Goal: Task Accomplishment & Management: Use online tool/utility

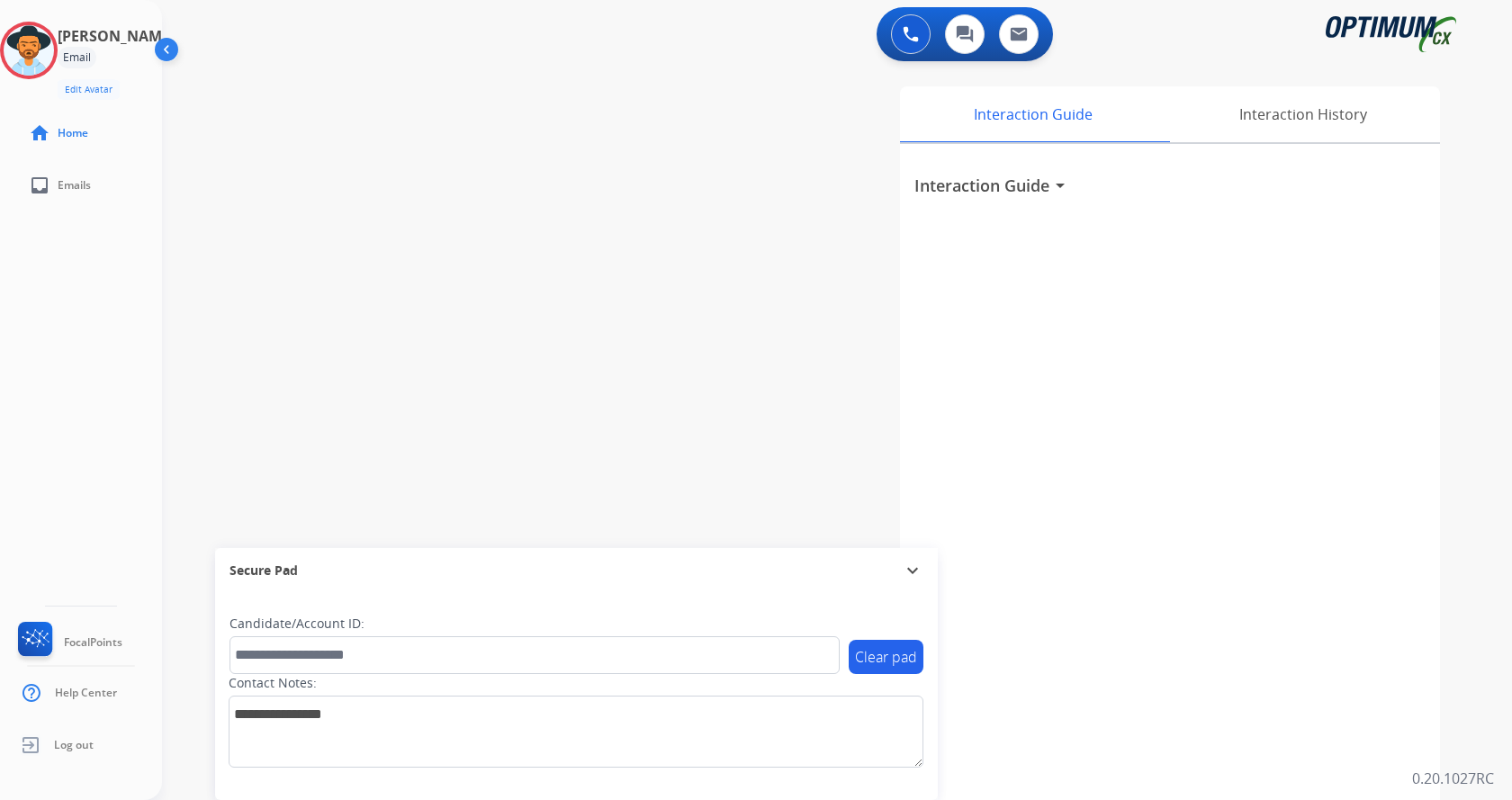
click at [510, 202] on div "swap_horiz Break voice bridge close_fullscreen Connect 3-Way Call merge_type Se…" at bounding box center [816, 440] width 1306 height 751
click at [54, 42] on img at bounding box center [29, 51] width 51 height 51
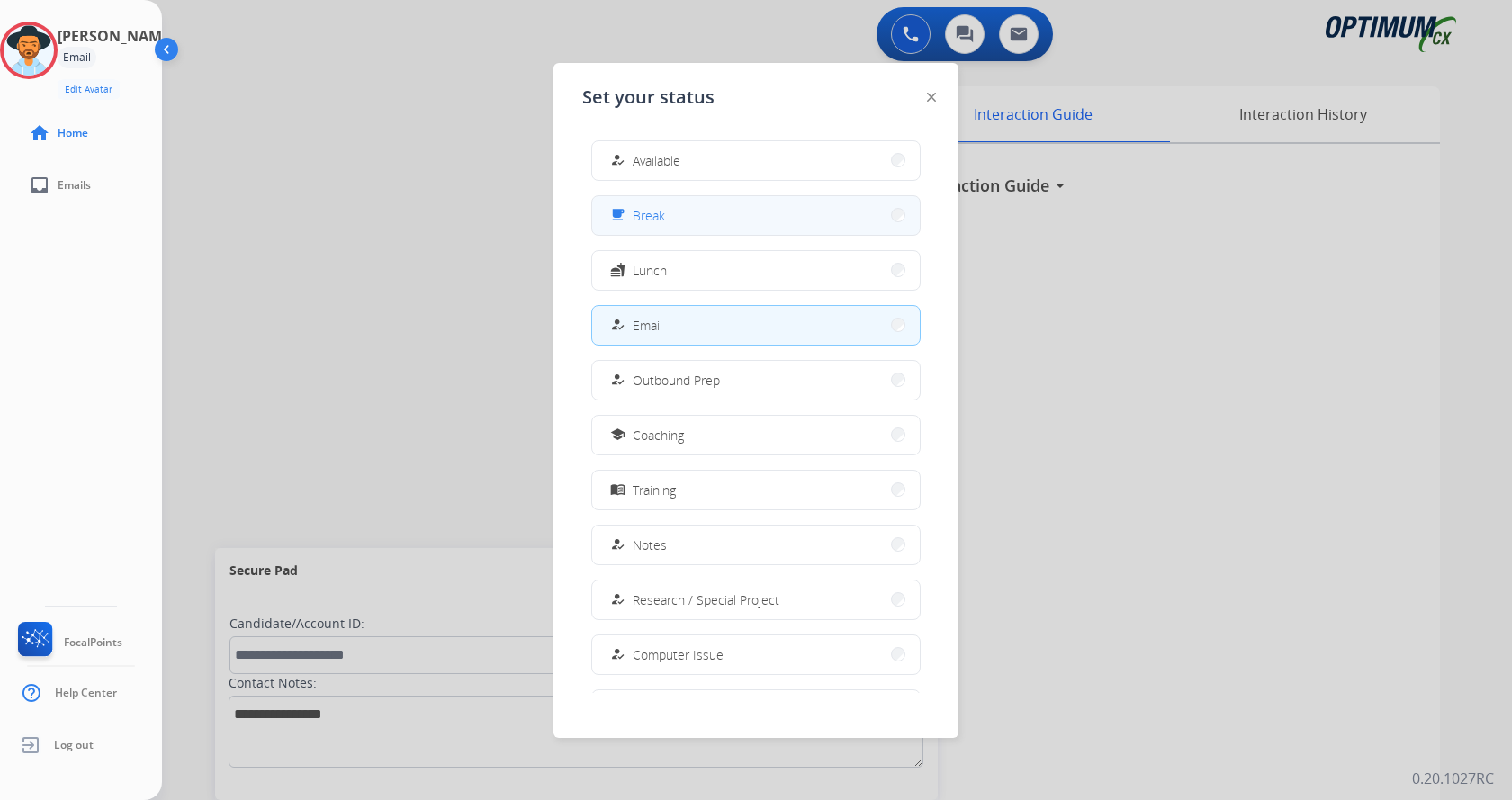
click at [708, 215] on button "free_breakfast Break" at bounding box center [756, 215] width 328 height 38
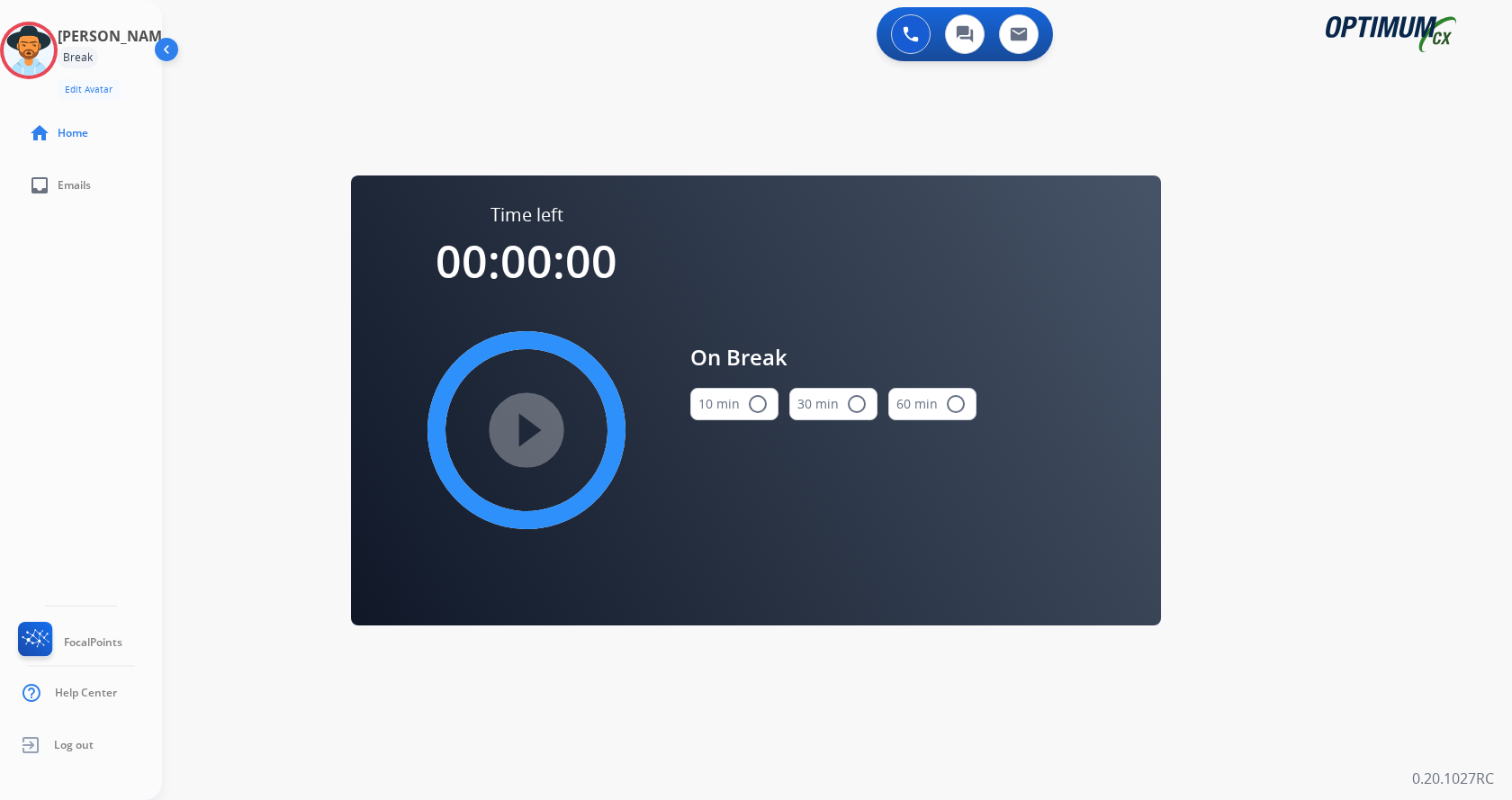
click at [752, 408] on mat-icon "radio_button_unchecked" at bounding box center [757, 404] width 22 height 22
click at [537, 441] on mat-icon "play_circle_filled" at bounding box center [526, 430] width 22 height 22
click at [589, 131] on div "swap_horiz Break voice bridge close_fullscreen Connect 3-Way Call merge_type Se…" at bounding box center [816, 108] width 1306 height 86
click at [52, 62] on icon at bounding box center [29, 51] width 58 height 58
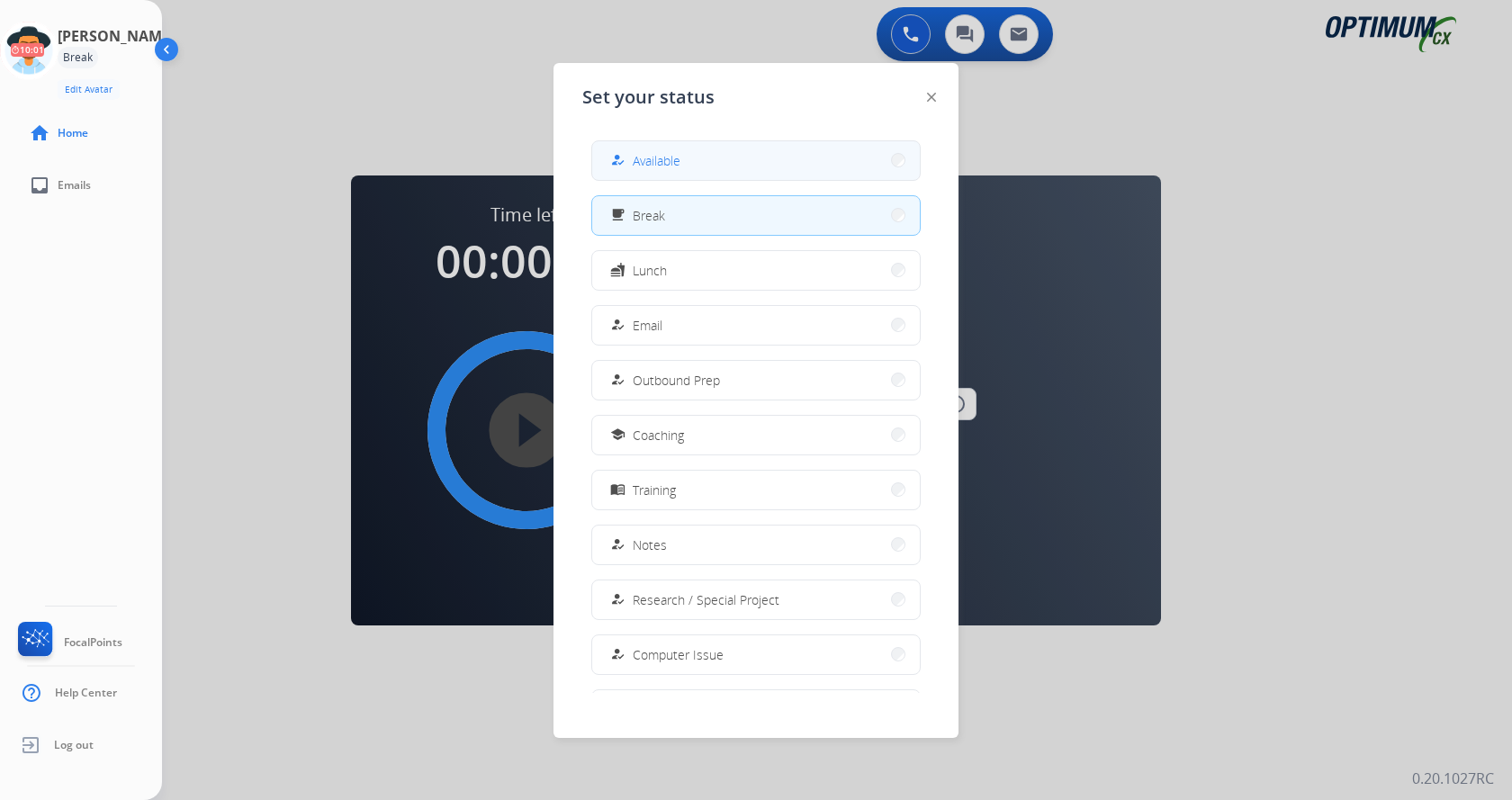
click at [768, 169] on button "how_to_reg Available" at bounding box center [756, 161] width 328 height 38
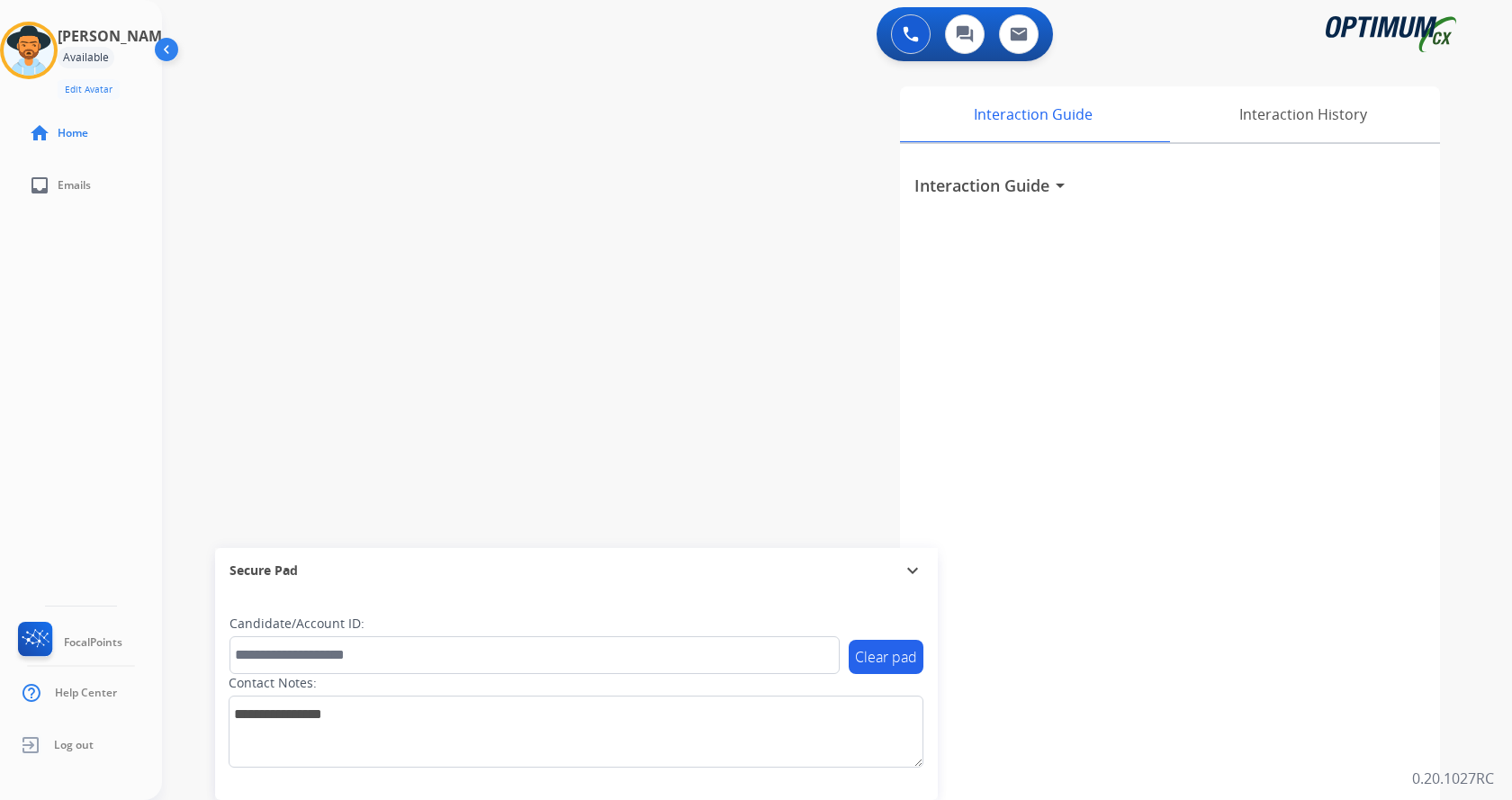
click at [175, 423] on div "swap_horiz Break voice bridge close_fullscreen Connect 3-Way Call merge_type Se…" at bounding box center [816, 440] width 1306 height 751
click at [741, 178] on div "Interaction Guide Interaction History Interaction Guide arrow_drop_down" at bounding box center [1047, 451] width 784 height 730
click at [617, 294] on div "swap_horiz Break voice bridge close_fullscreen Connect 3-Way Call merge_type Se…" at bounding box center [816, 440] width 1306 height 751
click at [542, 262] on div "swap_horiz Break voice bridge close_fullscreen Connect 3-Way Call merge_type Se…" at bounding box center [816, 440] width 1306 height 751
click at [715, 278] on div "Interaction Guide Interaction History Interaction Guide arrow_drop_down" at bounding box center [1047, 451] width 784 height 730
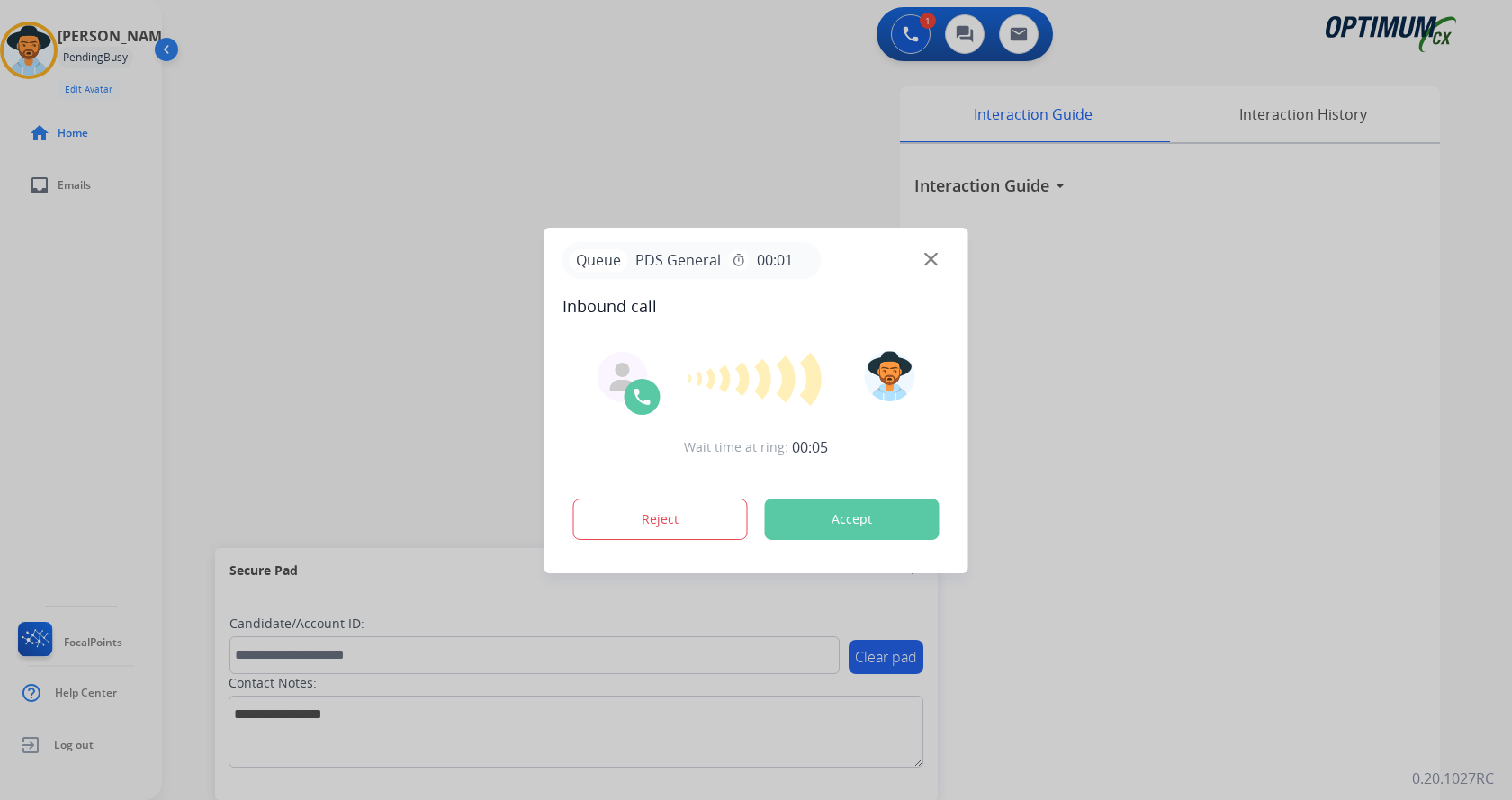
click at [400, 131] on div at bounding box center [756, 400] width 1512 height 800
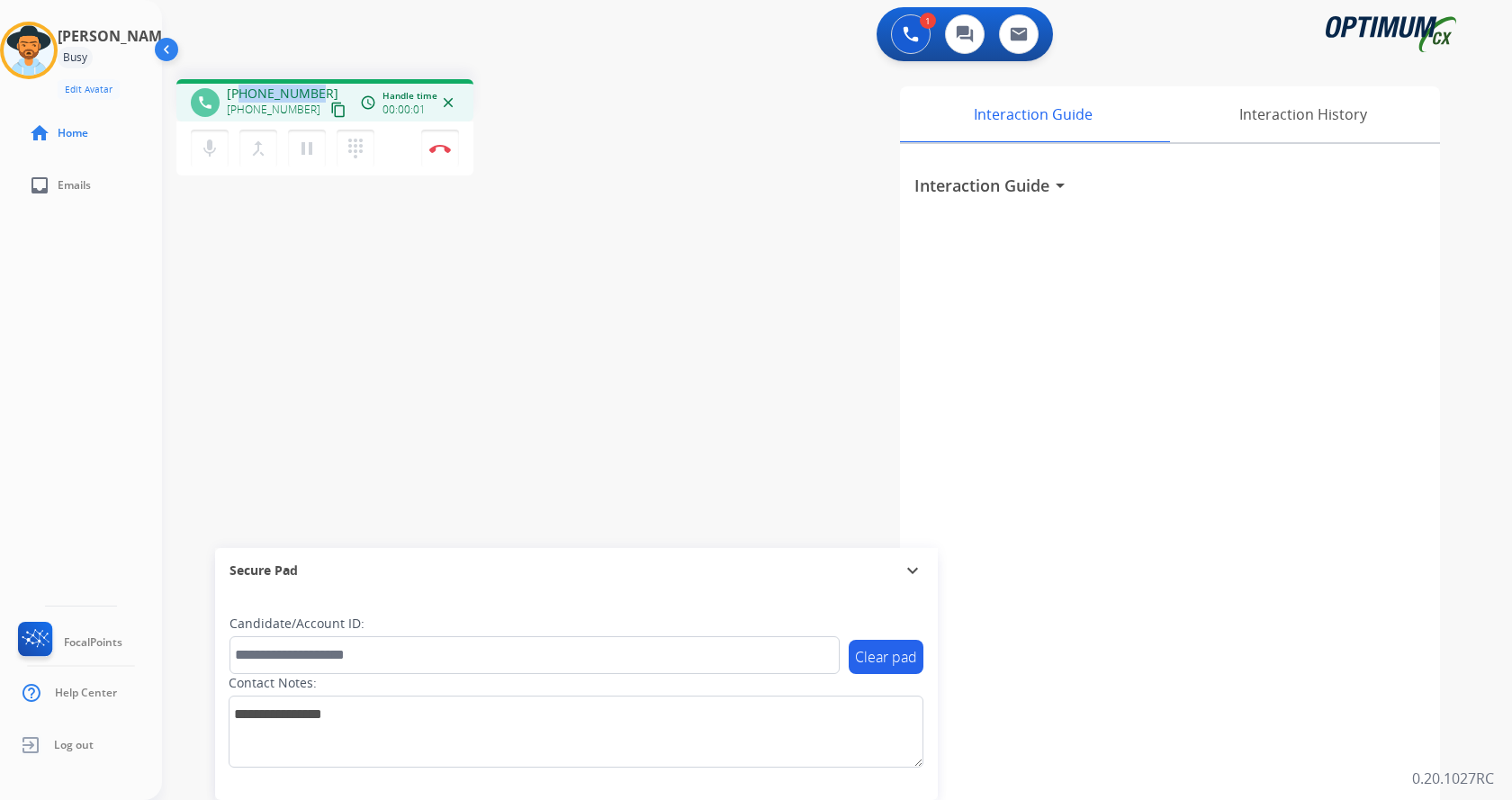
drag, startPoint x: 241, startPoint y: 93, endPoint x: 315, endPoint y: 93, distance: 74.0
click at [315, 93] on div "[PHONE_NUMBER] [PHONE_NUMBER] content_copy" at bounding box center [288, 102] width 122 height 36
copy span "9738705343"
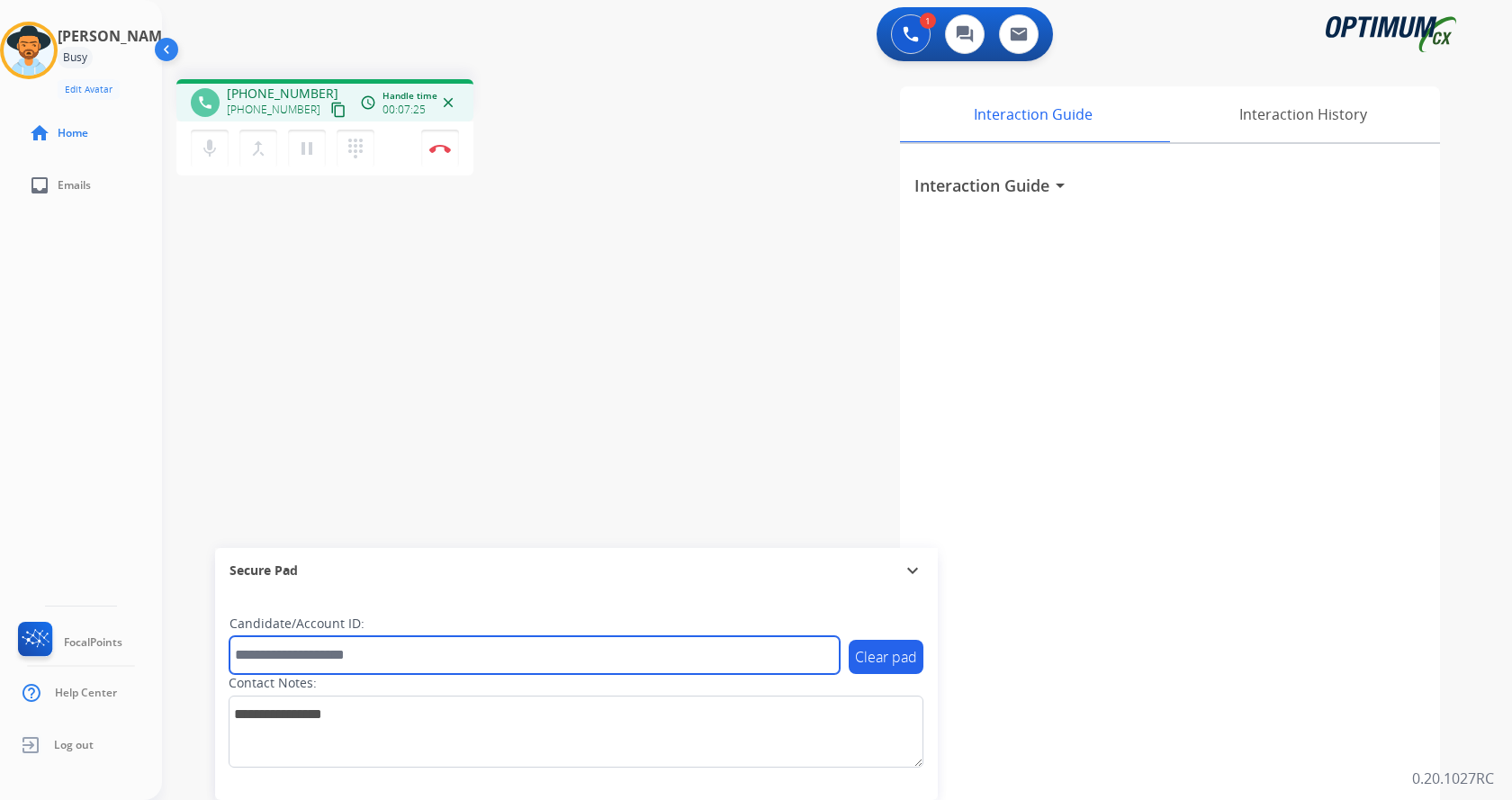
click at [329, 654] on input "text" at bounding box center [534, 655] width 610 height 38
paste input "*******"
type input "*******"
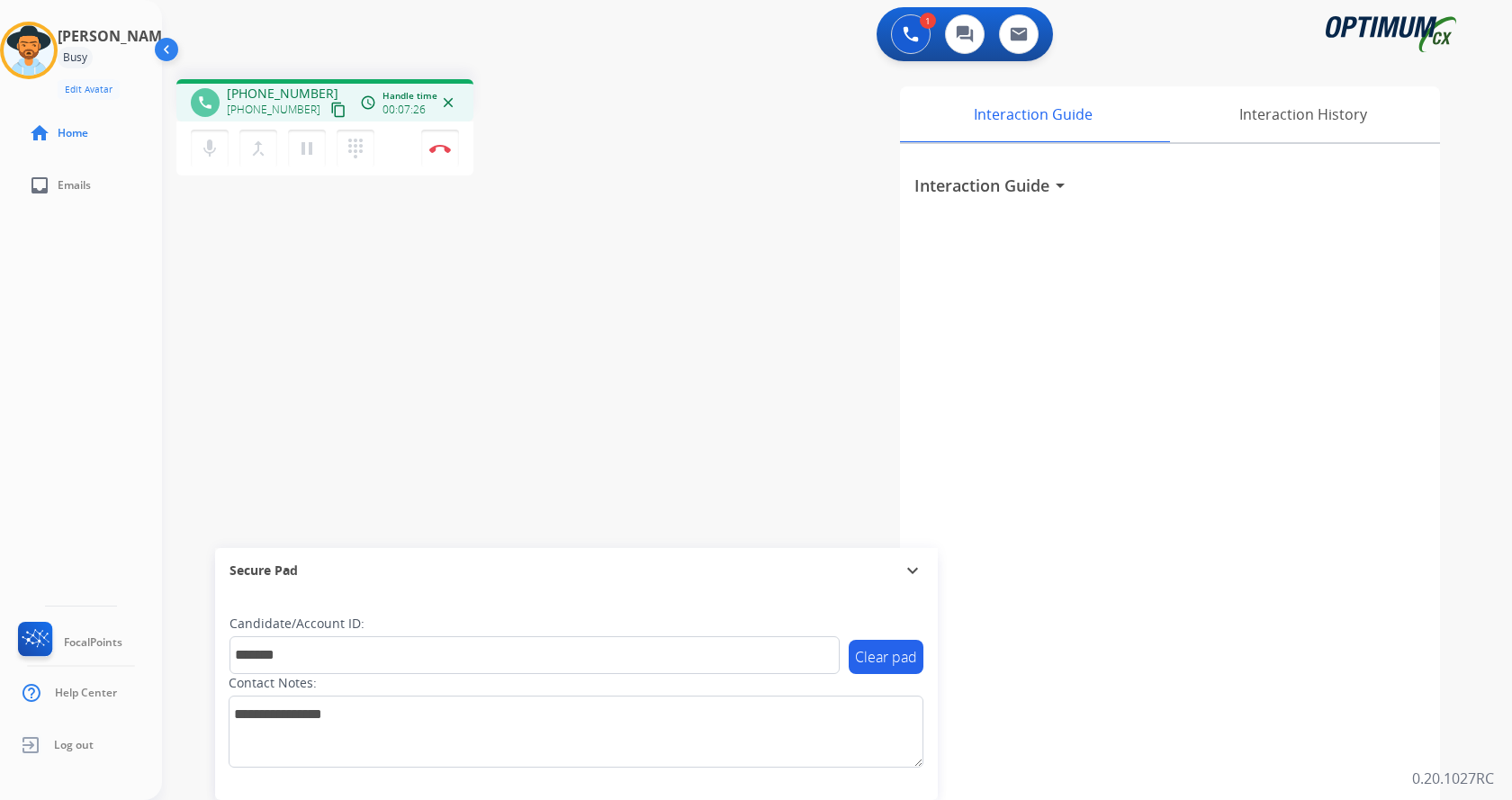
click at [326, 371] on div "phone [PHONE_NUMBER] [PHONE_NUMBER] content_copy access_time Call metrics Queue…" at bounding box center [816, 440] width 1306 height 751
click at [374, 341] on div "phone [PHONE_NUMBER] [PHONE_NUMBER] content_copy access_time Call metrics Queue…" at bounding box center [816, 440] width 1306 height 751
click at [439, 146] on img at bounding box center [439, 148] width 22 height 9
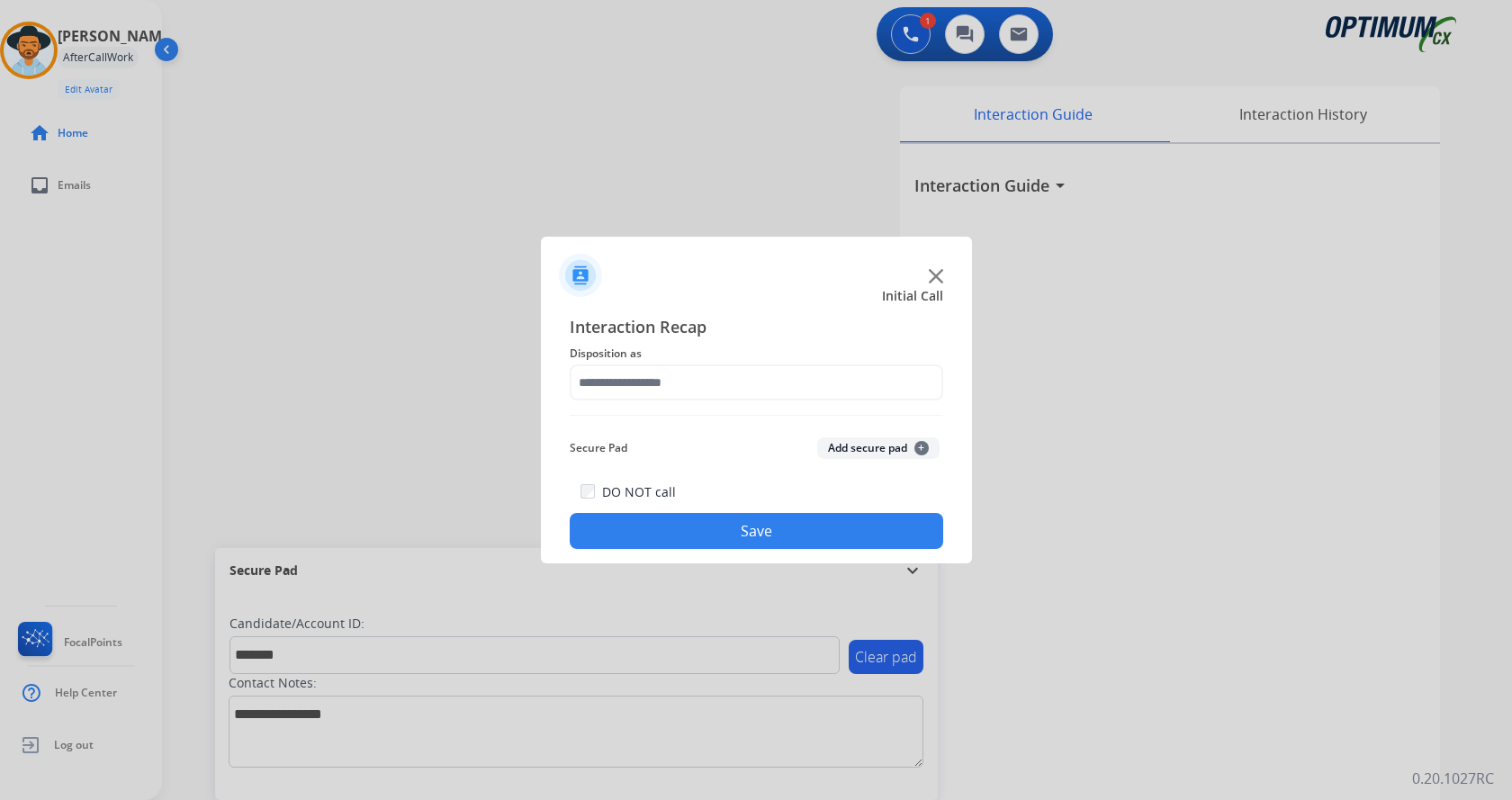
click at [868, 443] on button "Add secure pad +" at bounding box center [878, 448] width 122 height 22
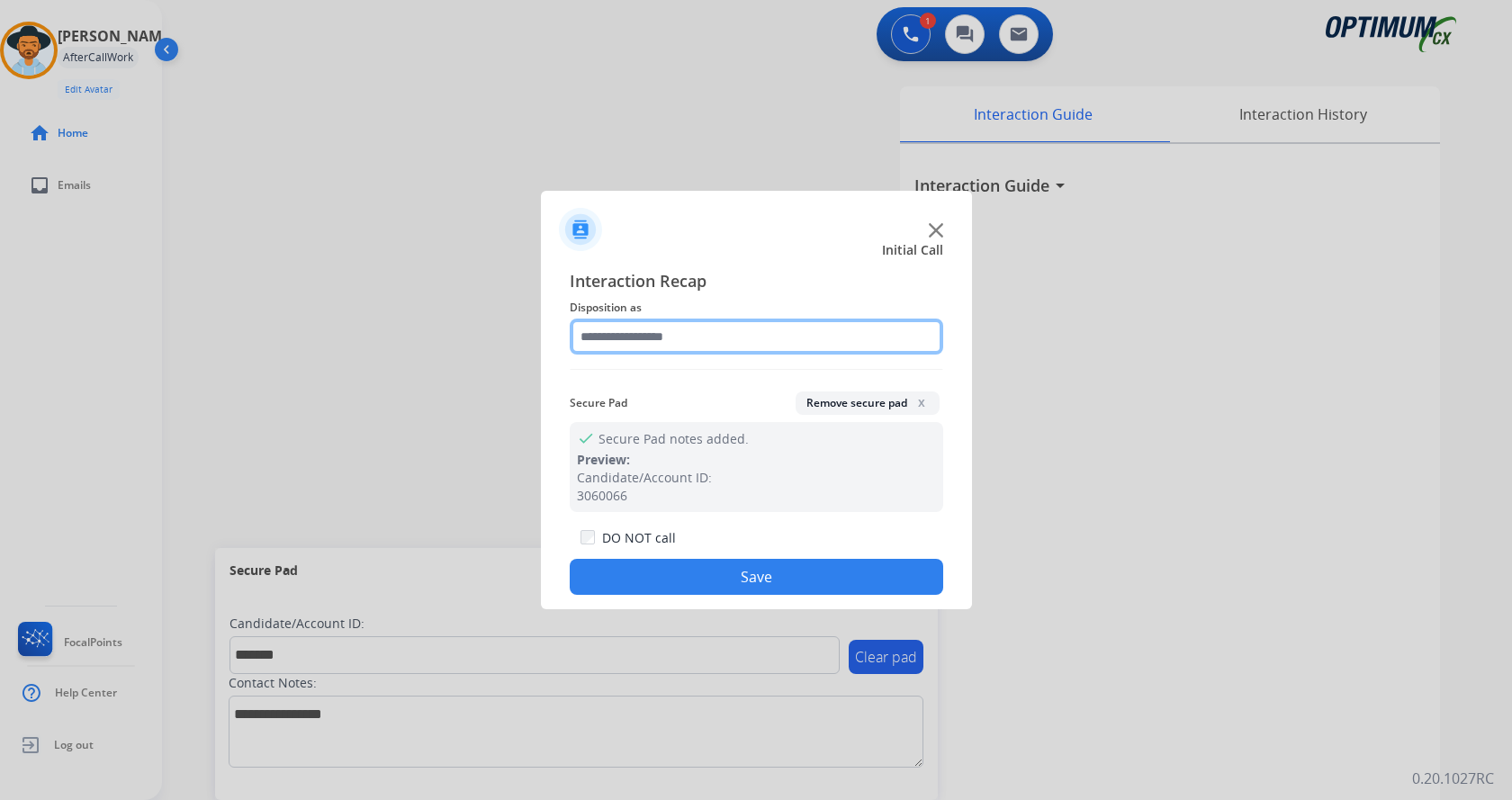
click at [657, 331] on input "text" at bounding box center [756, 336] width 374 height 36
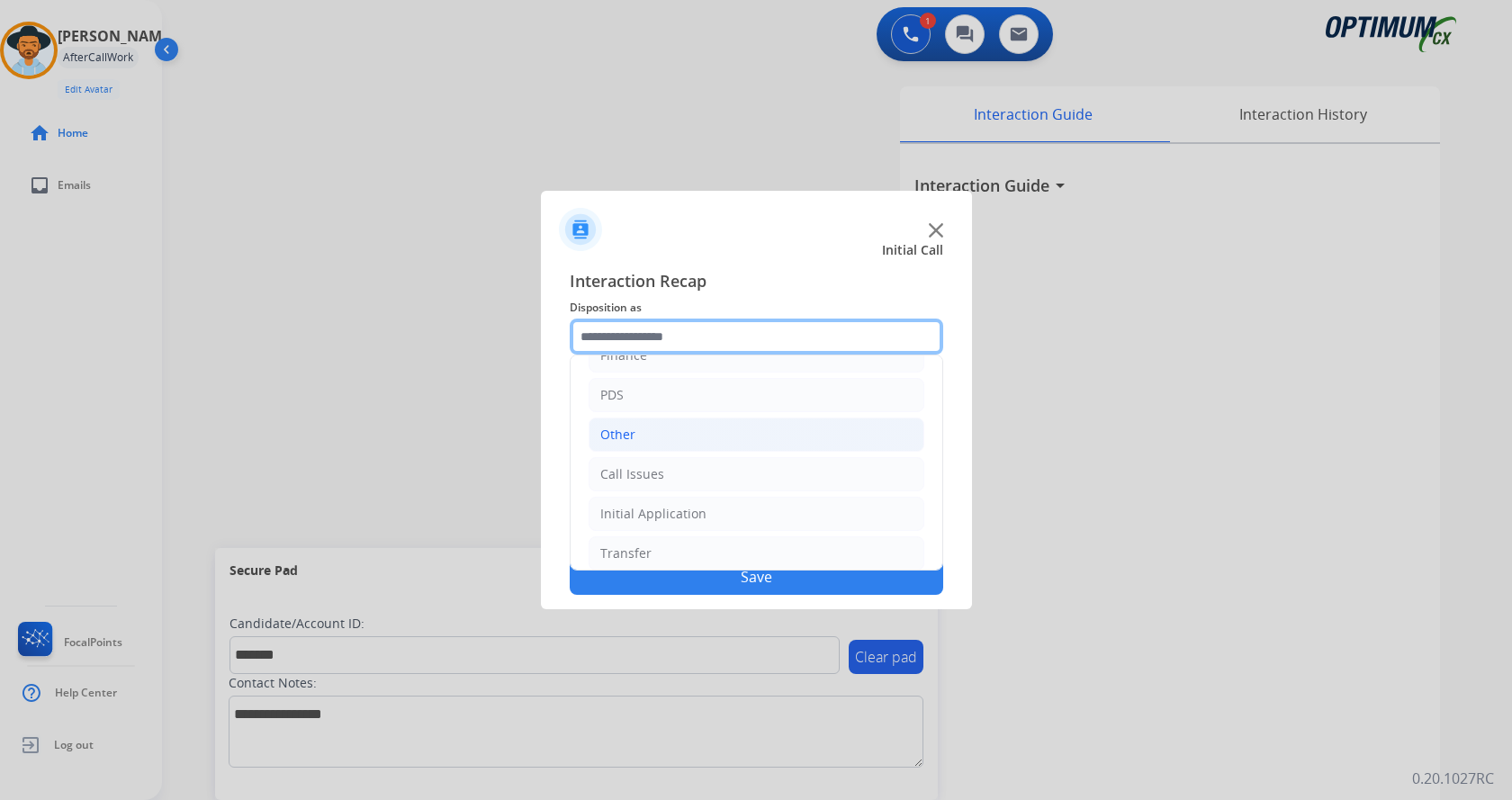
scroll to position [122, 0]
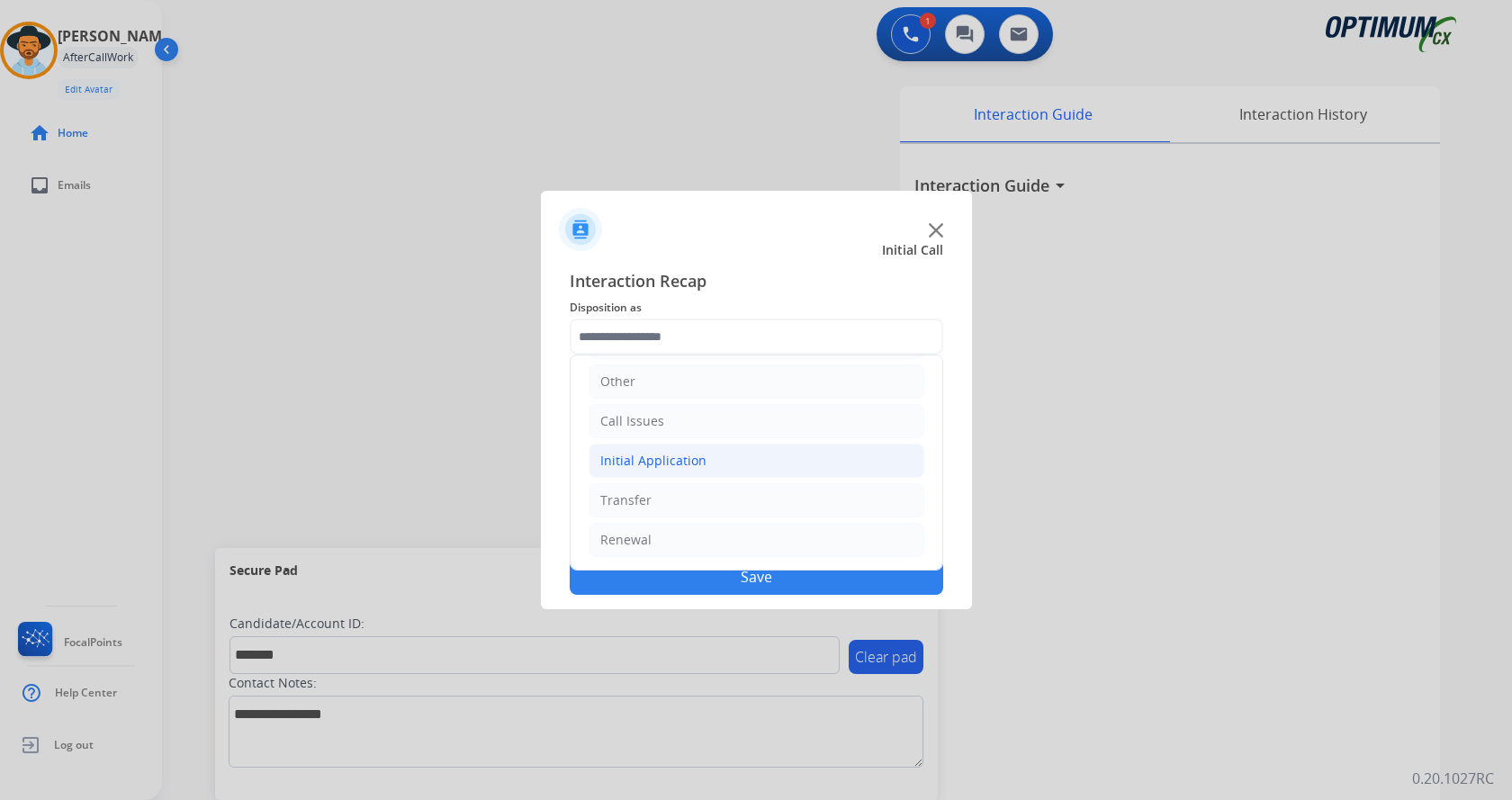
click at [694, 459] on div "Initial Application" at bounding box center [652, 460] width 106 height 18
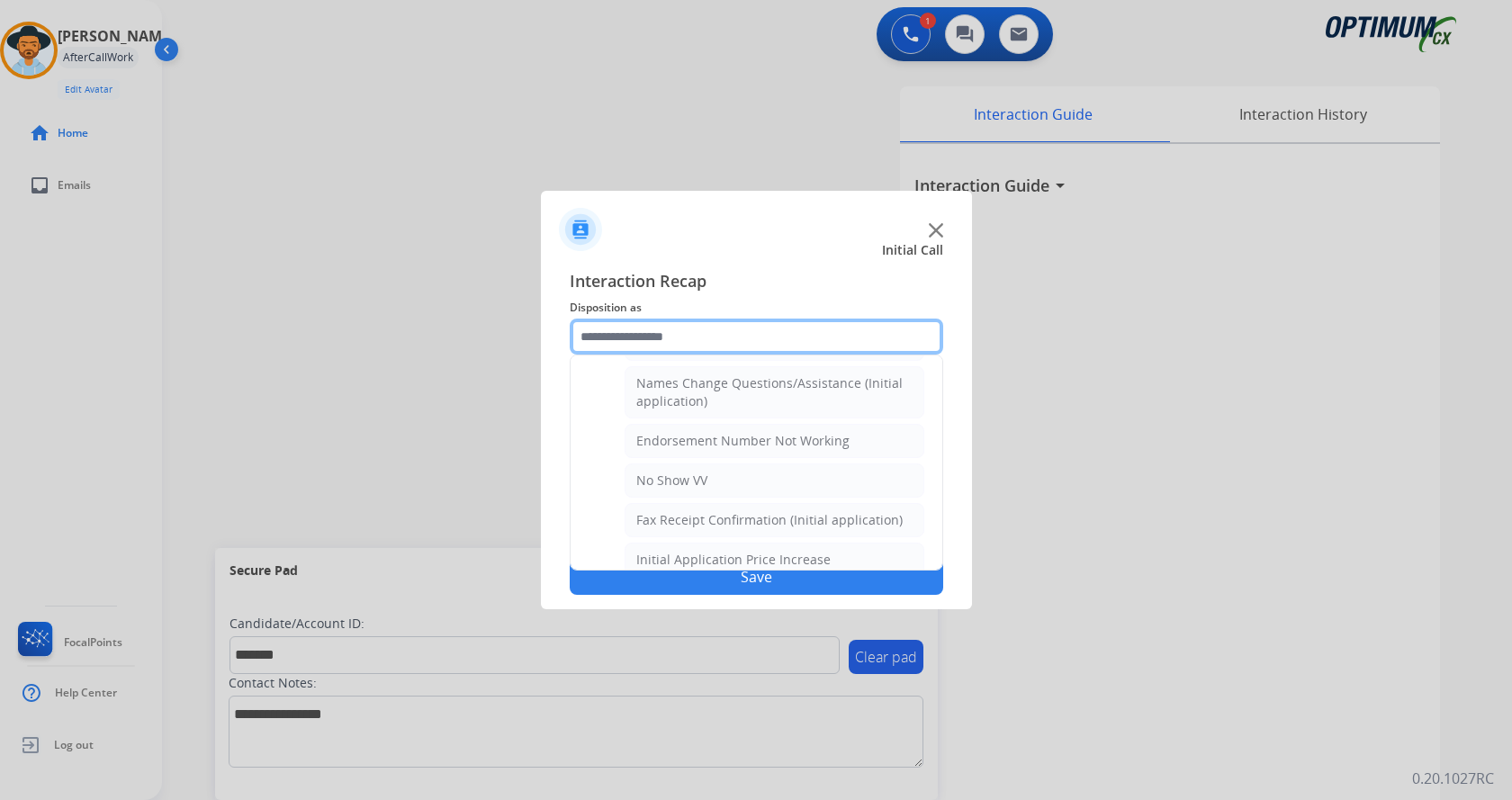
scroll to position [573, 0]
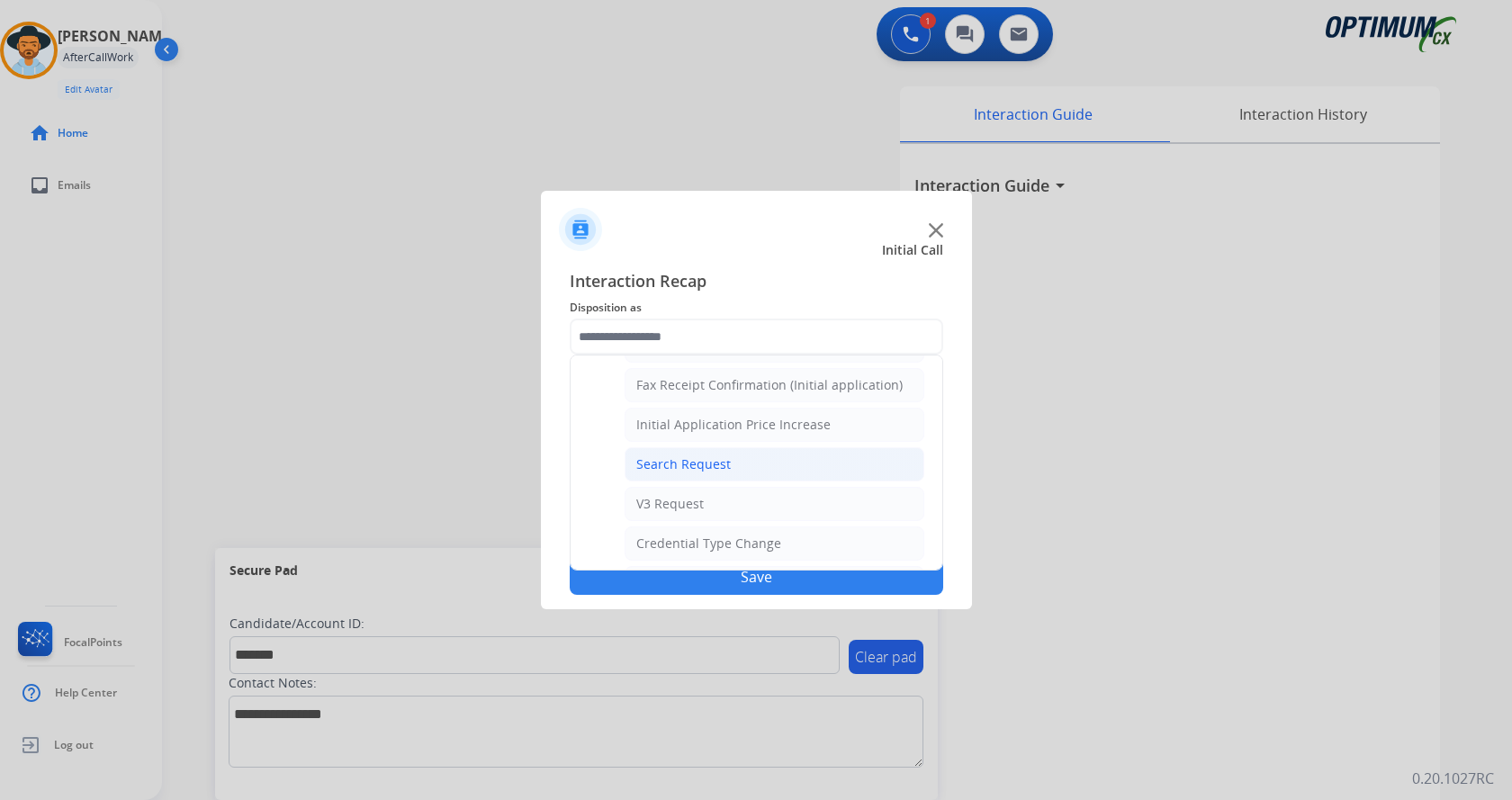
click at [769, 470] on li "Search Request" at bounding box center [773, 464] width 299 height 34
type input "**********"
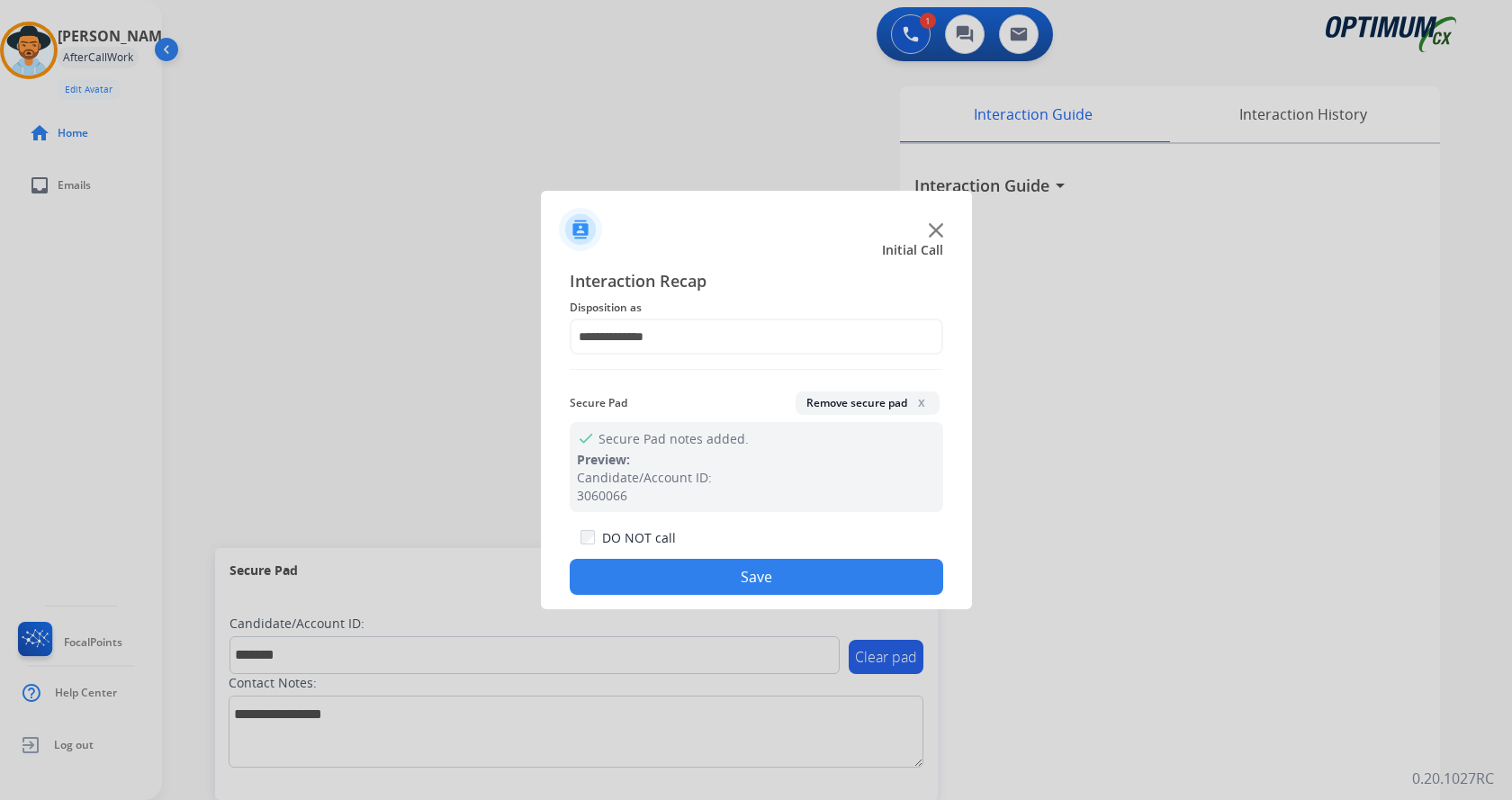
click at [756, 574] on button "Save" at bounding box center [756, 577] width 374 height 36
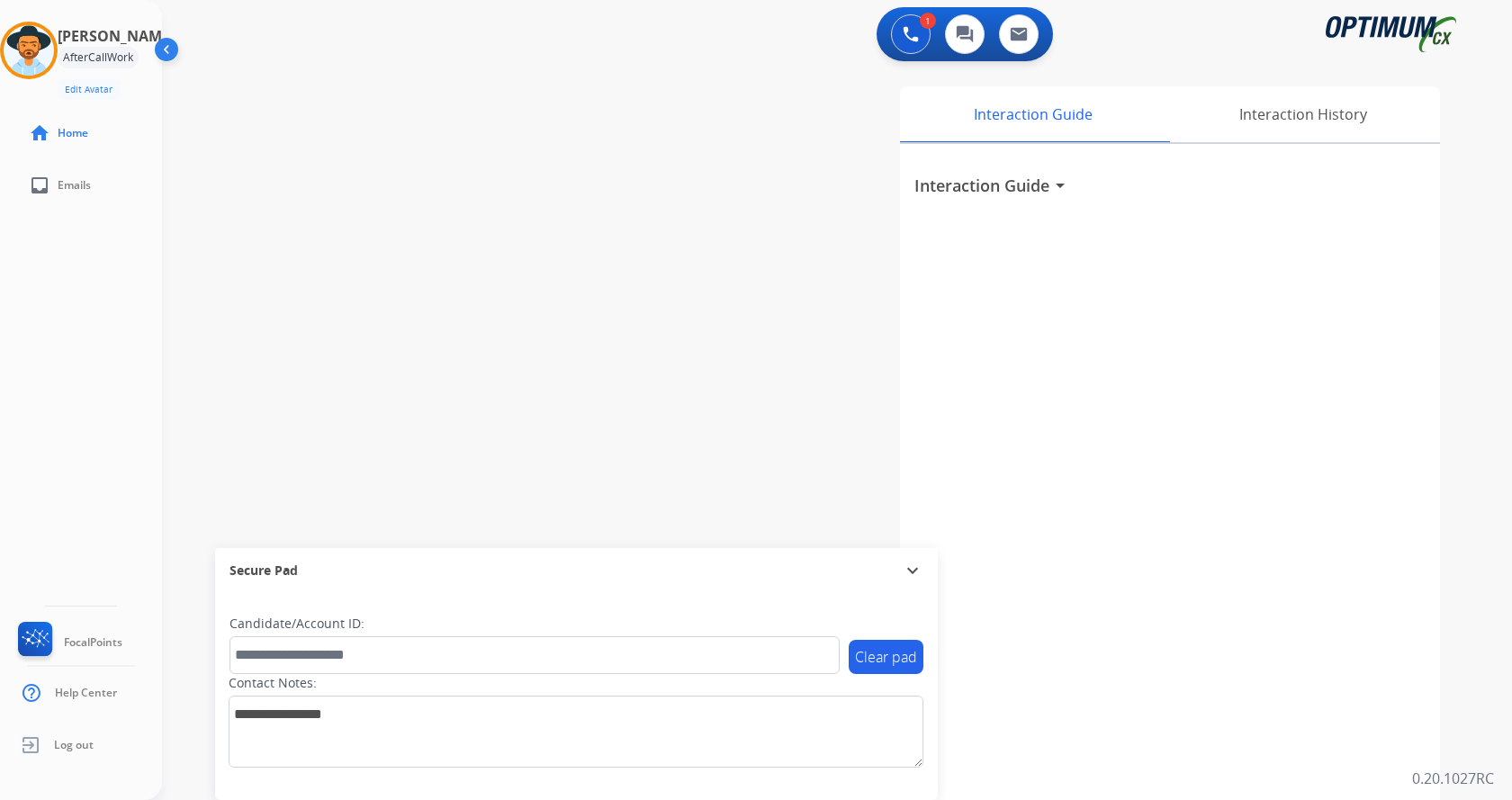
drag, startPoint x: 378, startPoint y: 196, endPoint x: 342, endPoint y: 142, distance: 64.9
click at [374, 189] on div "swap_horiz Break voice bridge close_fullscreen Connect 3-Way Call merge_type Se…" at bounding box center [816, 440] width 1306 height 751
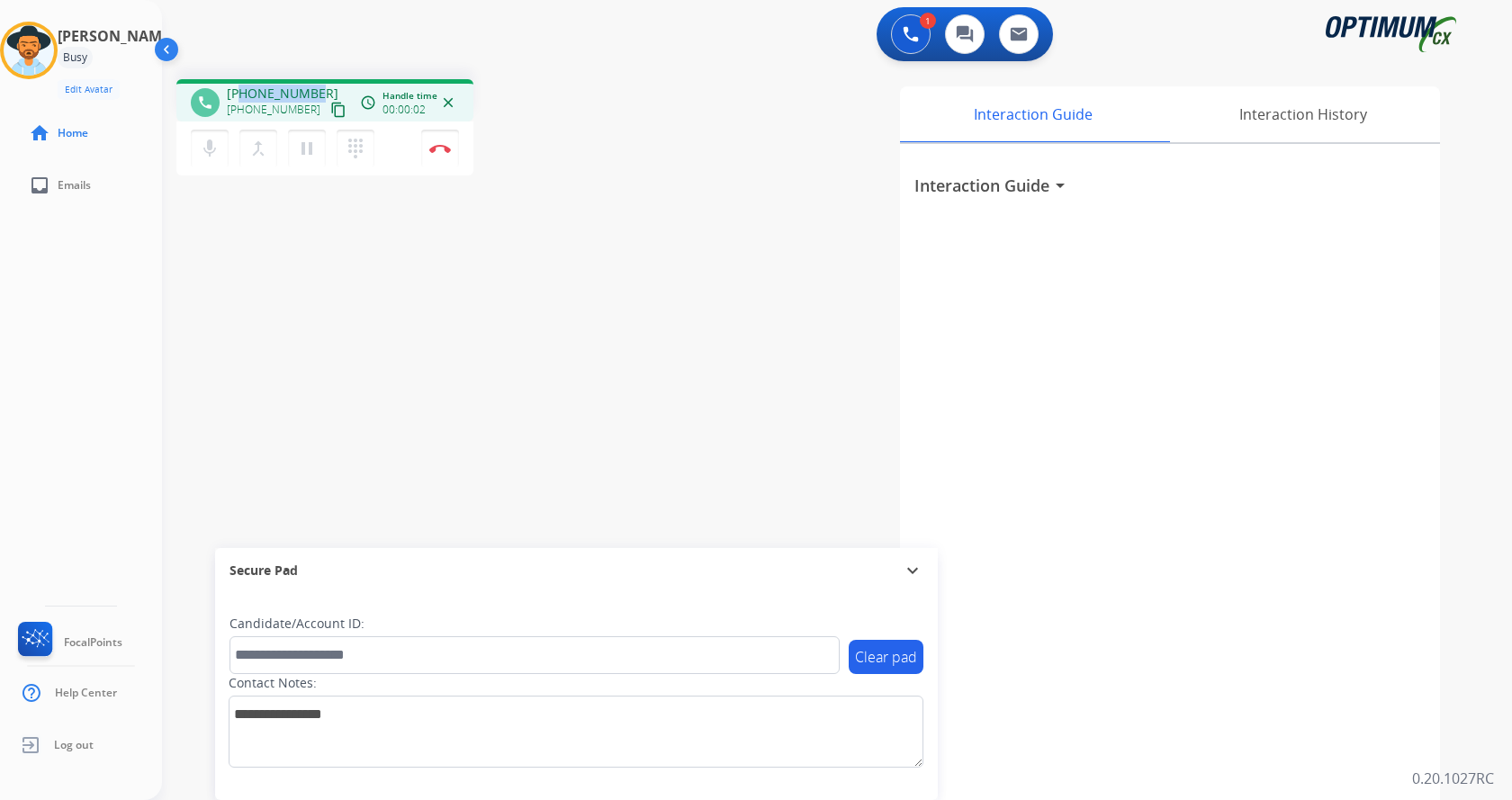
drag, startPoint x: 239, startPoint y: 85, endPoint x: 311, endPoint y: 83, distance: 72.0
click at [311, 83] on div "phone [PHONE_NUMBER] [PHONE_NUMBER] content_copy access_time Call metrics Queue…" at bounding box center [325, 100] width 297 height 42
copy span "9126778379"
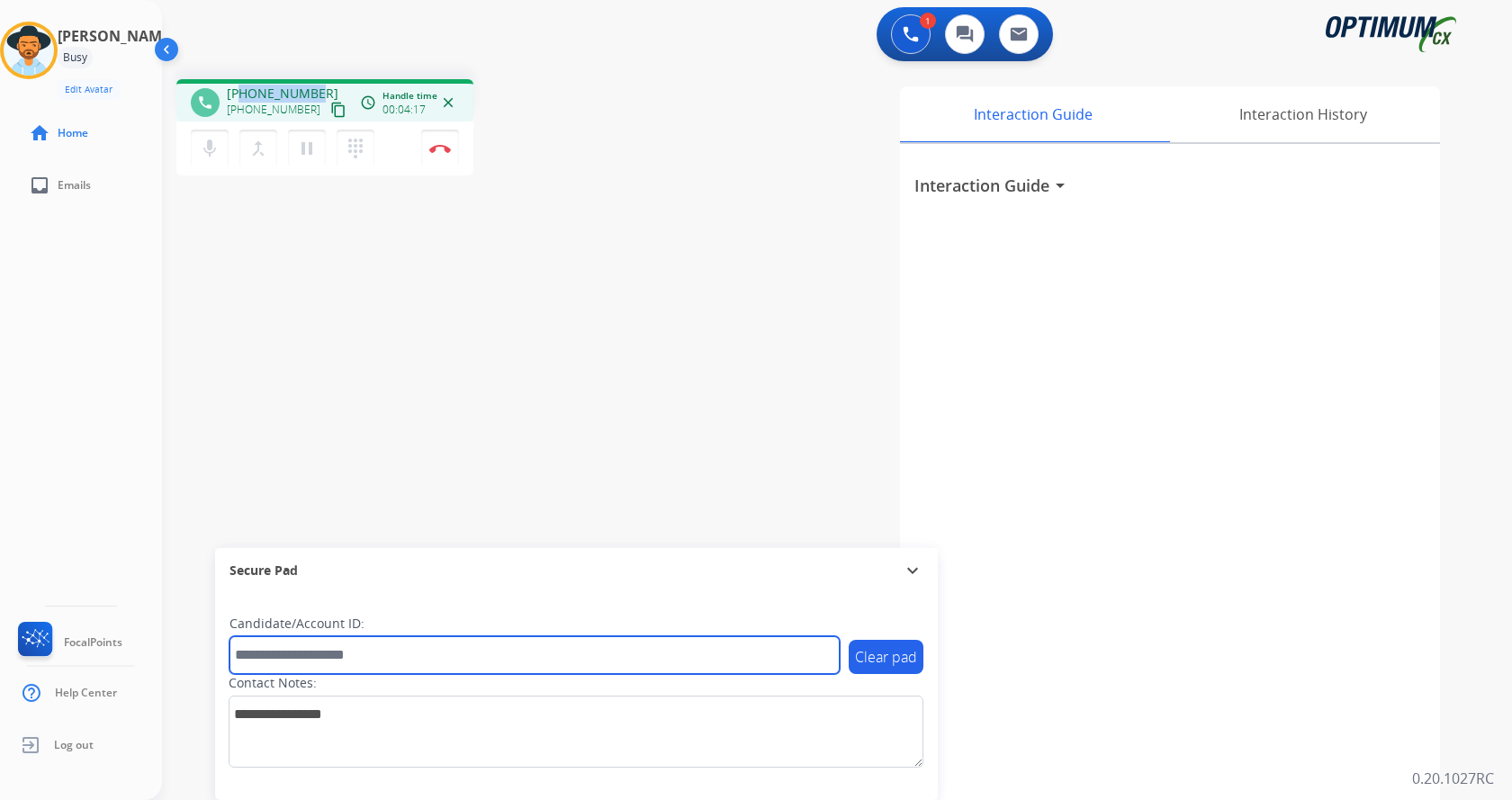
click at [349, 657] on input "text" at bounding box center [534, 655] width 610 height 38
paste input "*******"
type input "*******"
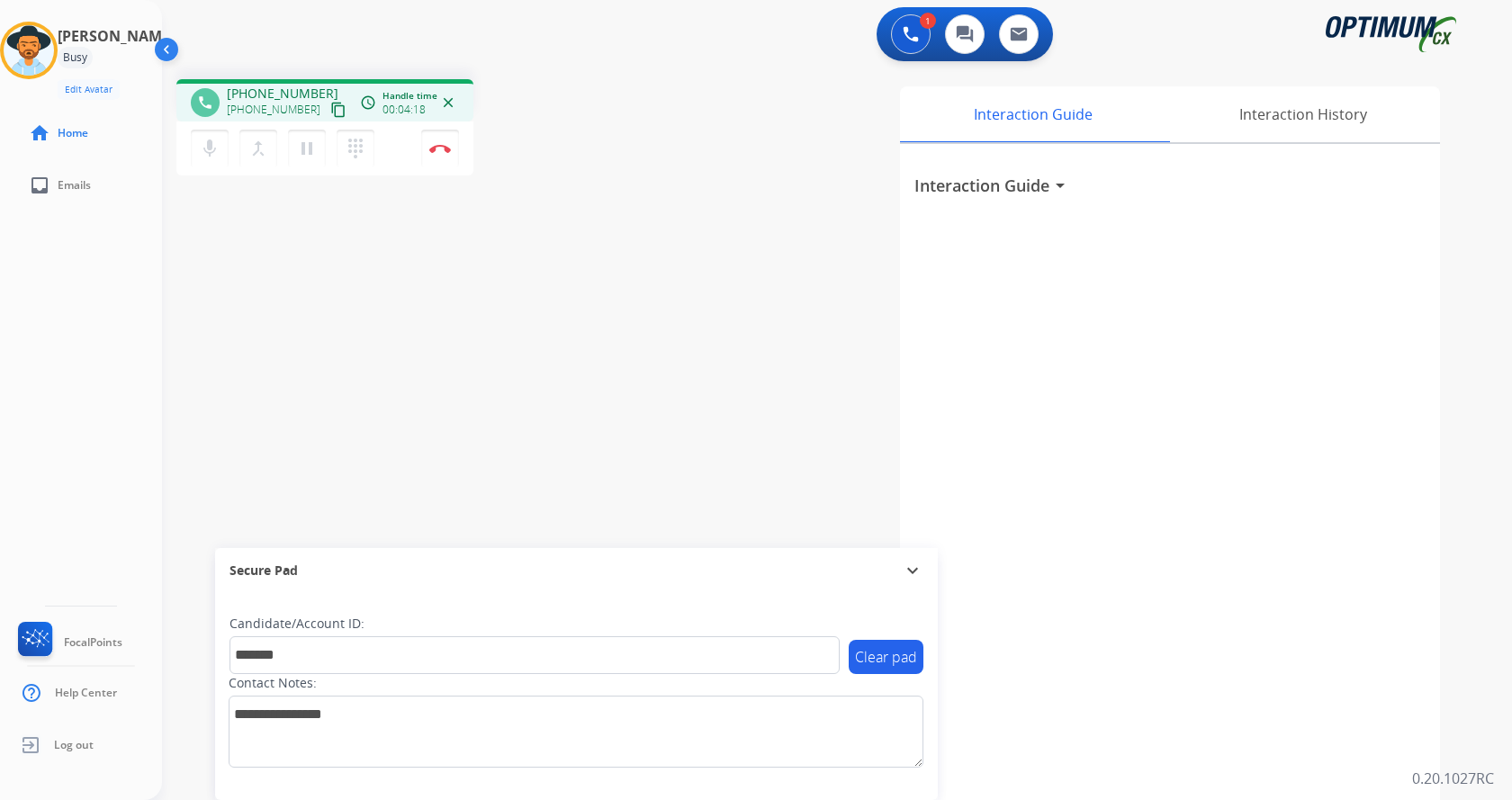
click at [363, 310] on div "phone [PHONE_NUMBER] [PHONE_NUMBER] content_copy access_time Call metrics Queue…" at bounding box center [816, 440] width 1306 height 751
drag, startPoint x: 444, startPoint y: 154, endPoint x: 461, endPoint y: 147, distance: 18.4
click at [461, 147] on div "mic Mute merge_type Bridge pause Hold dialpad Dialpad Disconnect" at bounding box center [325, 148] width 297 height 54
click at [451, 149] on button "Disconnect" at bounding box center [440, 148] width 38 height 38
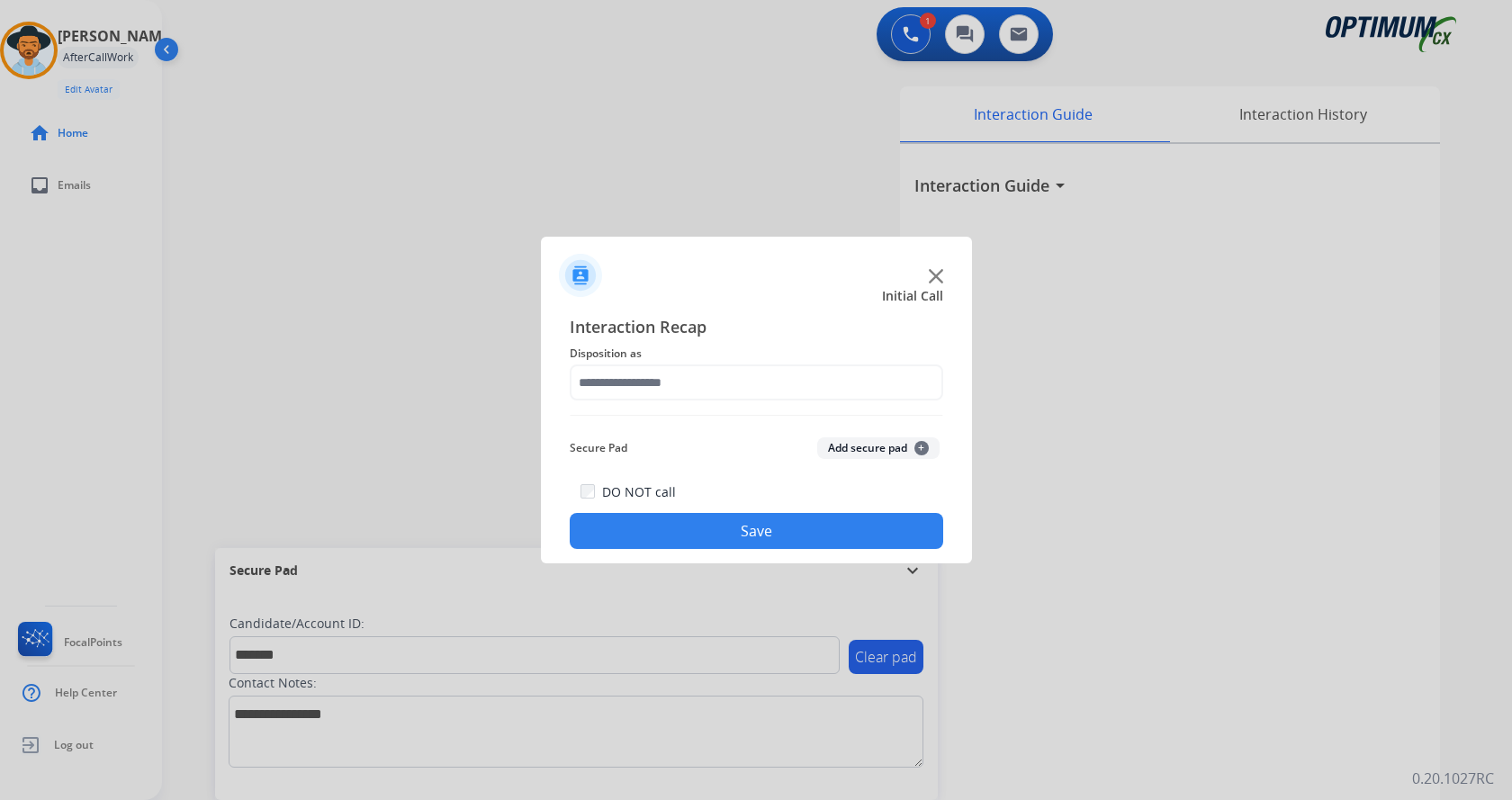
click at [868, 444] on button "Add secure pad +" at bounding box center [878, 448] width 122 height 22
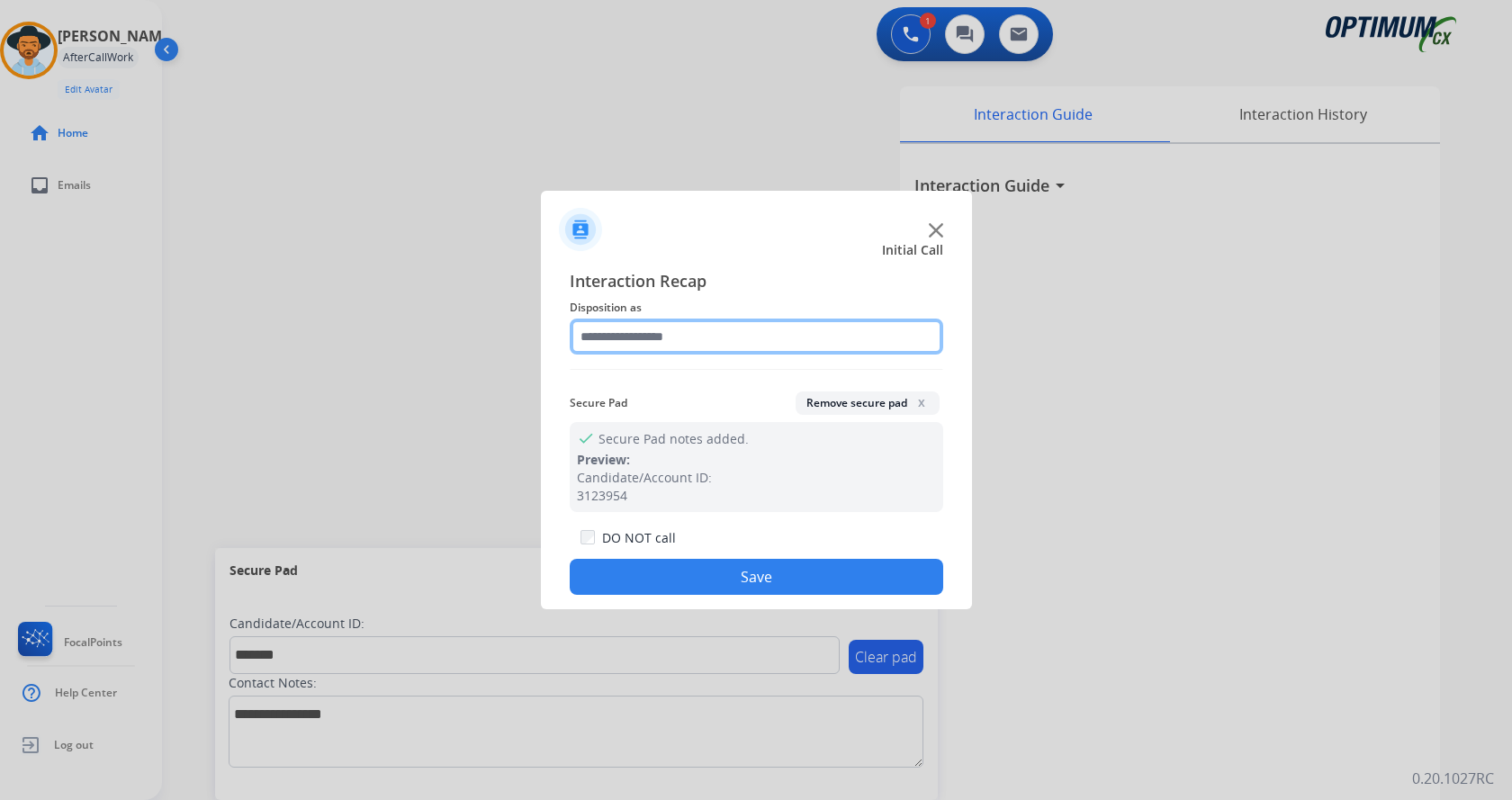
click at [716, 331] on input "text" at bounding box center [756, 336] width 374 height 36
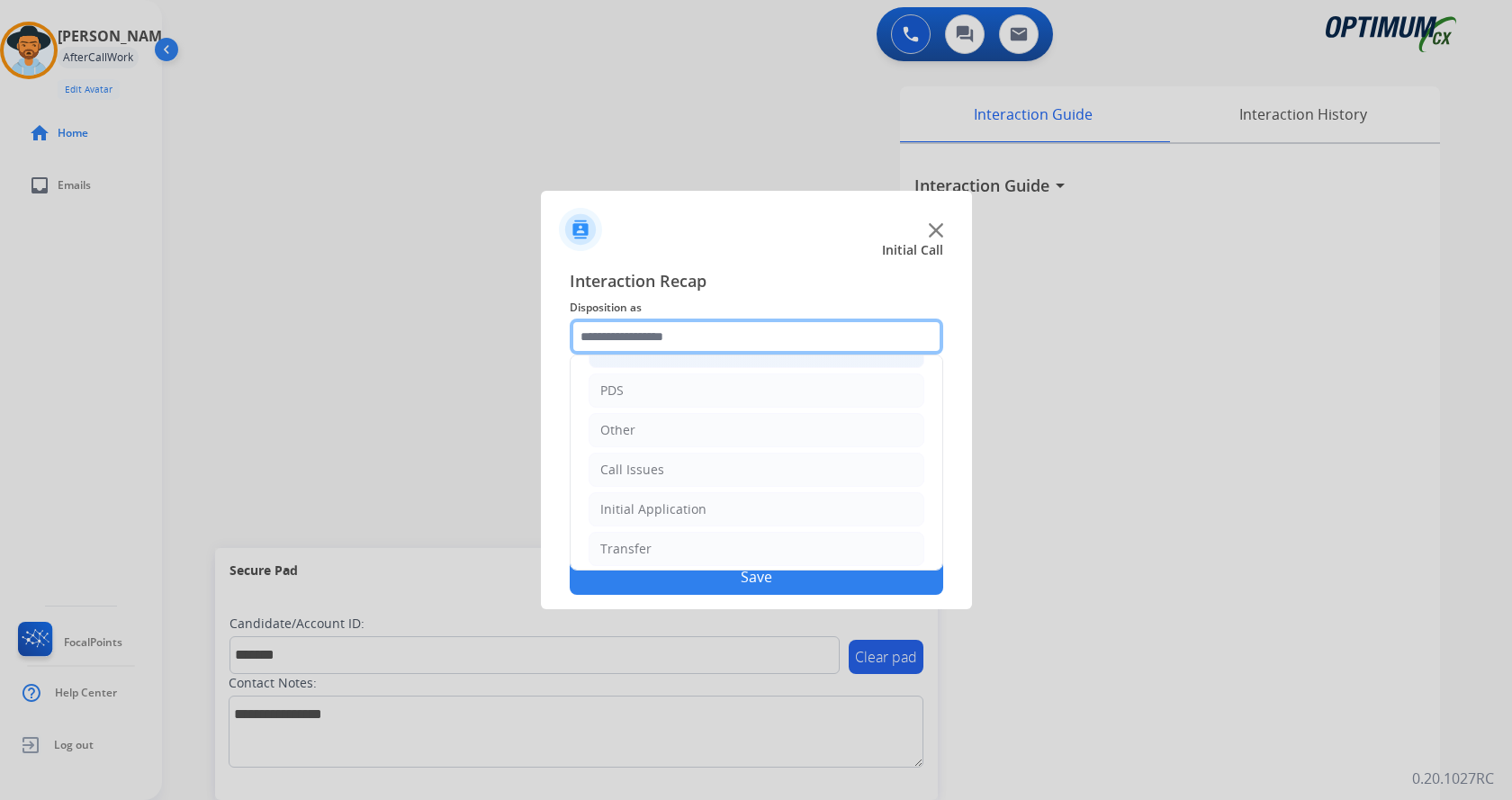
scroll to position [33, 0]
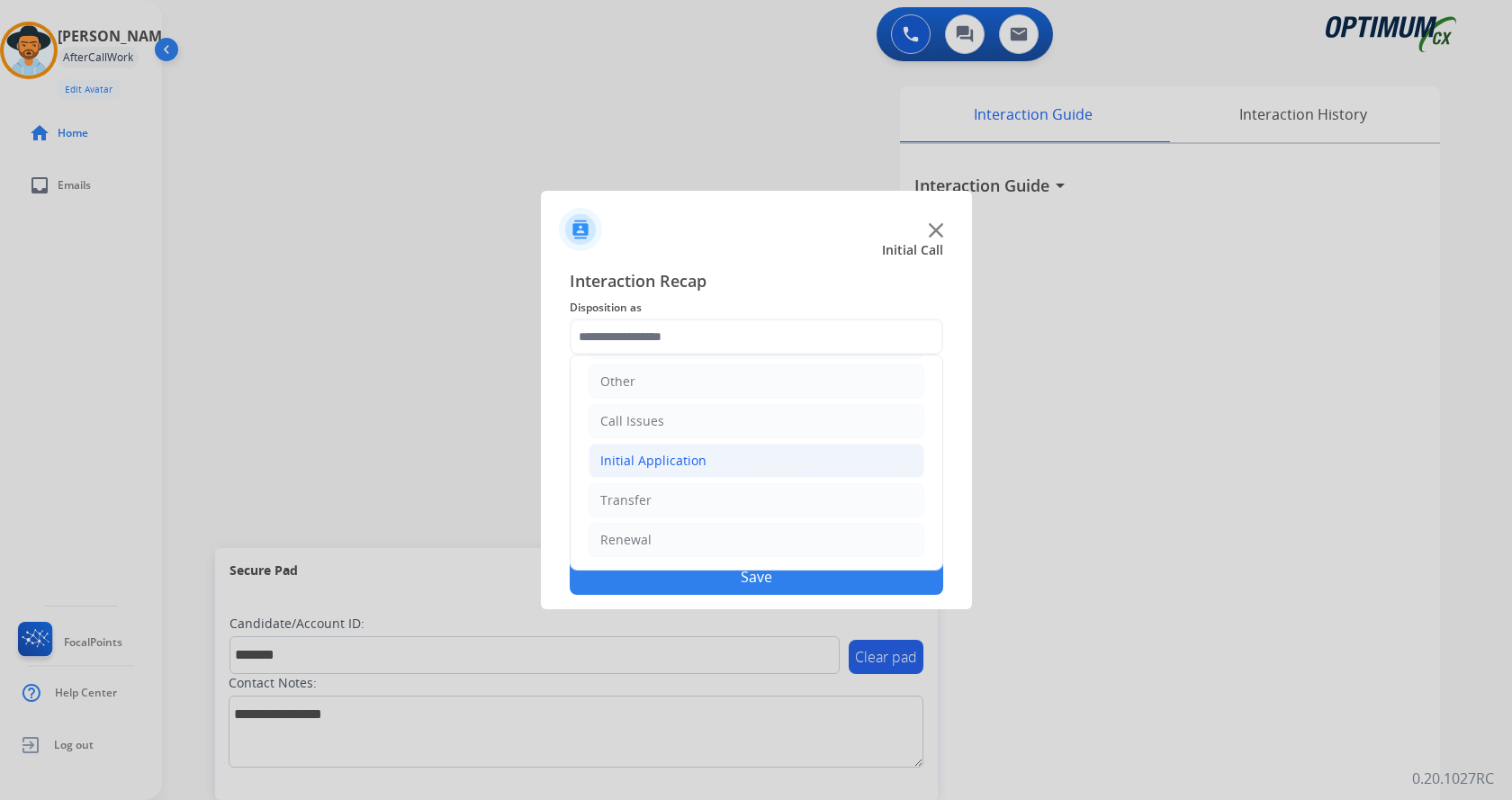
click at [717, 464] on li "Initial Application" at bounding box center [756, 461] width 336 height 34
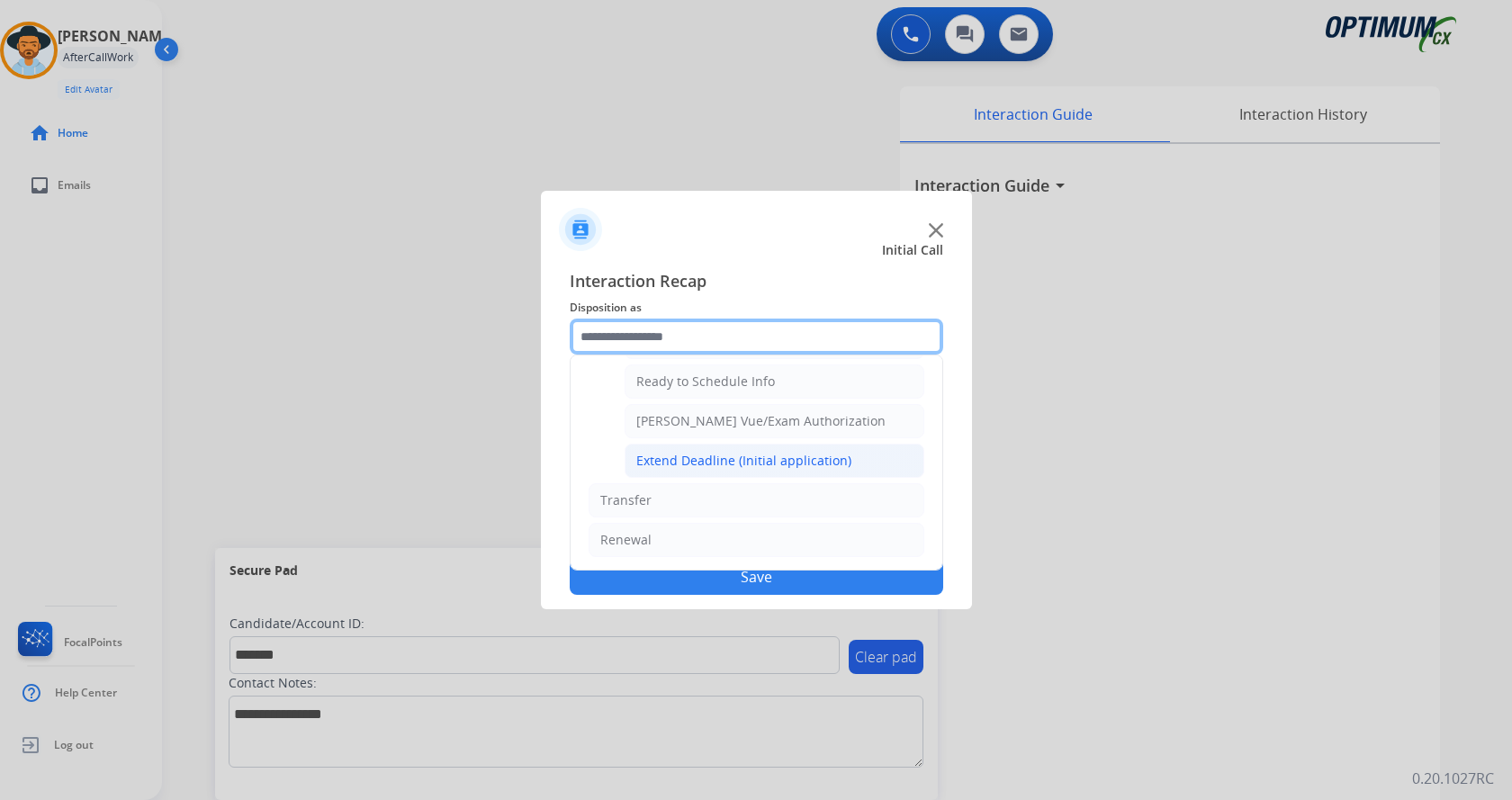
scroll to position [1001, 0]
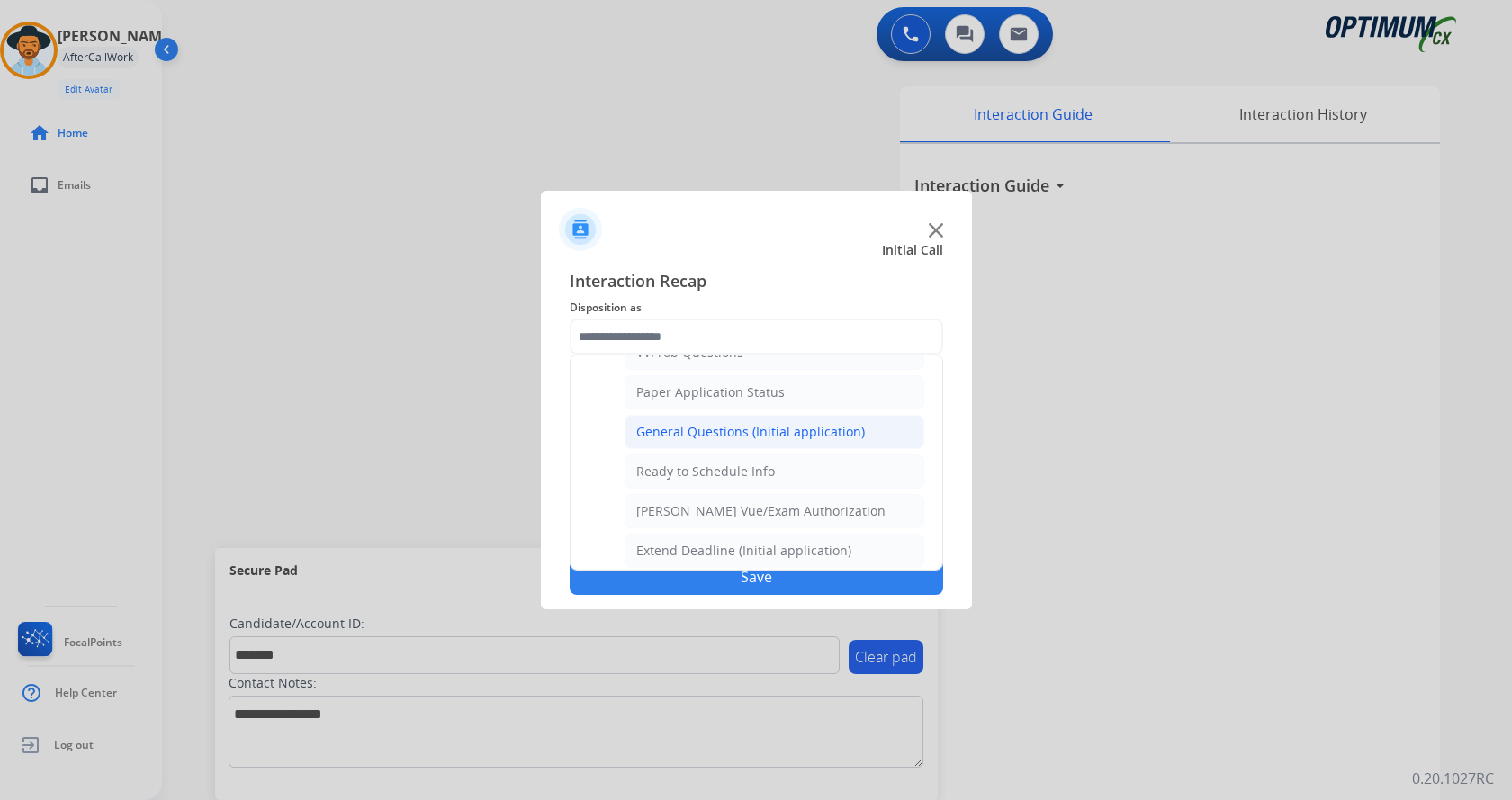
click at [756, 437] on div "General Questions (Initial application)" at bounding box center [751, 432] width 229 height 18
type input "**********"
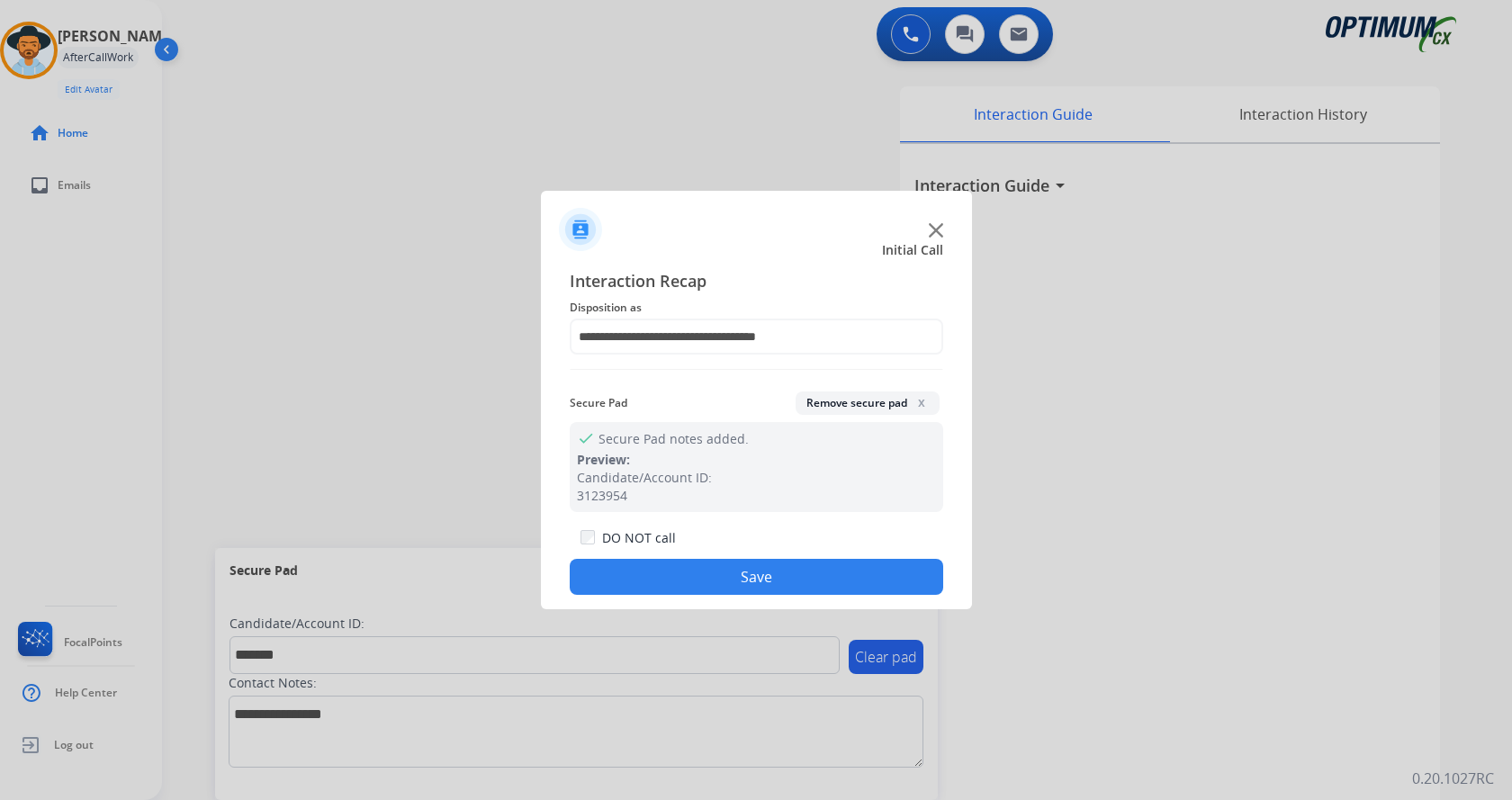
click at [750, 555] on div "DO NOT call Save" at bounding box center [756, 561] width 374 height 69
click at [736, 576] on button "Save" at bounding box center [756, 577] width 374 height 36
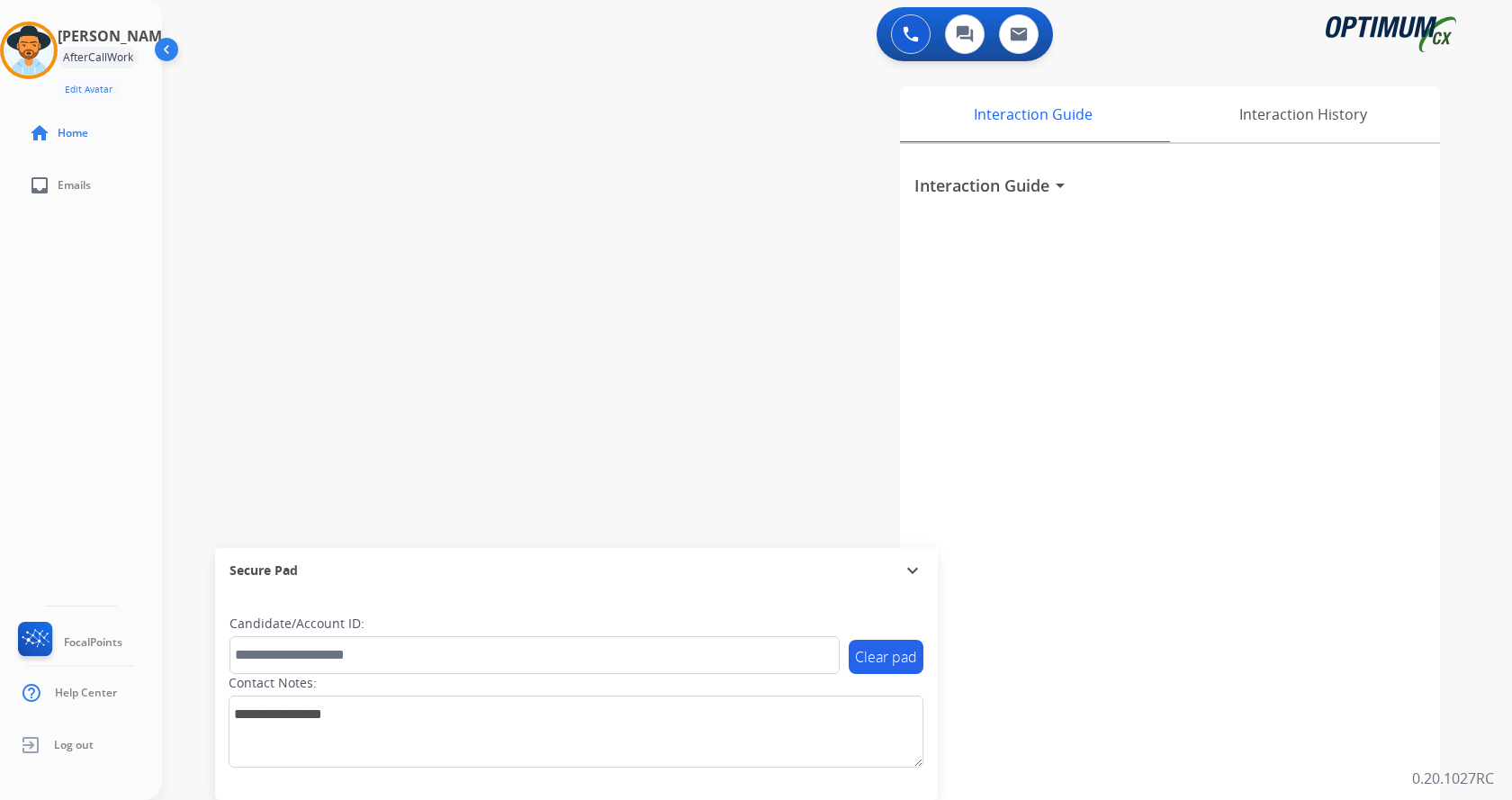
click at [297, 129] on div "swap_horiz Break voice bridge close_fullscreen Connect 3-Way Call merge_type Se…" at bounding box center [816, 440] width 1306 height 751
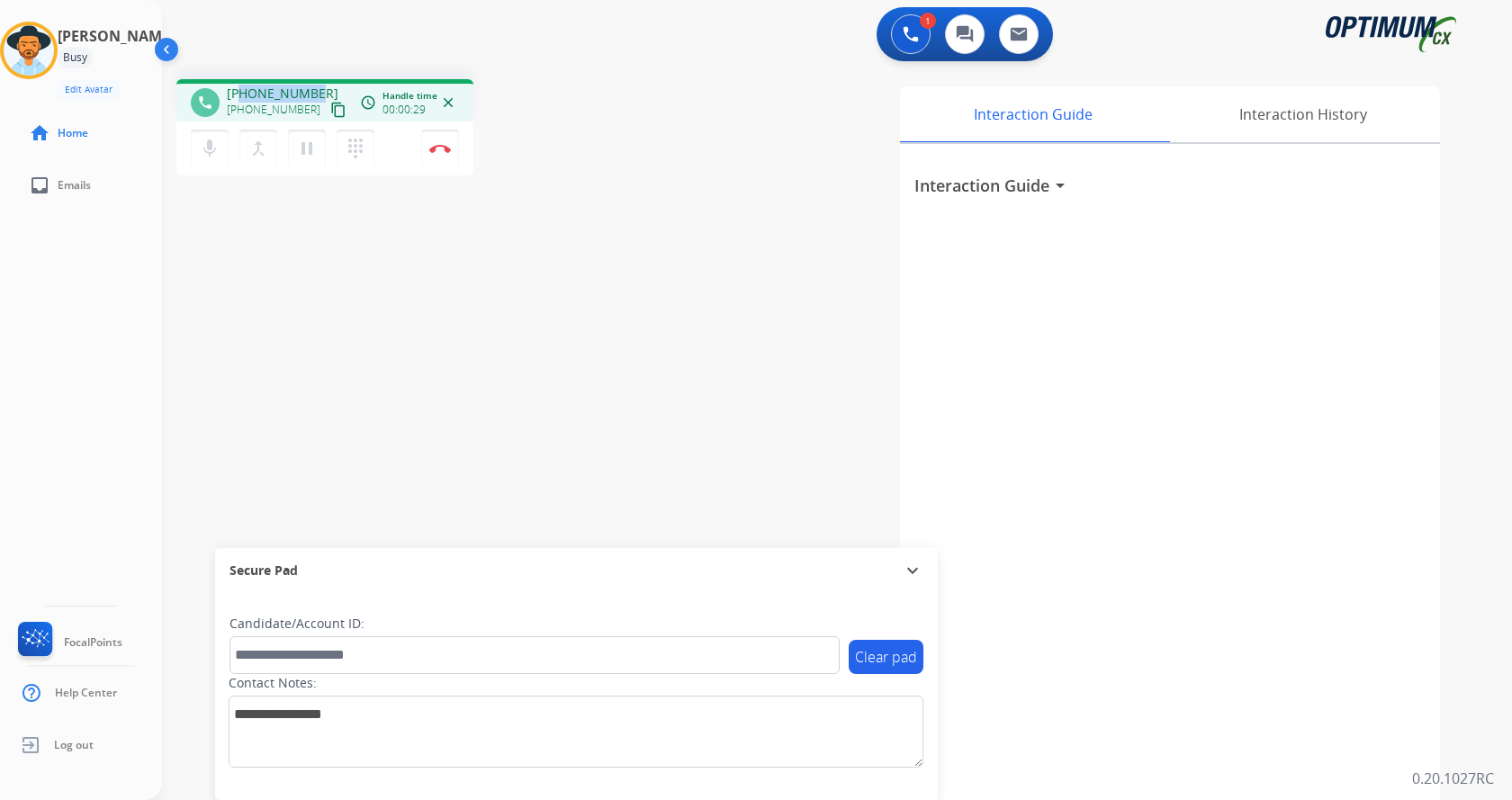
drag, startPoint x: 239, startPoint y: 93, endPoint x: 314, endPoint y: 85, distance: 75.4
click at [314, 85] on div "[PHONE_NUMBER] [PHONE_NUMBER] content_copy" at bounding box center [288, 102] width 122 height 36
copy span "3128522353"
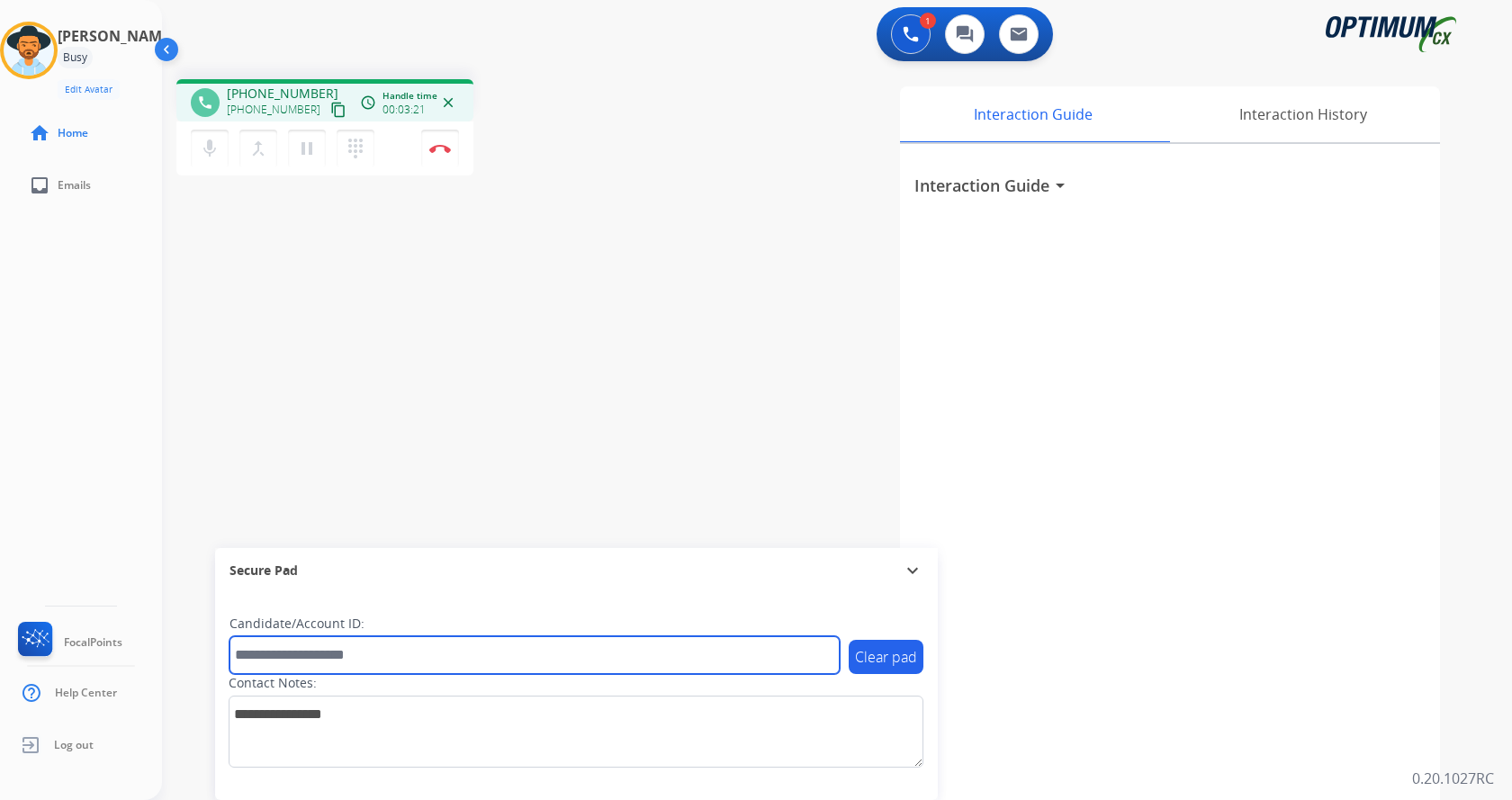
drag, startPoint x: 383, startPoint y: 658, endPoint x: 389, endPoint y: 638, distance: 20.9
click at [383, 658] on input "text" at bounding box center [534, 655] width 610 height 38
paste input "*******"
type input "*******"
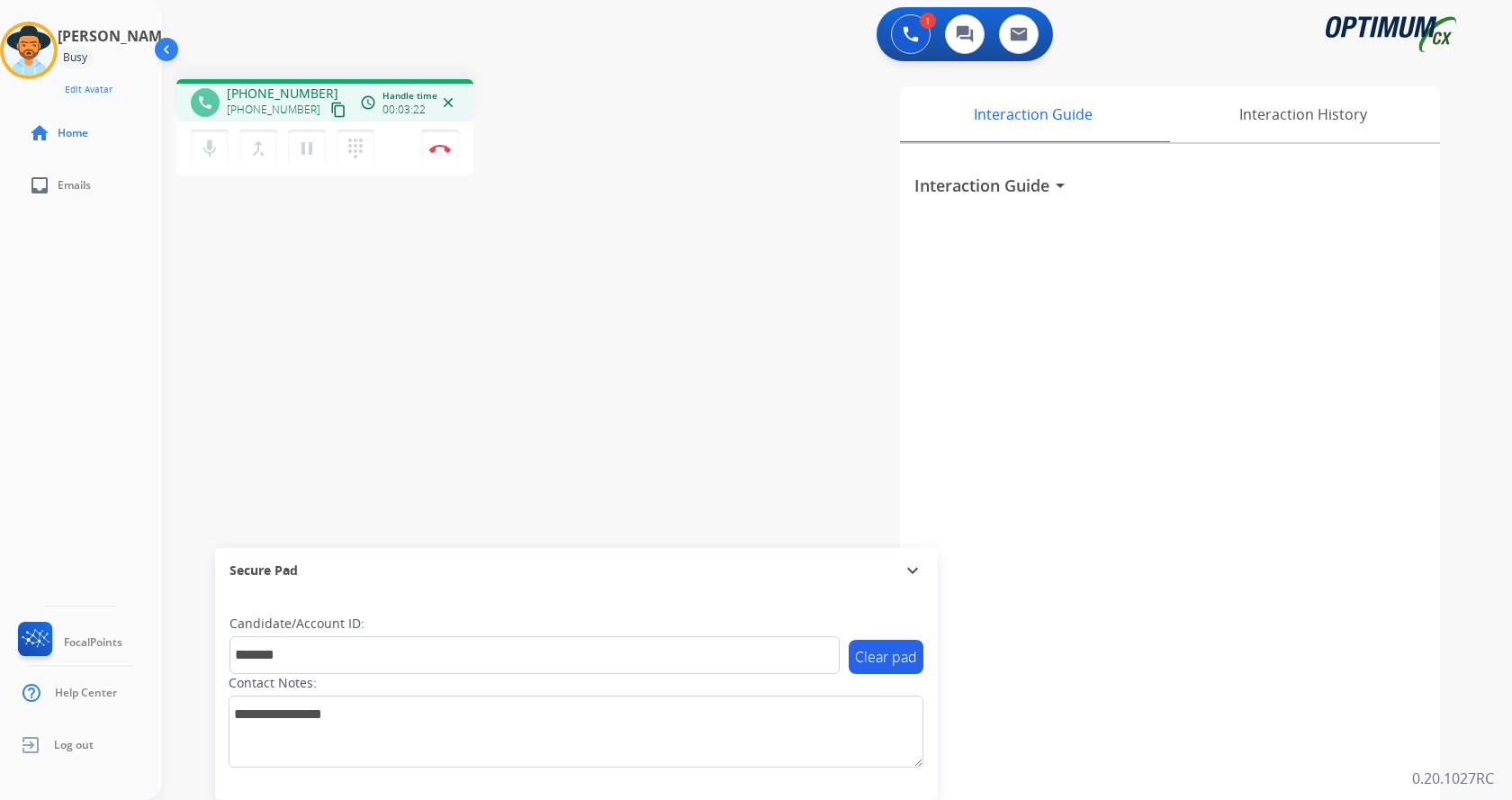
click at [387, 316] on div "phone [PHONE_NUMBER] [PHONE_NUMBER] content_copy access_time Call metrics Queue…" at bounding box center [816, 440] width 1306 height 751
click at [424, 335] on div "phone [PHONE_NUMBER] [PHONE_NUMBER] content_copy access_time Call metrics Queue…" at bounding box center [816, 440] width 1306 height 751
click at [490, 340] on div "phone [PHONE_NUMBER] [PHONE_NUMBER] content_copy access_time Call metrics Queue…" at bounding box center [816, 440] width 1306 height 751
click at [490, 338] on div "phone [PHONE_NUMBER] [PHONE_NUMBER] content_copy access_time Call metrics Queue…" at bounding box center [816, 440] width 1306 height 751
click at [441, 149] on img at bounding box center [439, 148] width 22 height 9
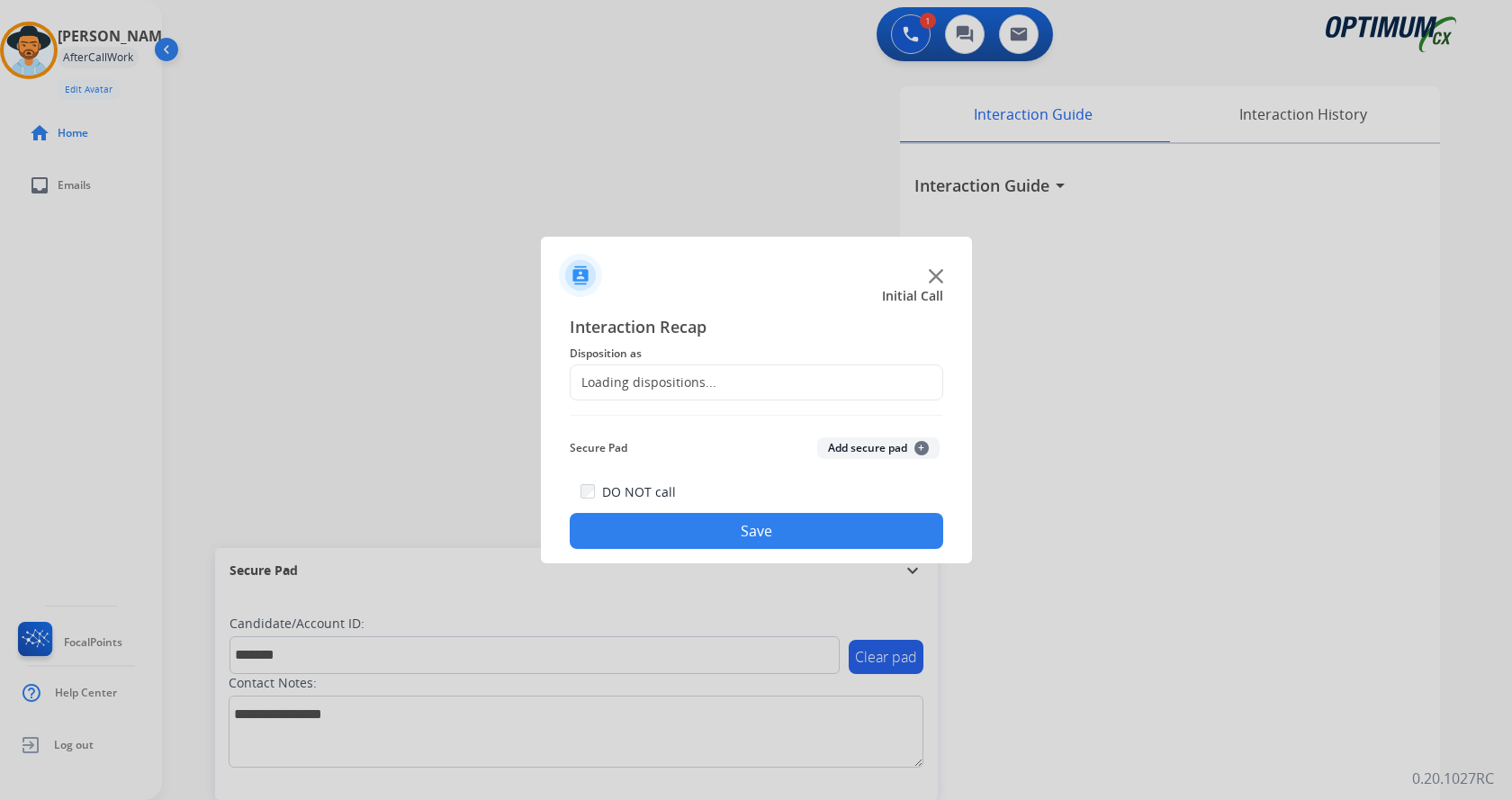
click at [874, 458] on button "Add secure pad +" at bounding box center [878, 448] width 122 height 22
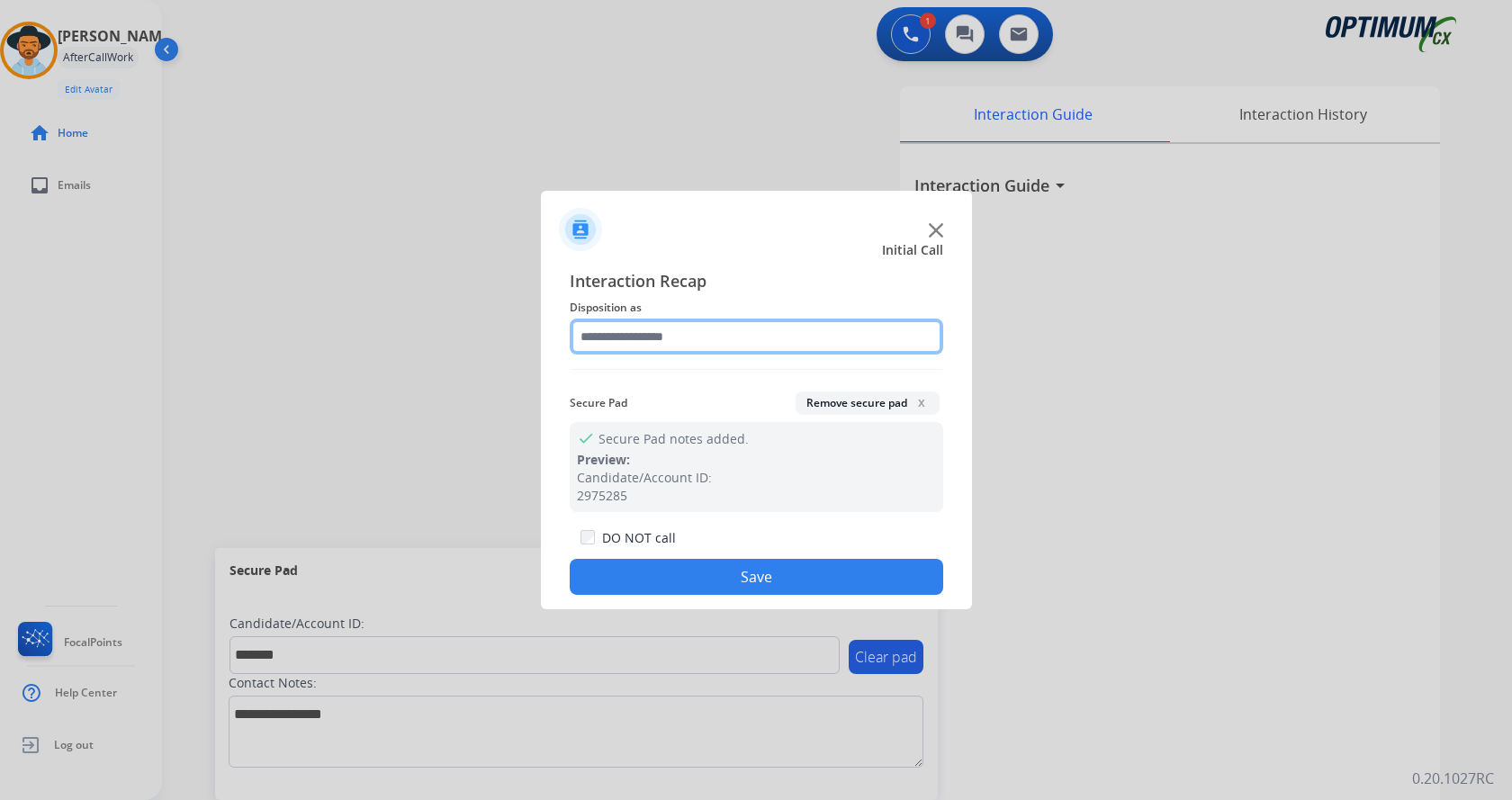
click at [685, 331] on input "text" at bounding box center [756, 336] width 374 height 36
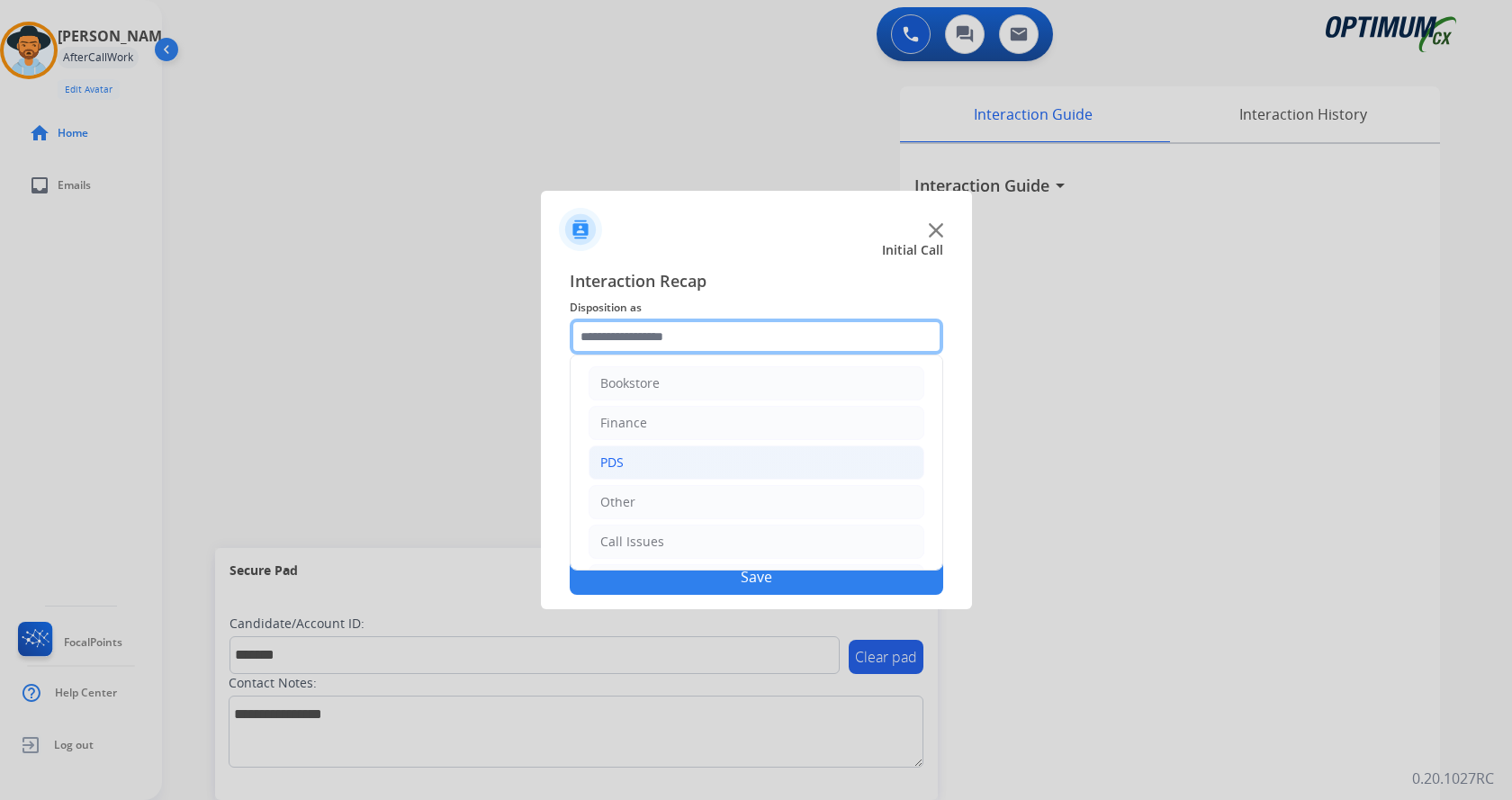
scroll to position [0, 0]
click at [658, 455] on li "PDS" at bounding box center [756, 464] width 336 height 34
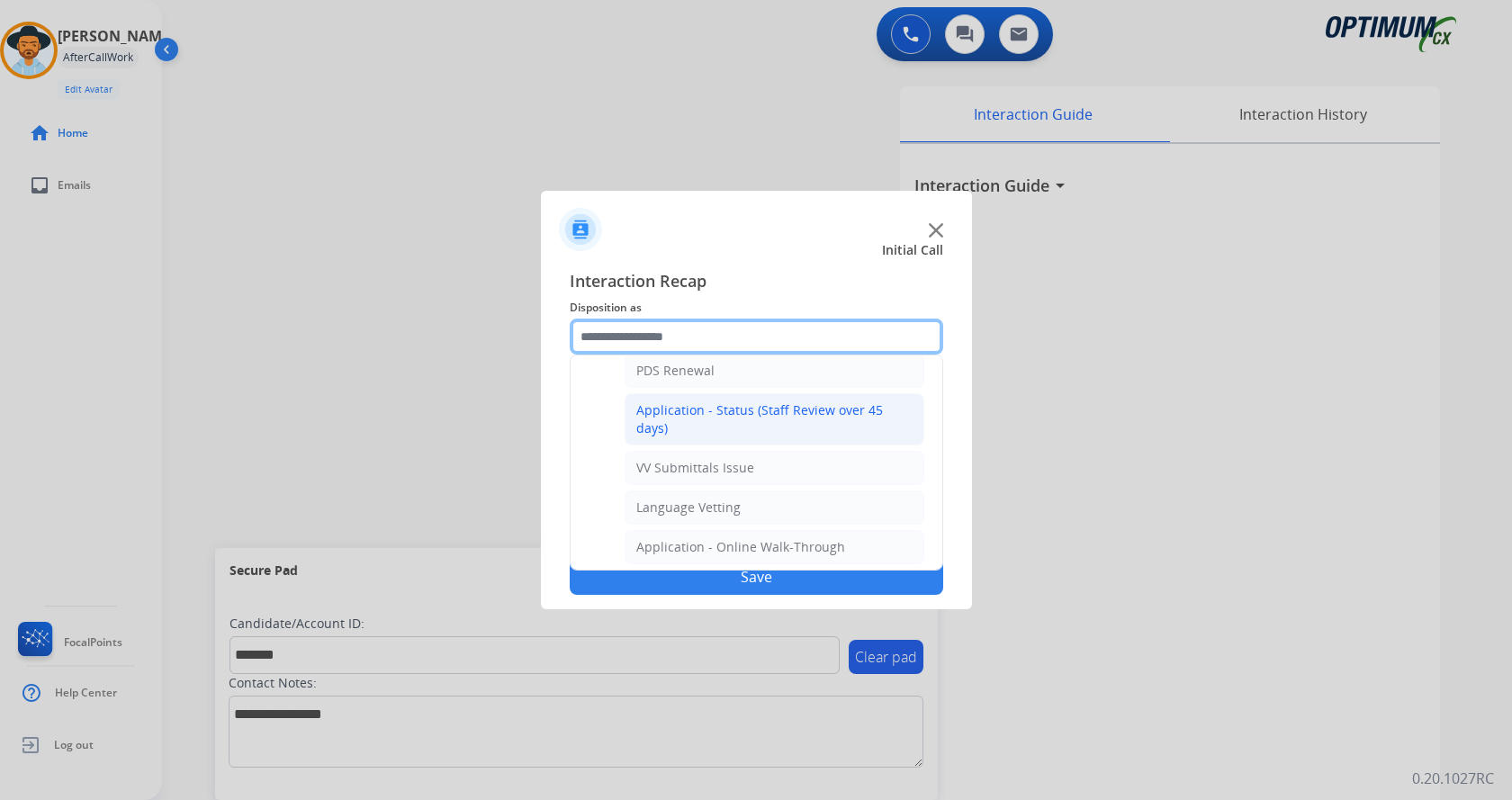
scroll to position [180, 0]
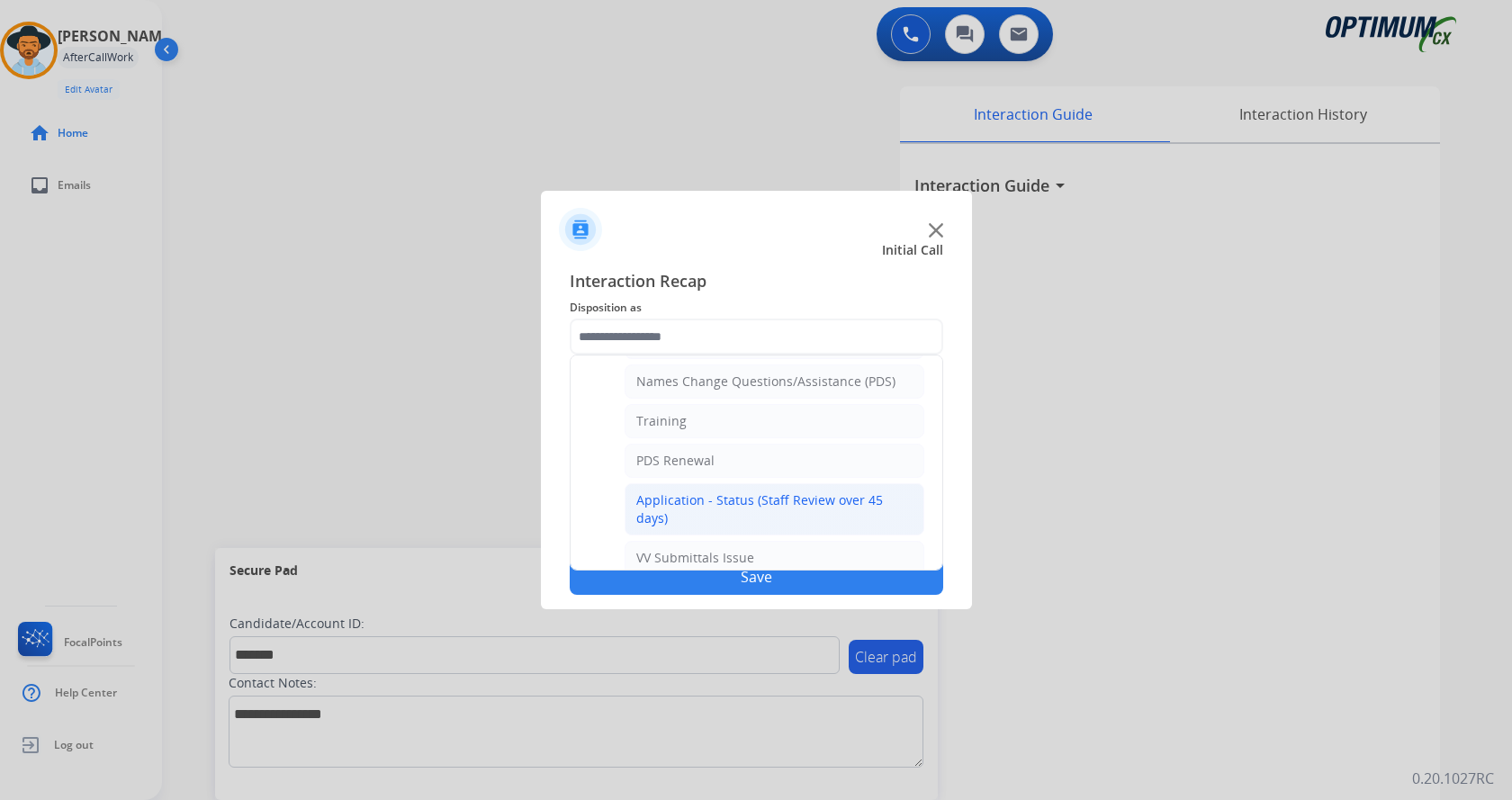
click at [730, 419] on li "Training" at bounding box center [773, 421] width 299 height 34
type input "********"
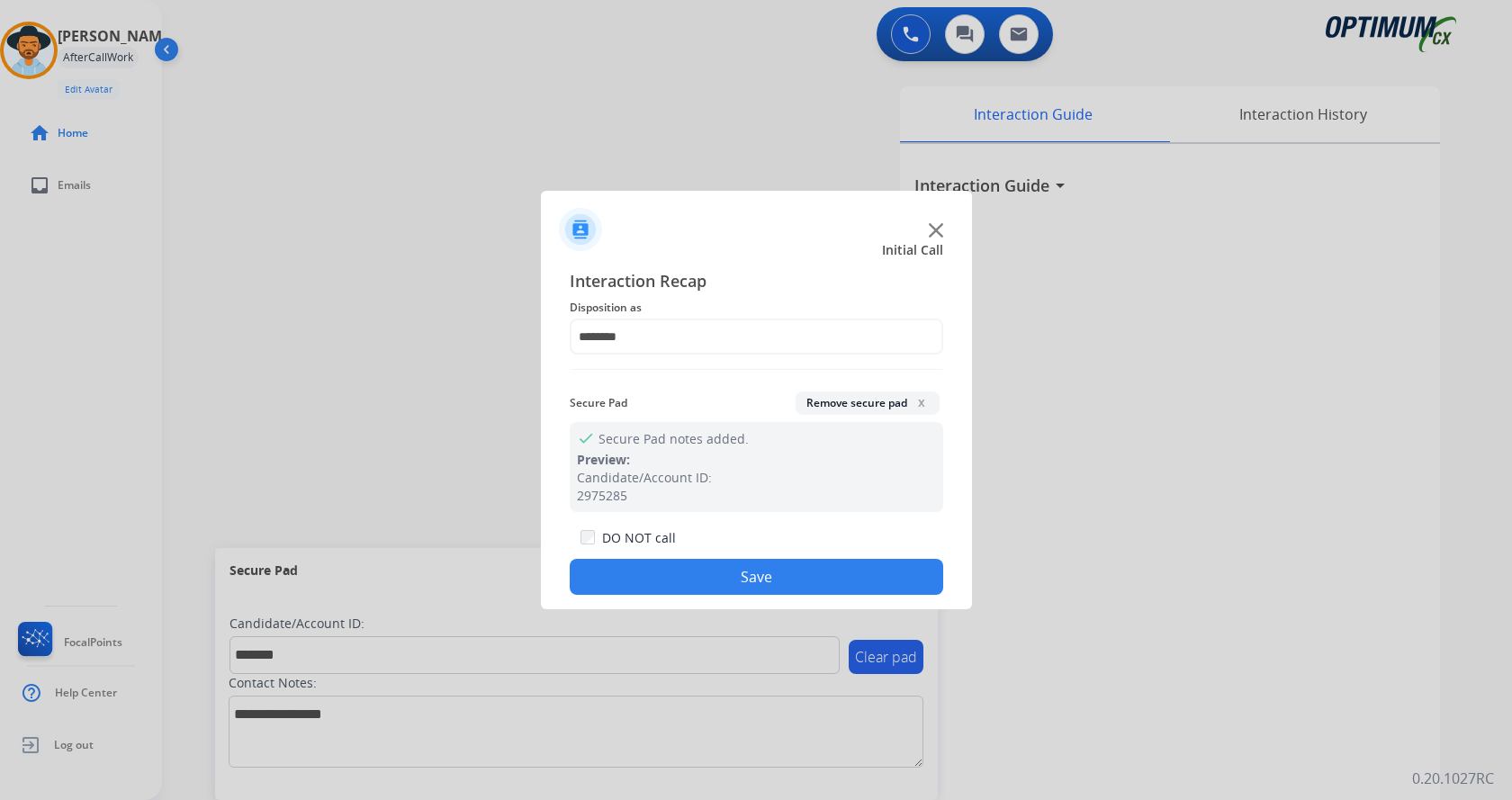
click at [733, 591] on button "Save" at bounding box center [756, 577] width 374 height 36
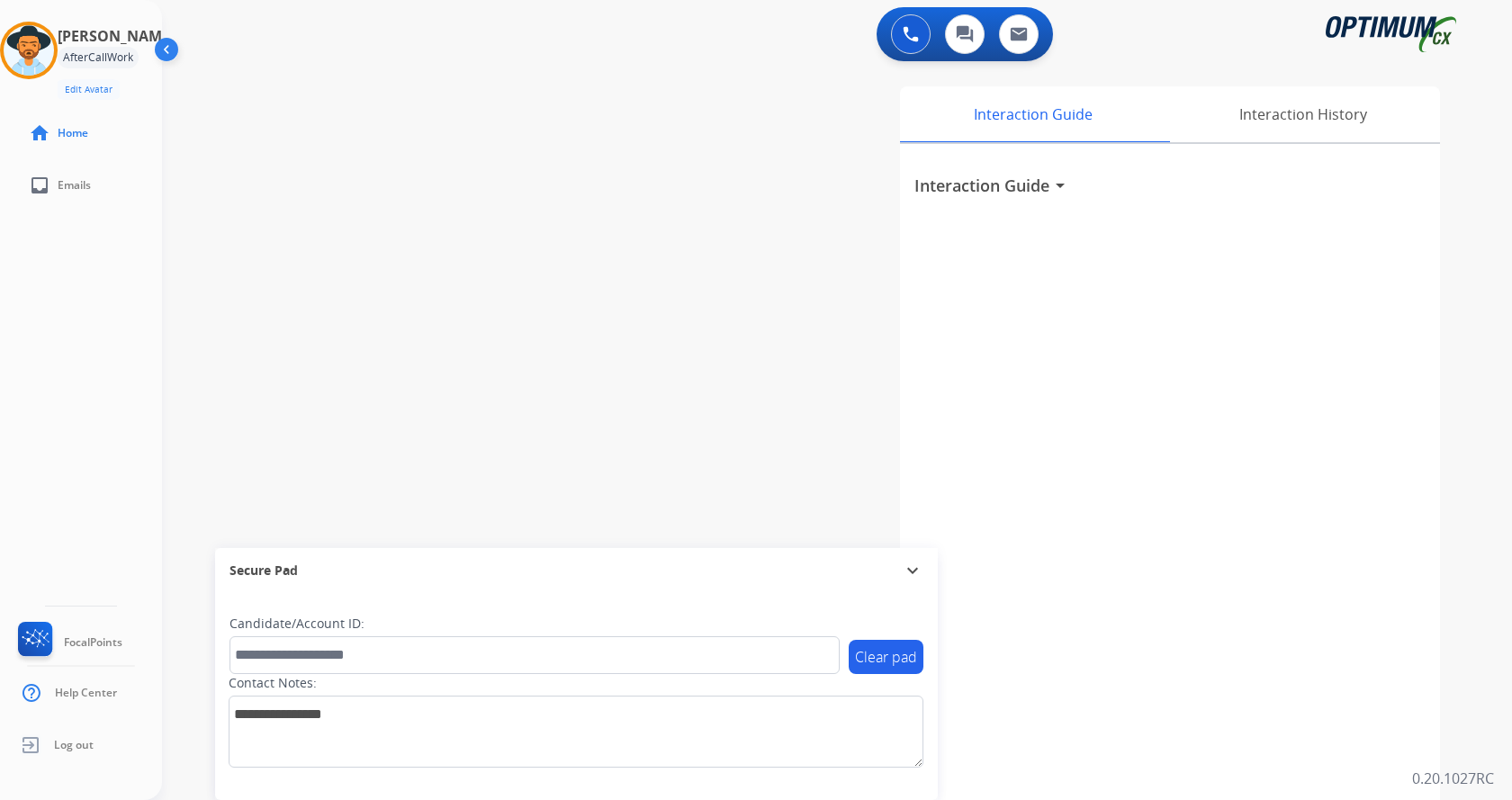
drag, startPoint x: 383, startPoint y: 167, endPoint x: 312, endPoint y: 22, distance: 161.4
click at [380, 161] on div "swap_horiz Break voice bridge close_fullscreen Connect 3-Way Call merge_type Se…" at bounding box center [816, 440] width 1306 height 751
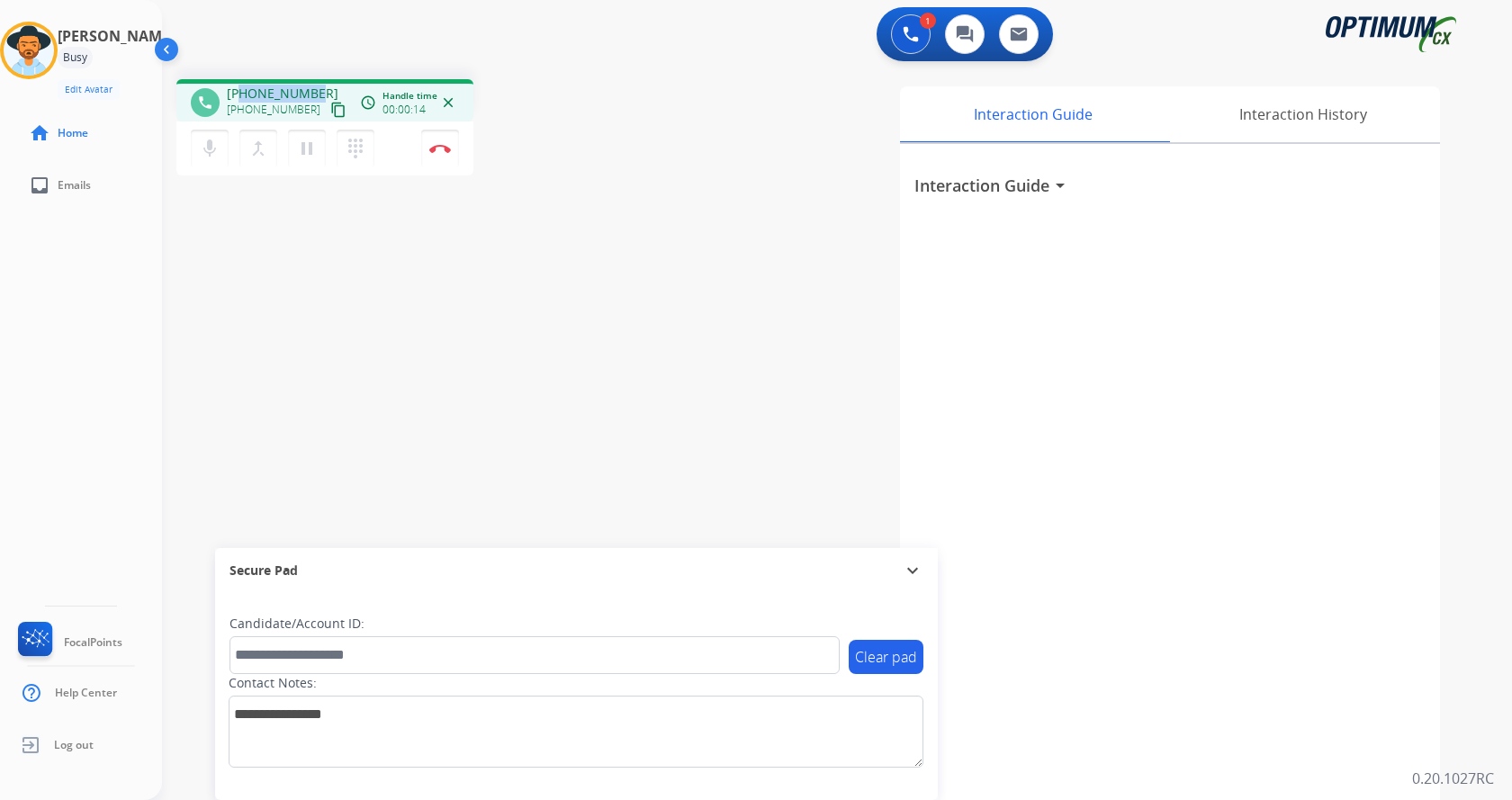
drag, startPoint x: 240, startPoint y: 85, endPoint x: 322, endPoint y: 86, distance: 82.0
click at [322, 86] on div "[PHONE_NUMBER] [PHONE_NUMBER] content_copy" at bounding box center [288, 102] width 122 height 36
copy span "3868474974"
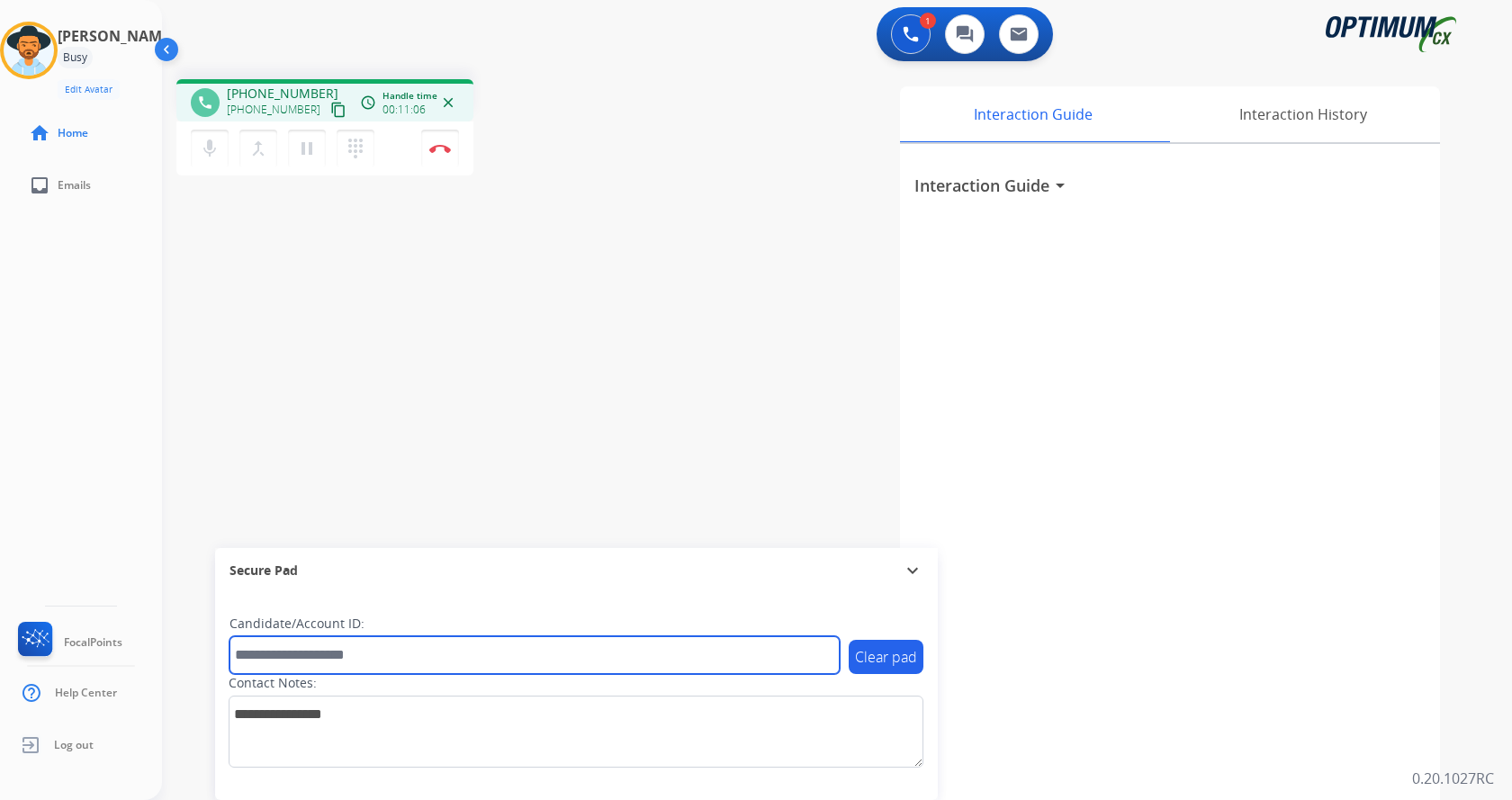
drag, startPoint x: 366, startPoint y: 645, endPoint x: 367, endPoint y: 637, distance: 8.1
click at [366, 645] on input "text" at bounding box center [534, 655] width 610 height 38
paste input "*******"
type input "*******"
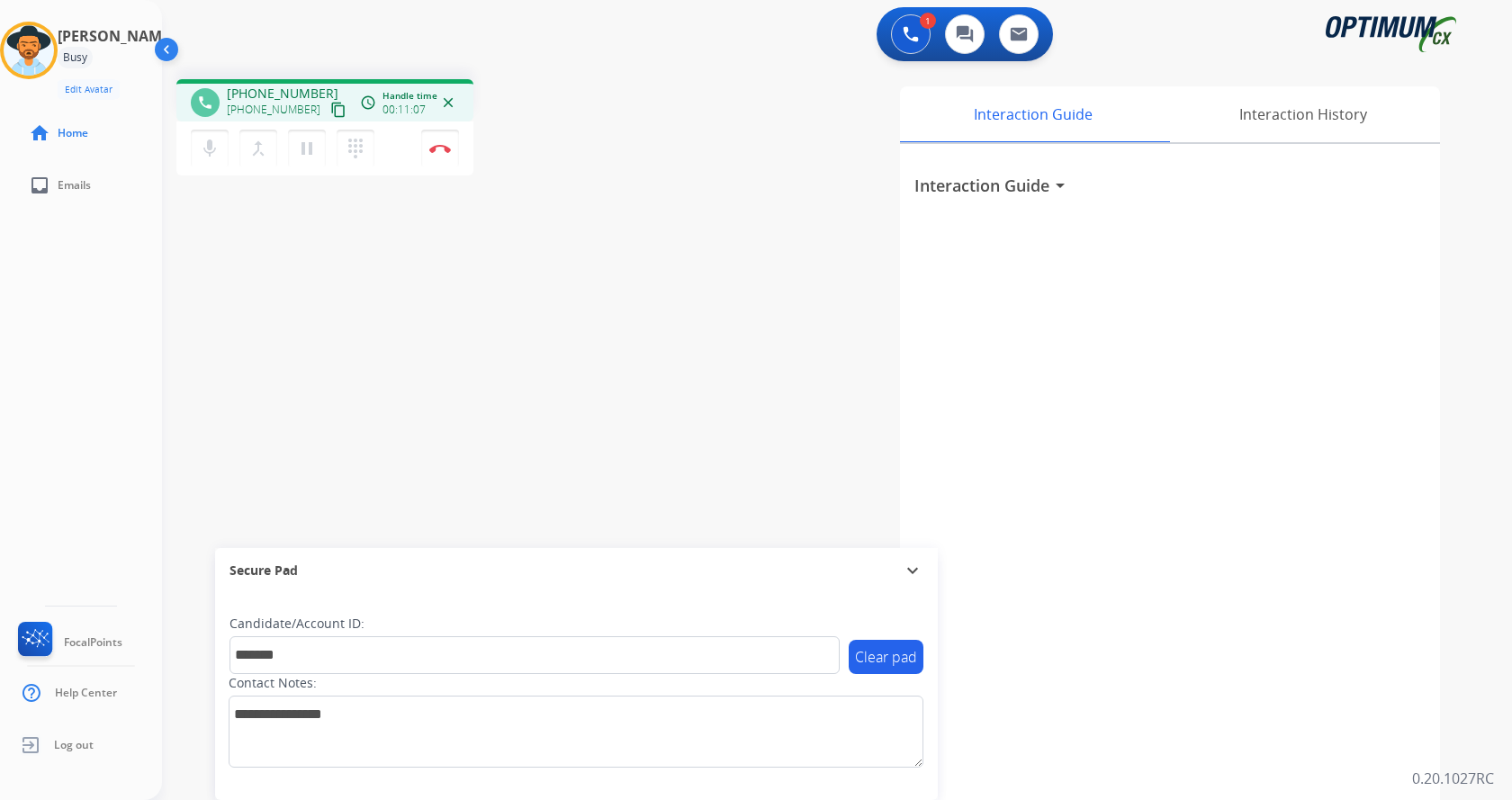
drag, startPoint x: 313, startPoint y: 248, endPoint x: 354, endPoint y: 237, distance: 42.4
click at [313, 246] on div "phone [PHONE_NUMBER] [PHONE_NUMBER] content_copy access_time Call metrics Queue…" at bounding box center [816, 440] width 1306 height 751
click at [440, 149] on img at bounding box center [439, 148] width 22 height 9
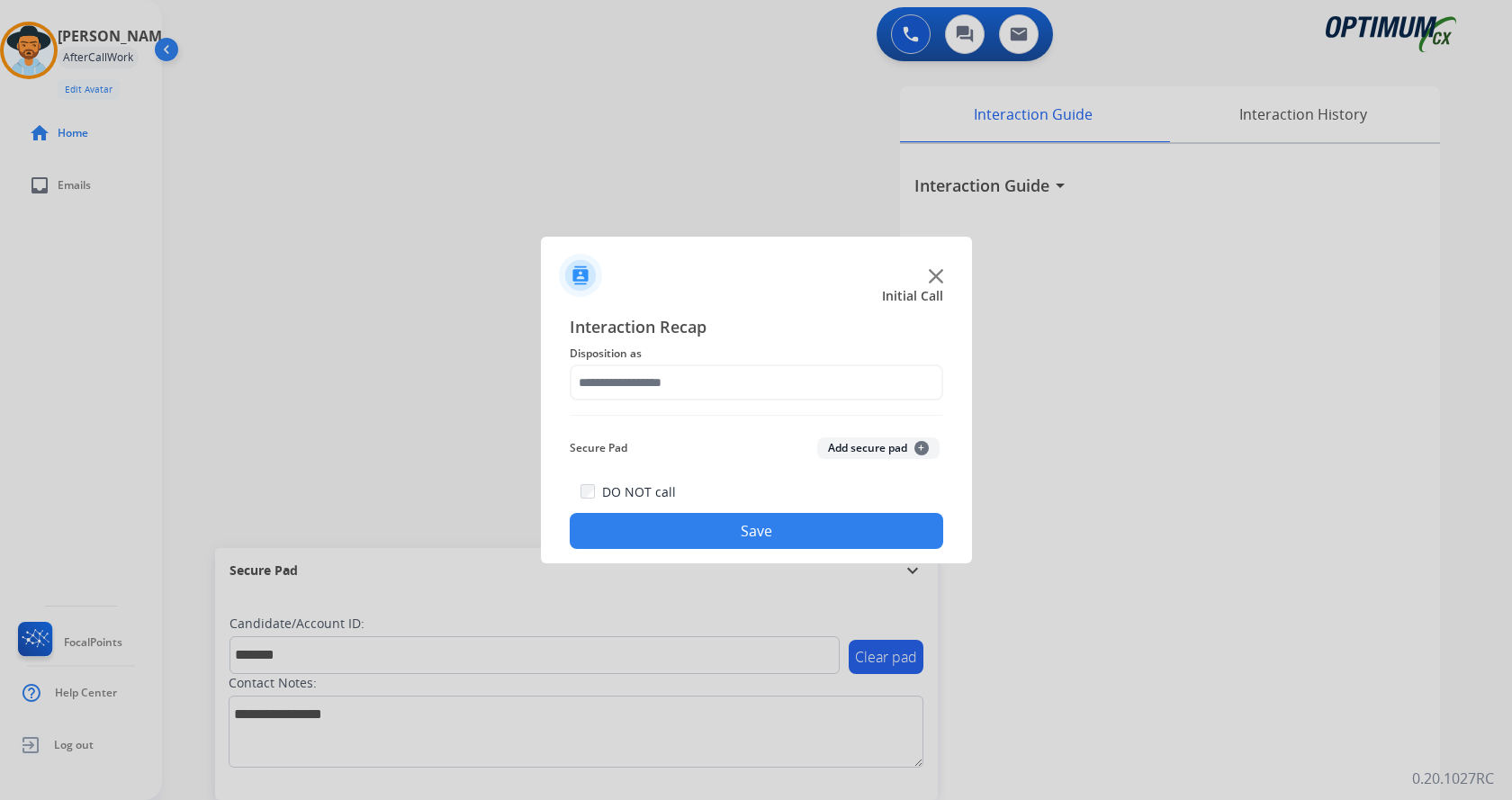
click at [839, 444] on button "Add secure pad +" at bounding box center [878, 448] width 122 height 22
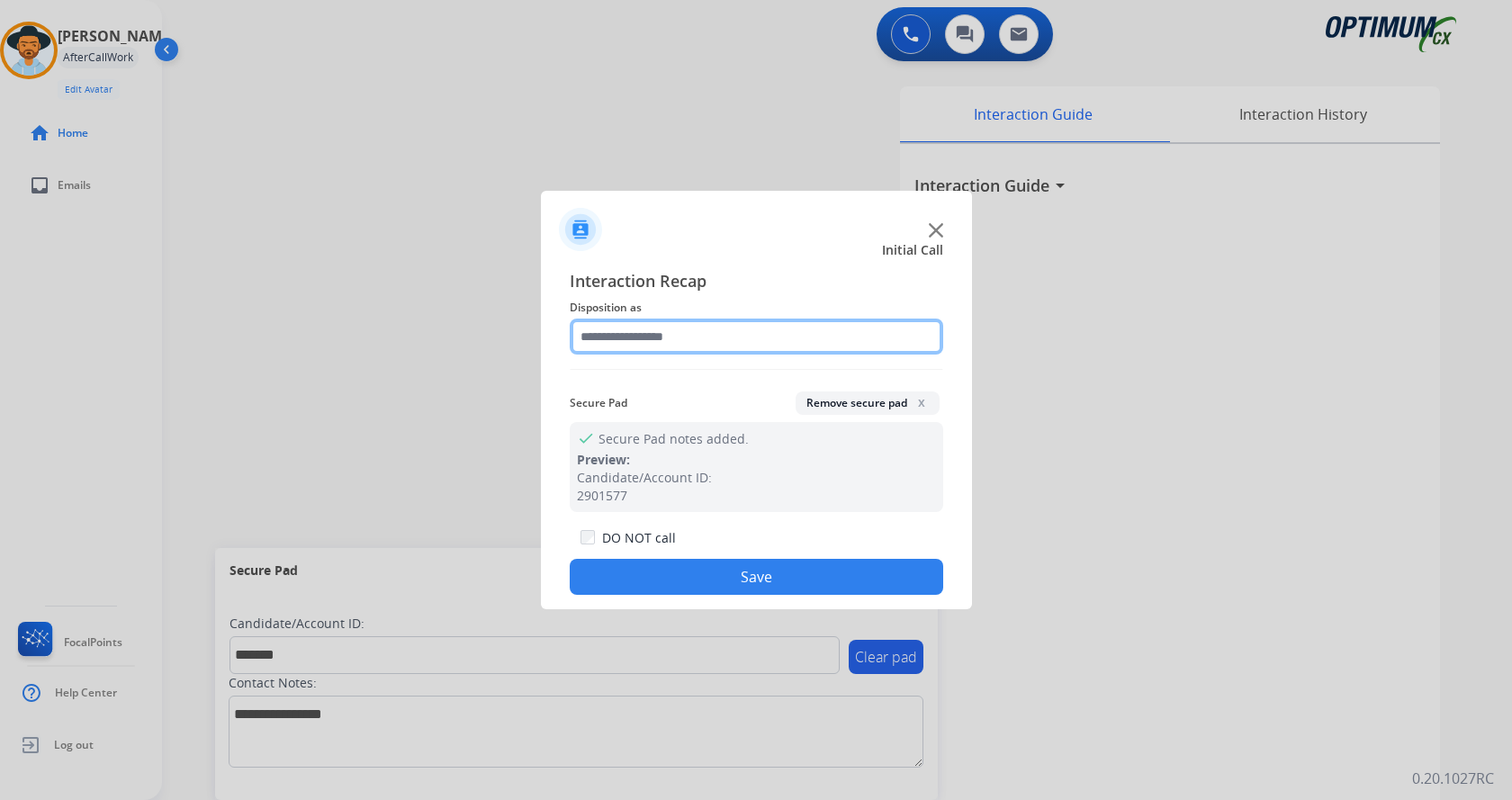
click at [680, 334] on input "text" at bounding box center [756, 336] width 374 height 36
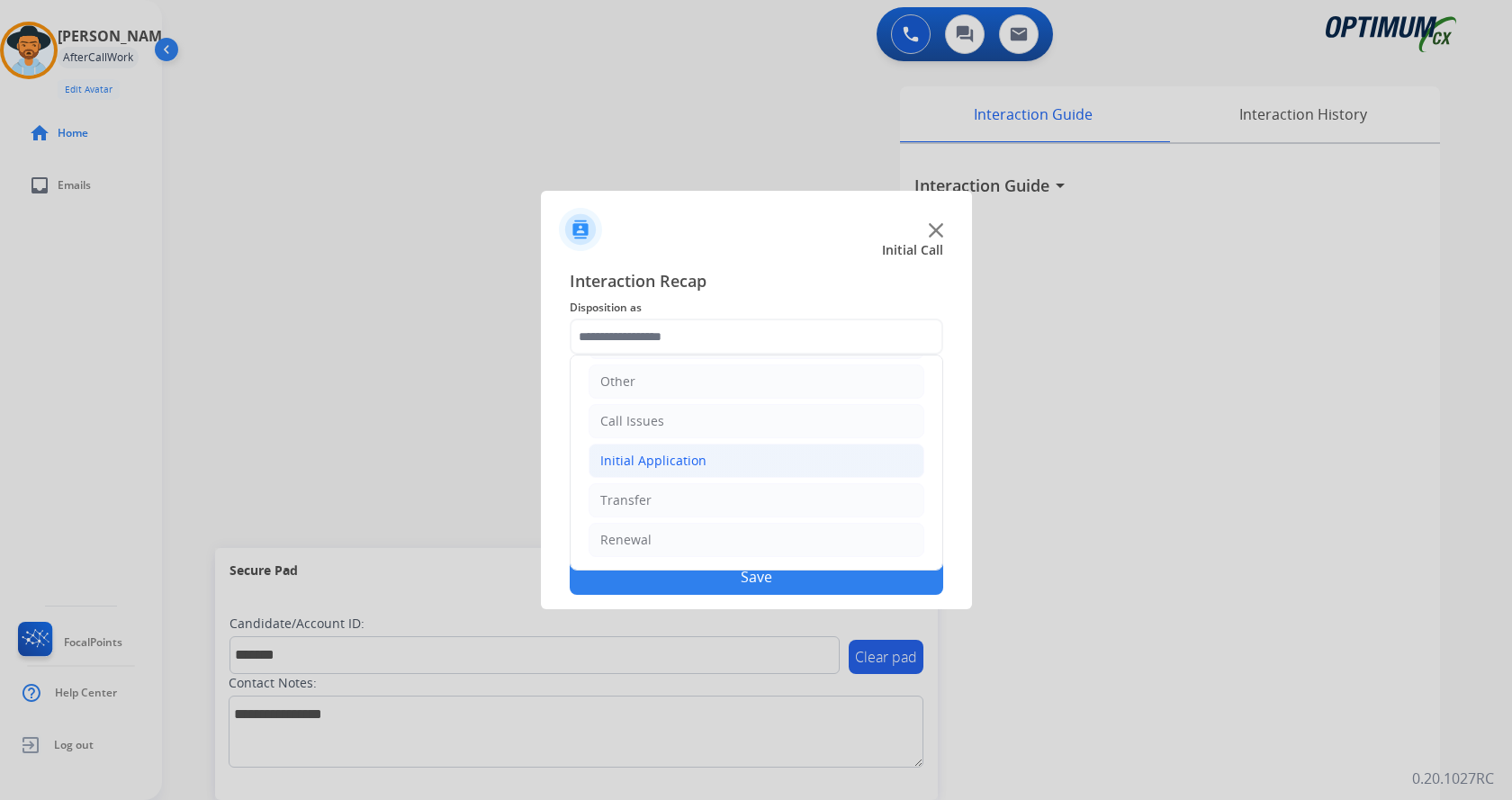
click at [716, 468] on li "Initial Application" at bounding box center [756, 461] width 336 height 34
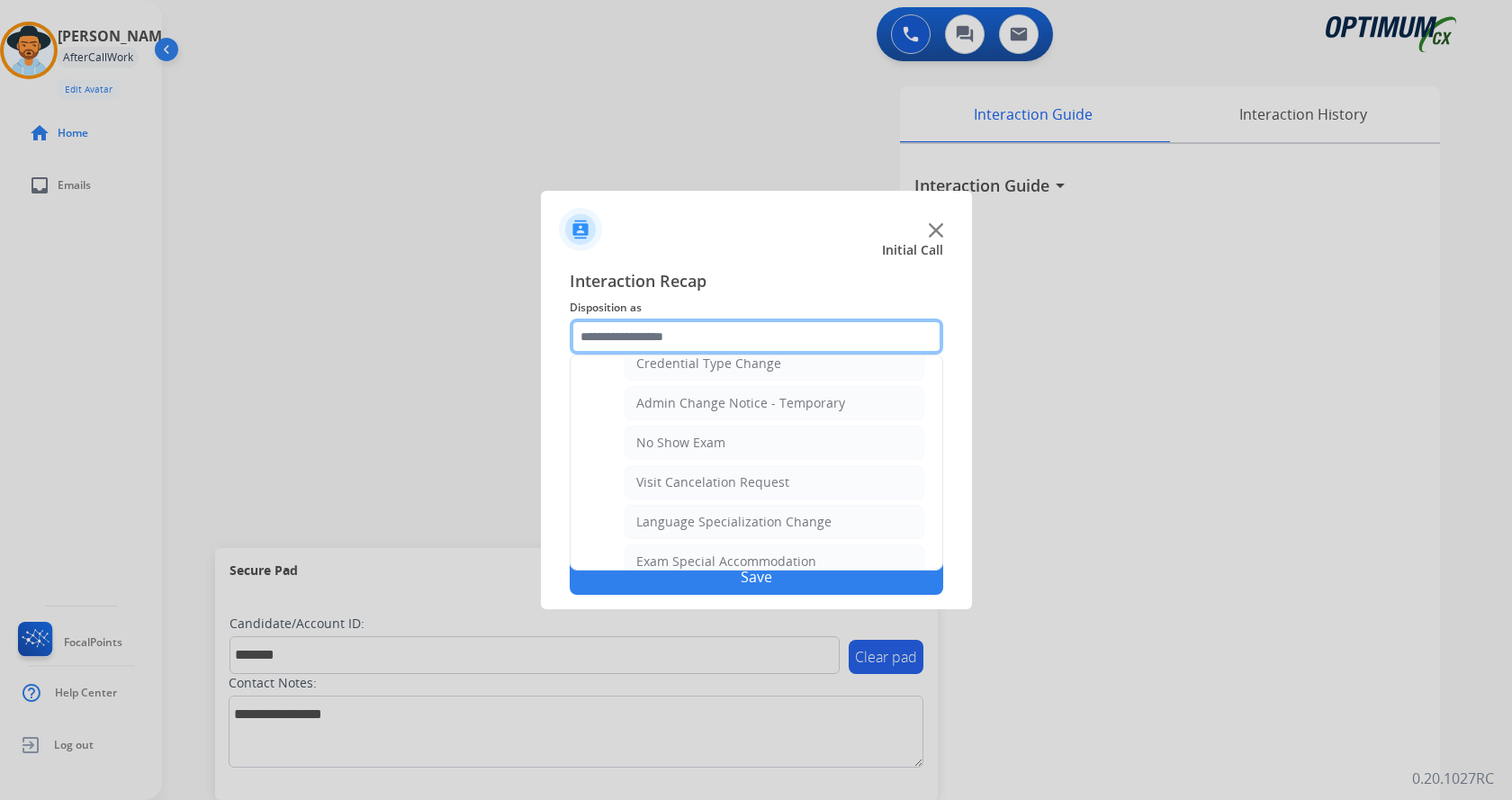
scroll to position [663, 0]
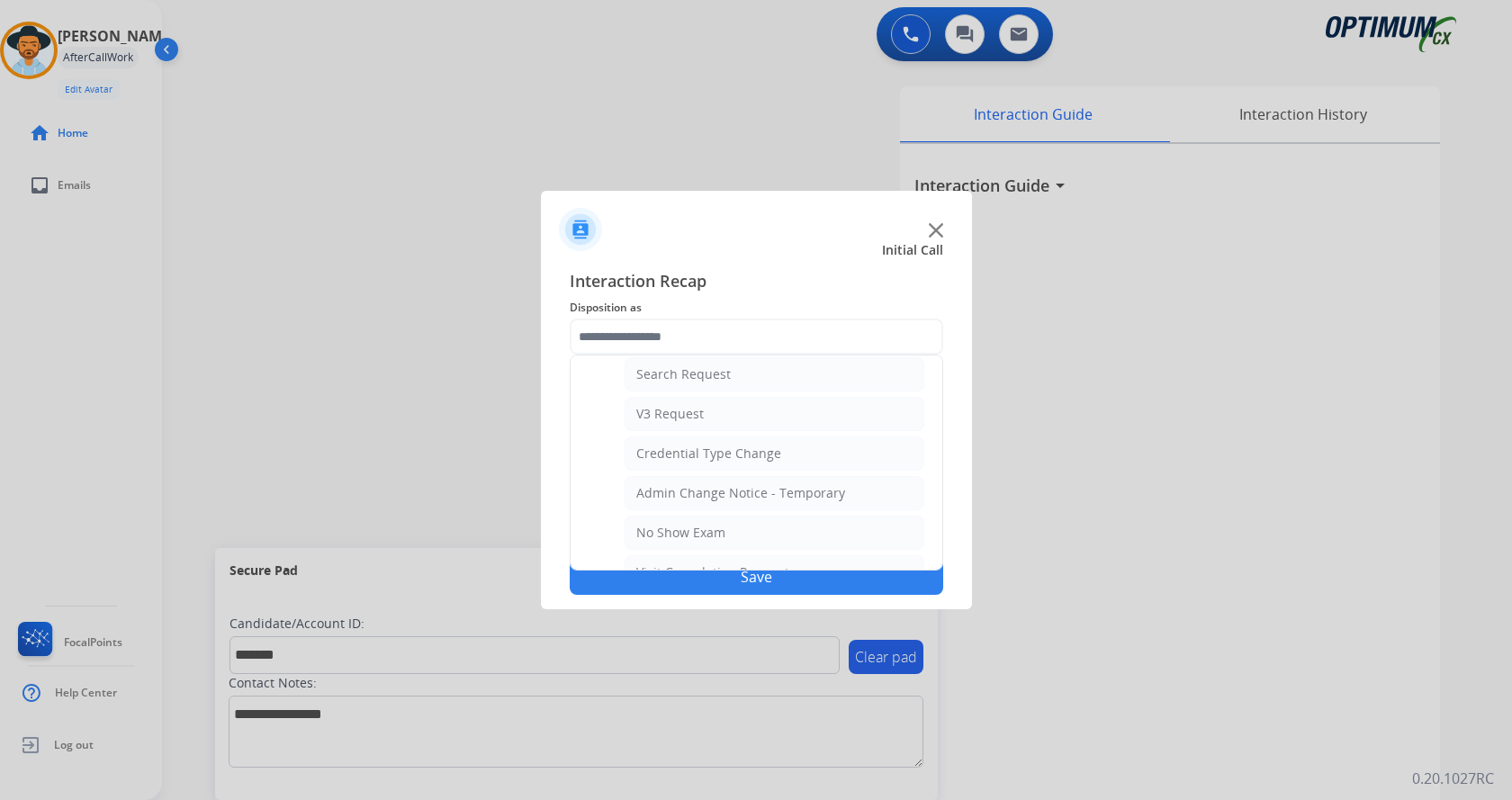
drag, startPoint x: 737, startPoint y: 491, endPoint x: 738, endPoint y: 529, distance: 38.0
click at [738, 491] on div "Admin Change Notice - Temporary" at bounding box center [741, 493] width 208 height 18
type input "**********"
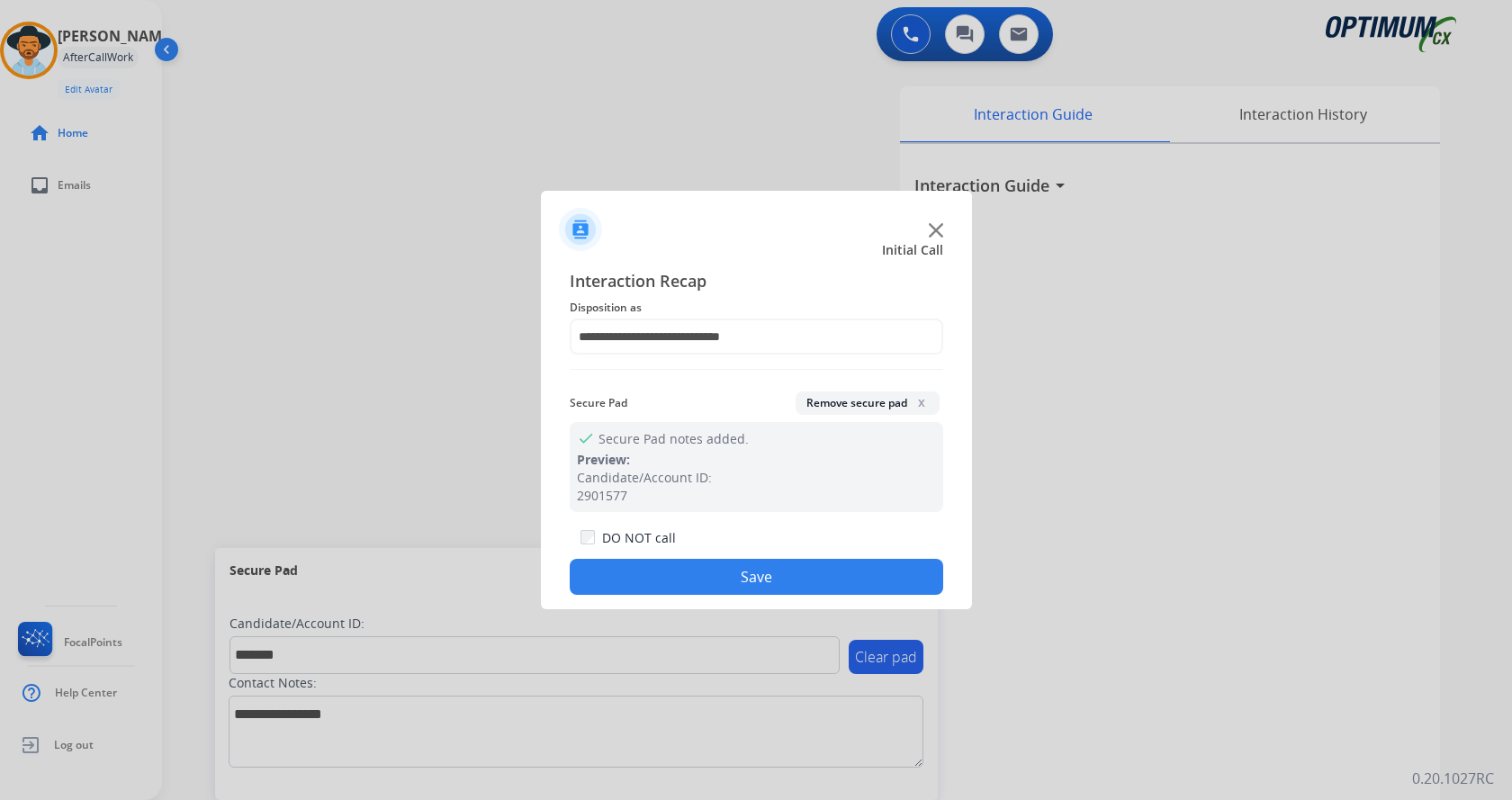
click at [737, 569] on button "Save" at bounding box center [756, 577] width 374 height 36
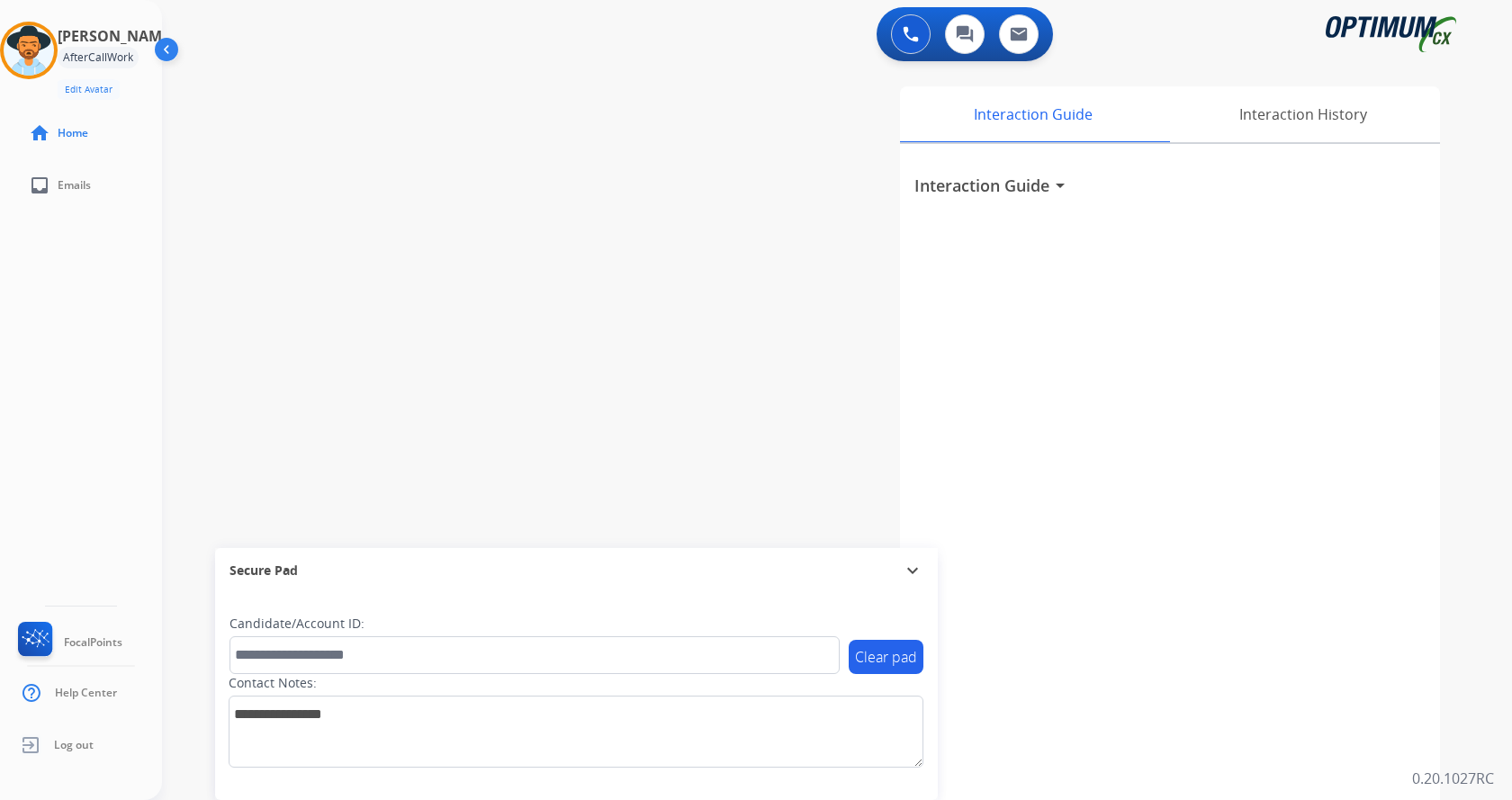
click at [382, 277] on div "swap_horiz Break voice bridge close_fullscreen Connect 3-Way Call merge_type Se…" at bounding box center [816, 440] width 1306 height 751
click at [608, 154] on div "swap_horiz Break voice bridge close_fullscreen Connect 3-Way Call merge_type Se…" at bounding box center [816, 440] width 1306 height 751
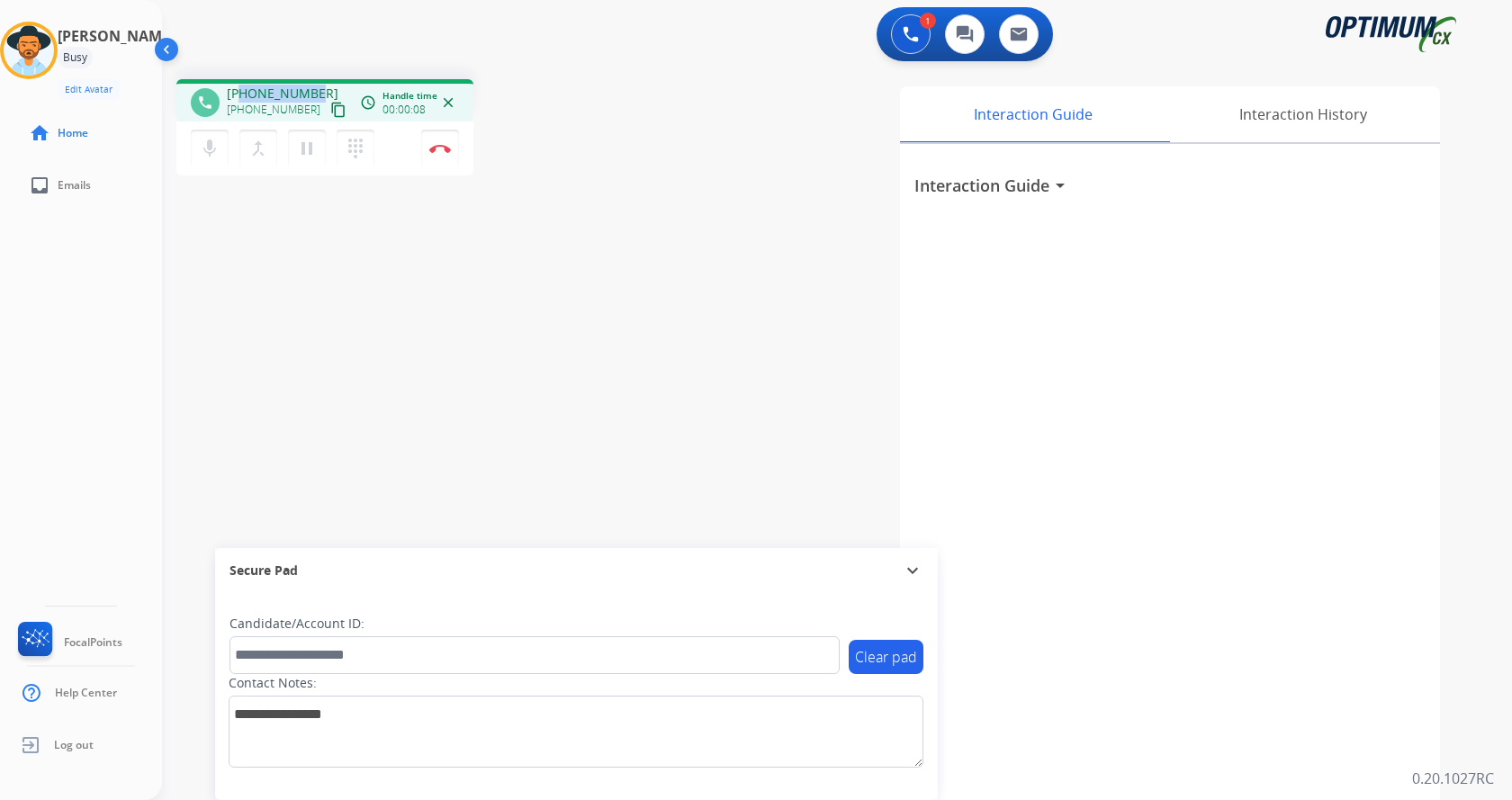
drag, startPoint x: 241, startPoint y: 93, endPoint x: 318, endPoint y: 91, distance: 77.0
click at [318, 91] on div "[PHONE_NUMBER] [PHONE_NUMBER] content_copy" at bounding box center [288, 102] width 122 height 36
copy span "3476127988"
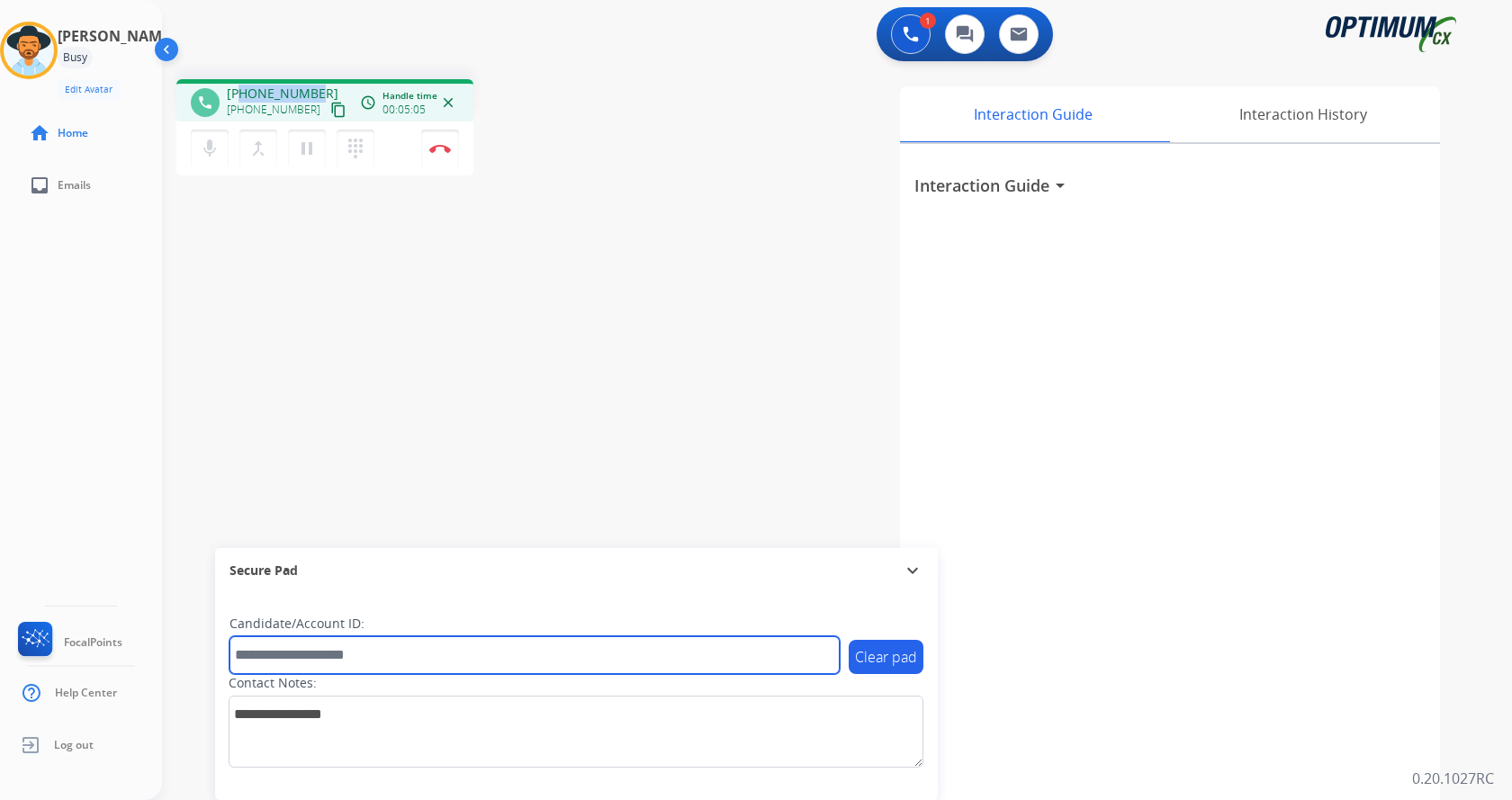
click at [323, 647] on input "text" at bounding box center [534, 655] width 610 height 38
paste input "*******"
type input "*******"
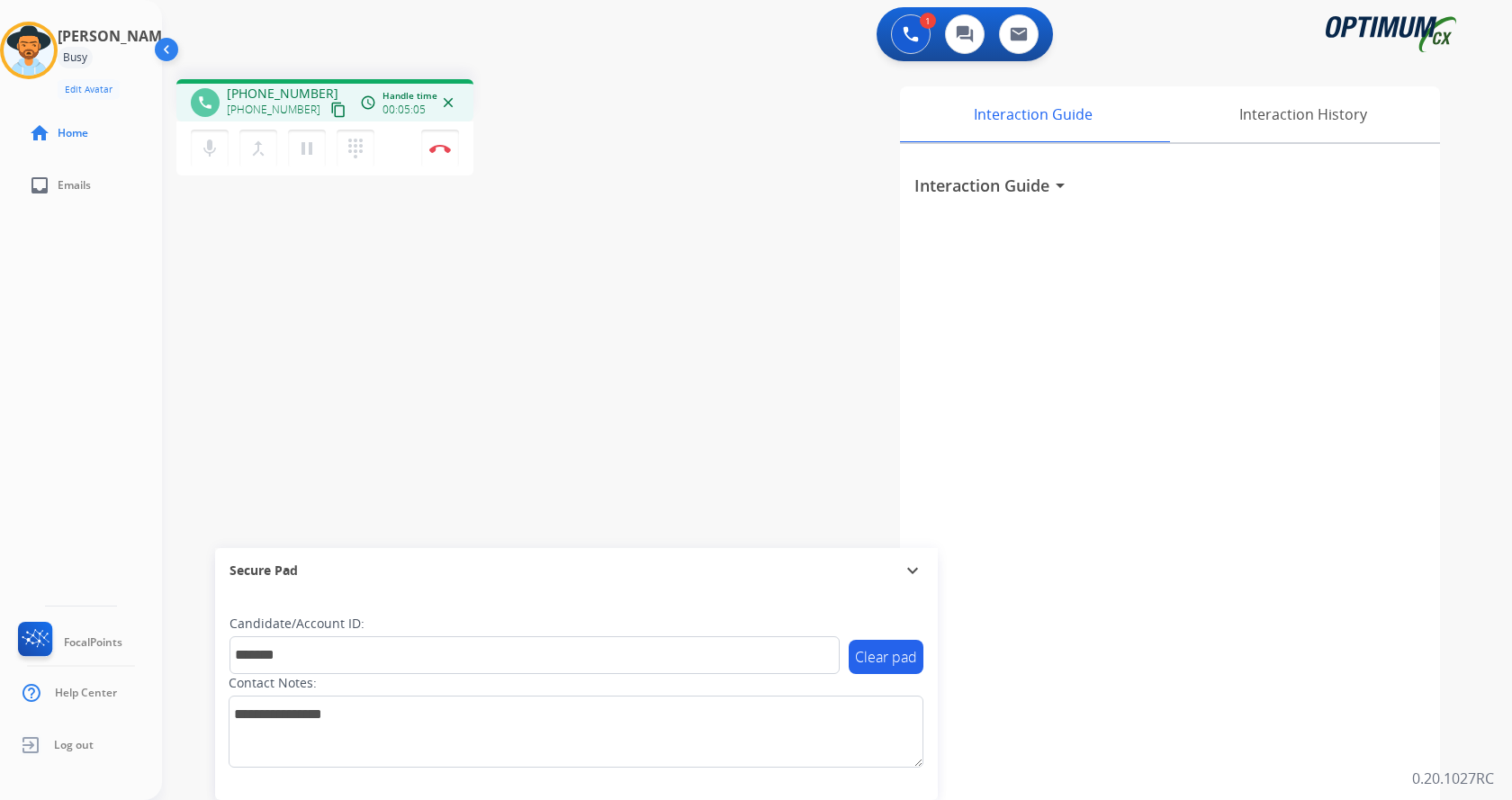
click at [323, 438] on div "phone [PHONE_NUMBER] [PHONE_NUMBER] content_copy access_time Call metrics Queue…" at bounding box center [816, 440] width 1306 height 751
click at [324, 438] on div "phone [PHONE_NUMBER] [PHONE_NUMBER] content_copy access_time Call metrics Queue…" at bounding box center [816, 440] width 1306 height 751
click at [348, 425] on div "phone [PHONE_NUMBER] [PHONE_NUMBER] content_copy access_time Call metrics Queue…" at bounding box center [816, 440] width 1306 height 751
click at [362, 378] on div "phone [PHONE_NUMBER] [PHONE_NUMBER] content_copy access_time Call metrics Queue…" at bounding box center [816, 440] width 1306 height 751
click at [440, 147] on img at bounding box center [439, 148] width 22 height 9
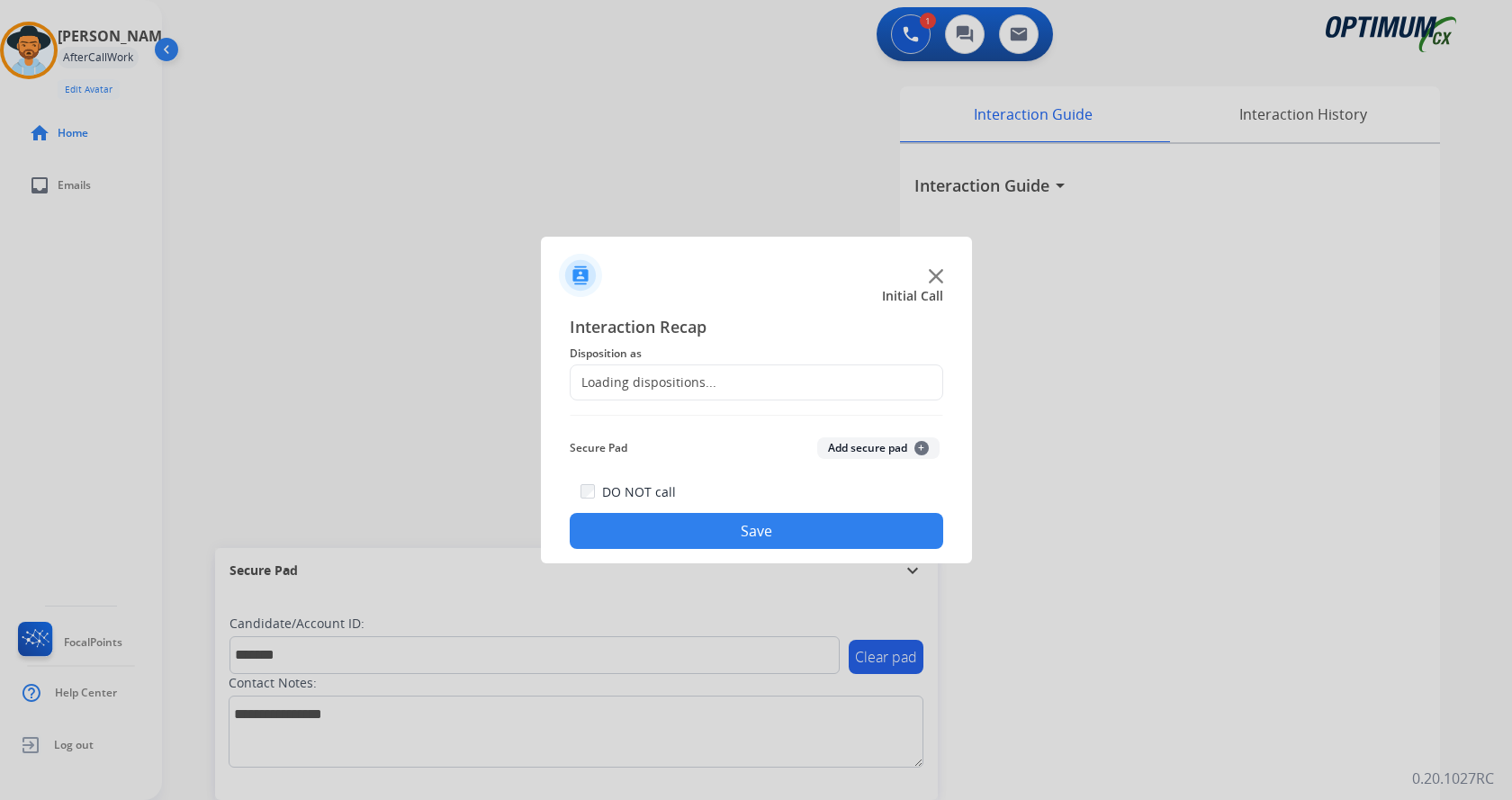
click at [857, 445] on button "Add secure pad +" at bounding box center [878, 448] width 122 height 22
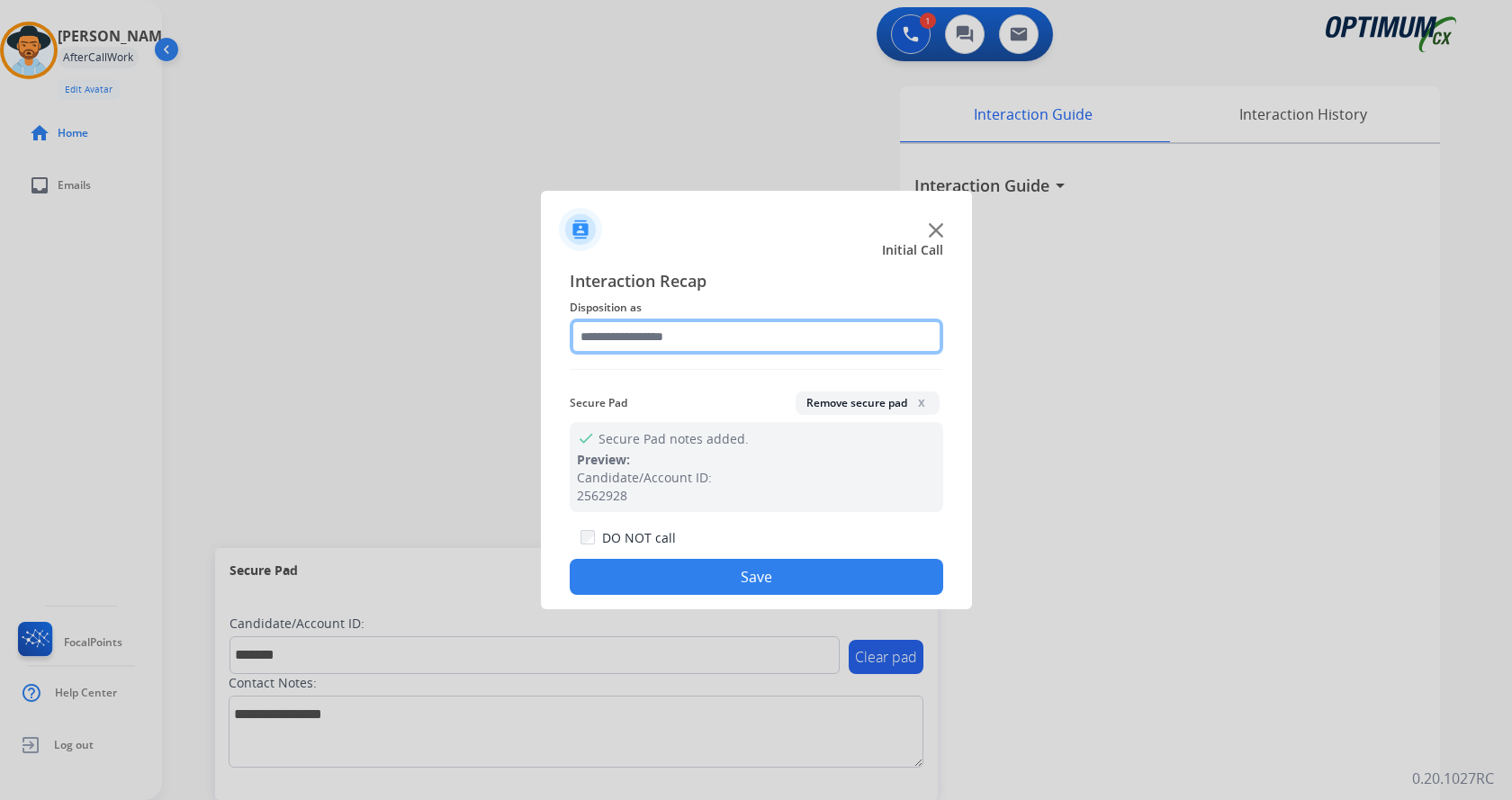
click at [664, 339] on input "text" at bounding box center [756, 336] width 374 height 36
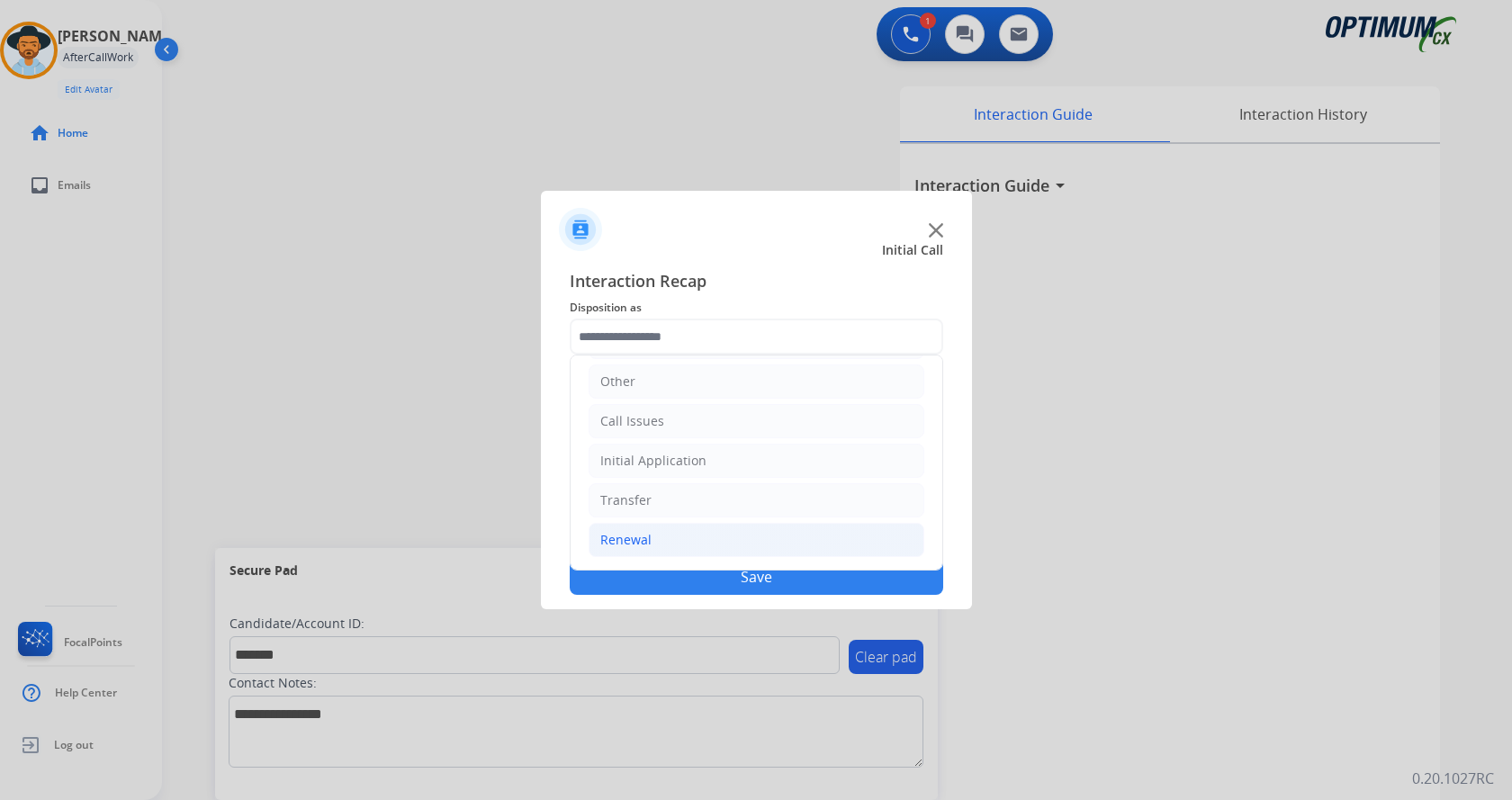
click at [666, 533] on li "Renewal" at bounding box center [756, 540] width 336 height 34
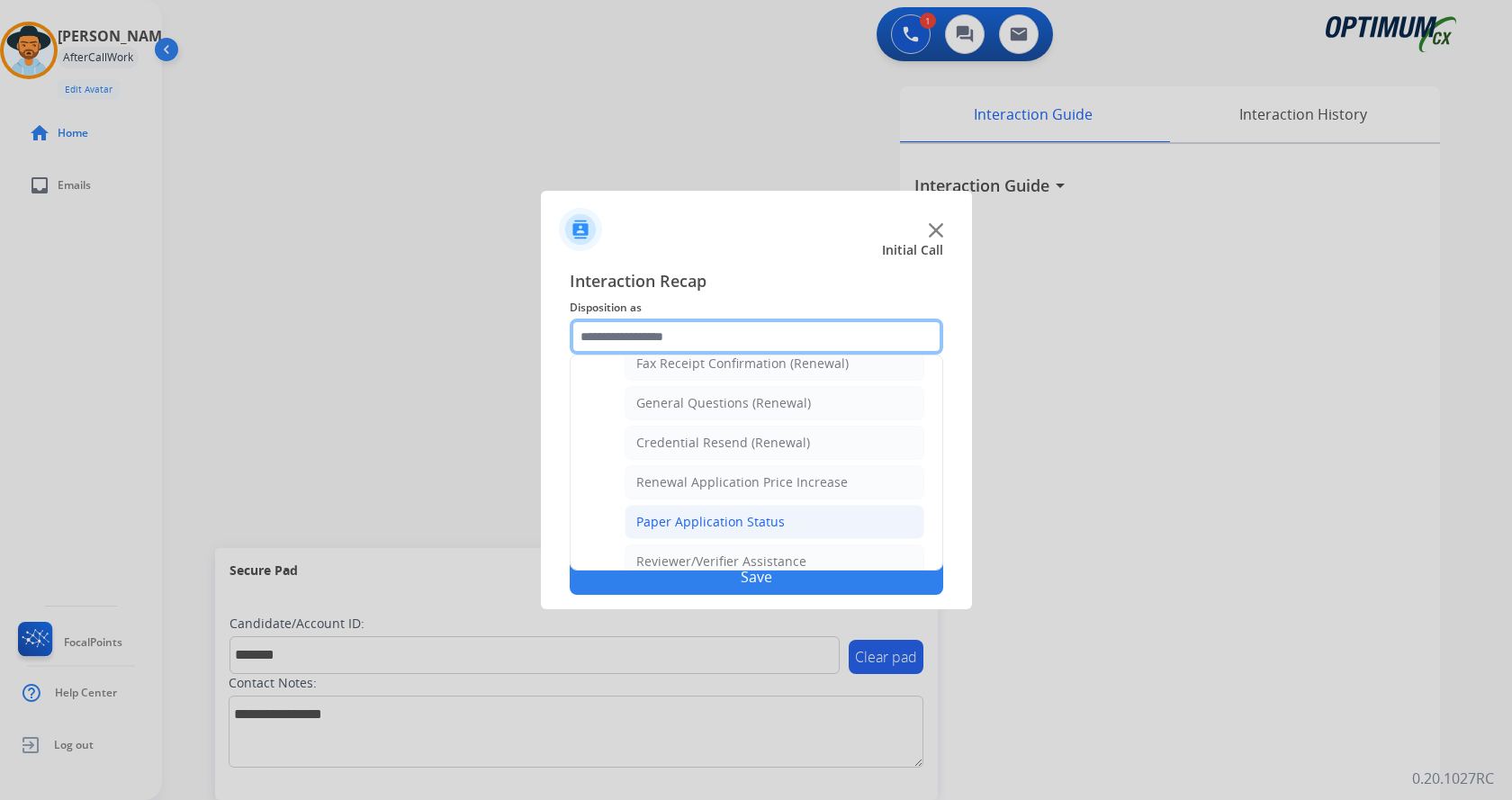
scroll to position [425, 0]
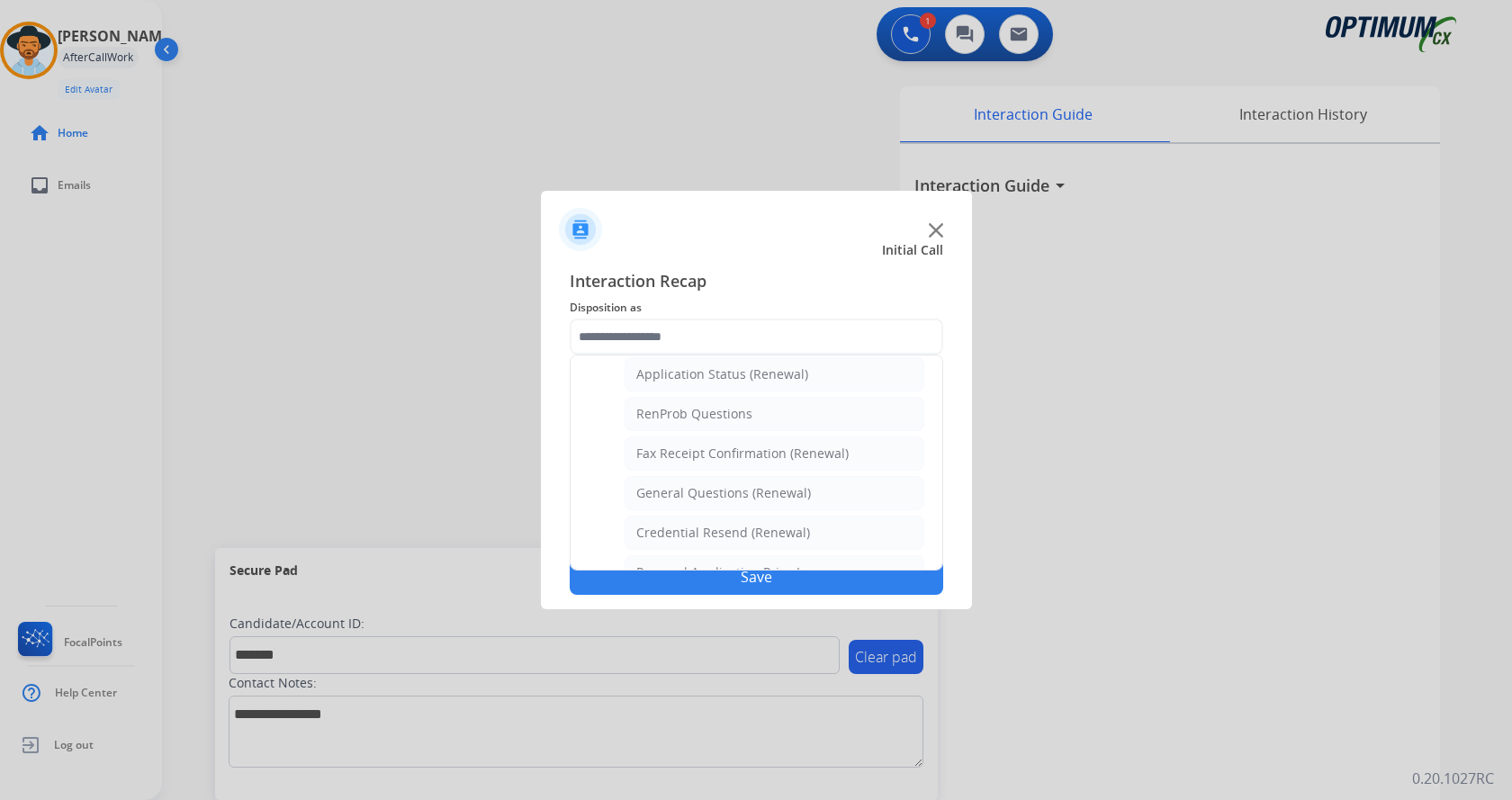
click at [702, 505] on li "General Questions (Renewal)" at bounding box center [773, 493] width 299 height 34
type input "**********"
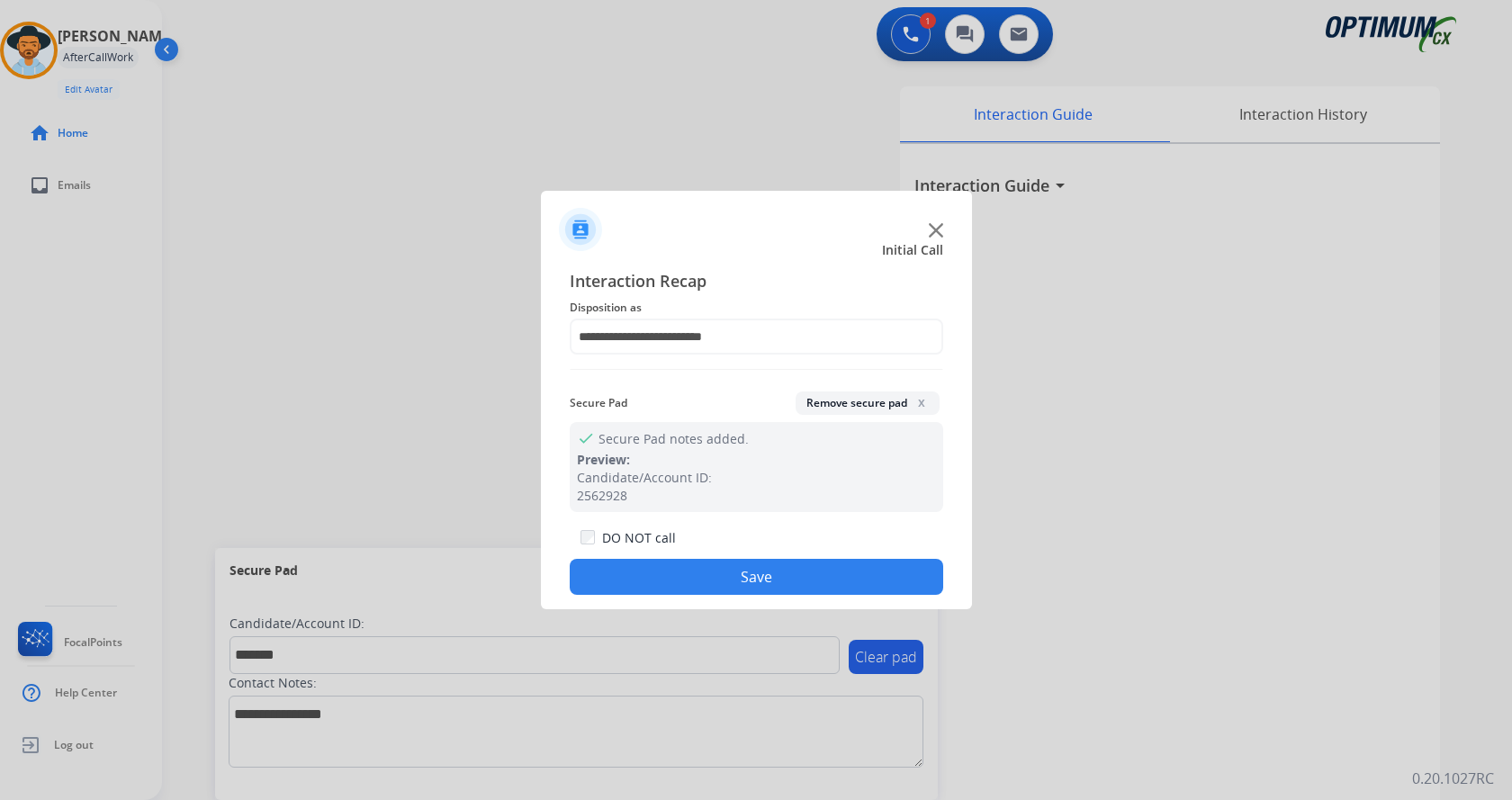
click at [702, 560] on button "Save" at bounding box center [756, 577] width 374 height 36
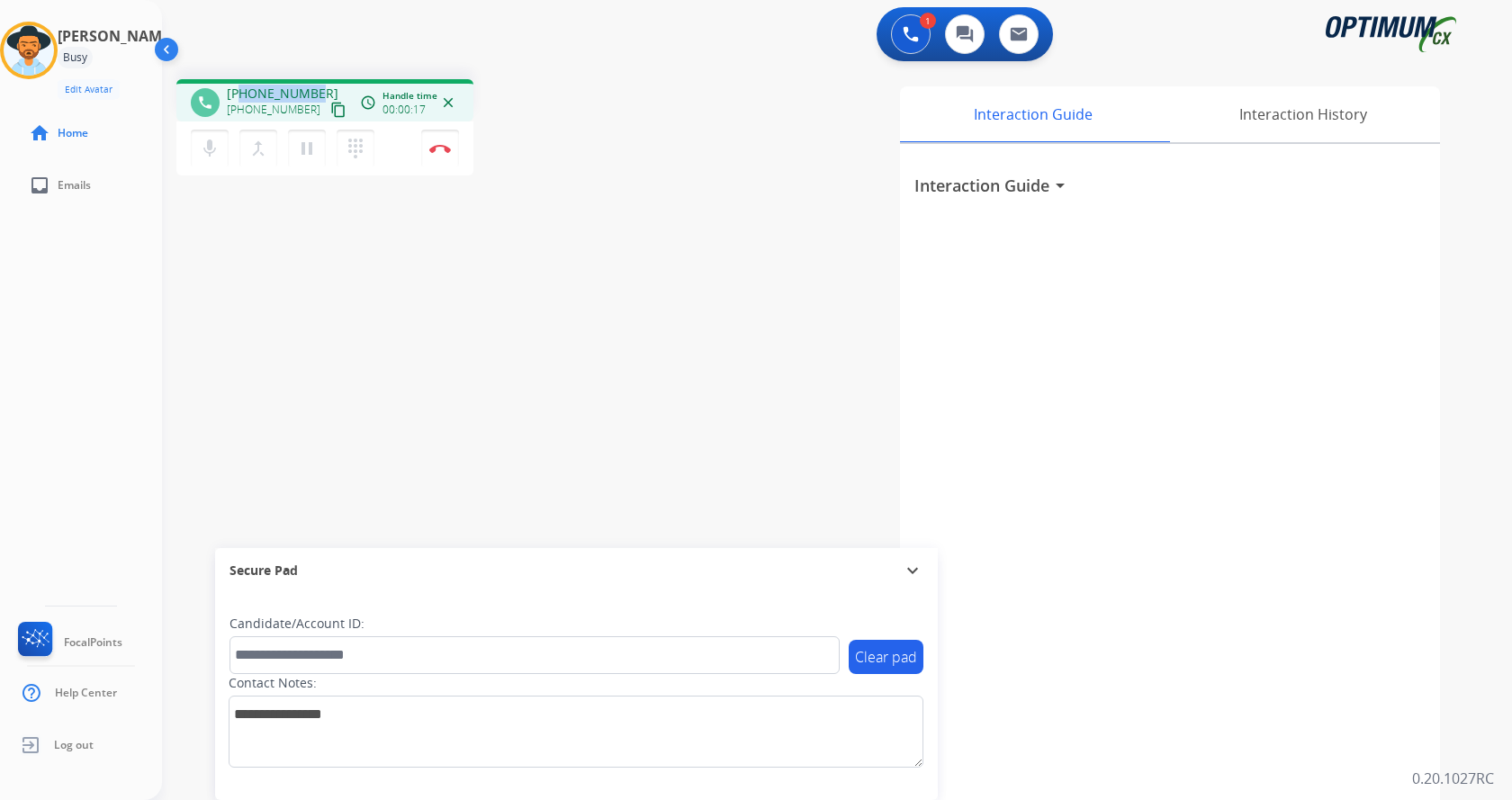
drag, startPoint x: 243, startPoint y: 91, endPoint x: 301, endPoint y: 97, distance: 58.3
click at [313, 88] on span "[PHONE_NUMBER]" at bounding box center [283, 93] width 112 height 18
copy span "2255054168"
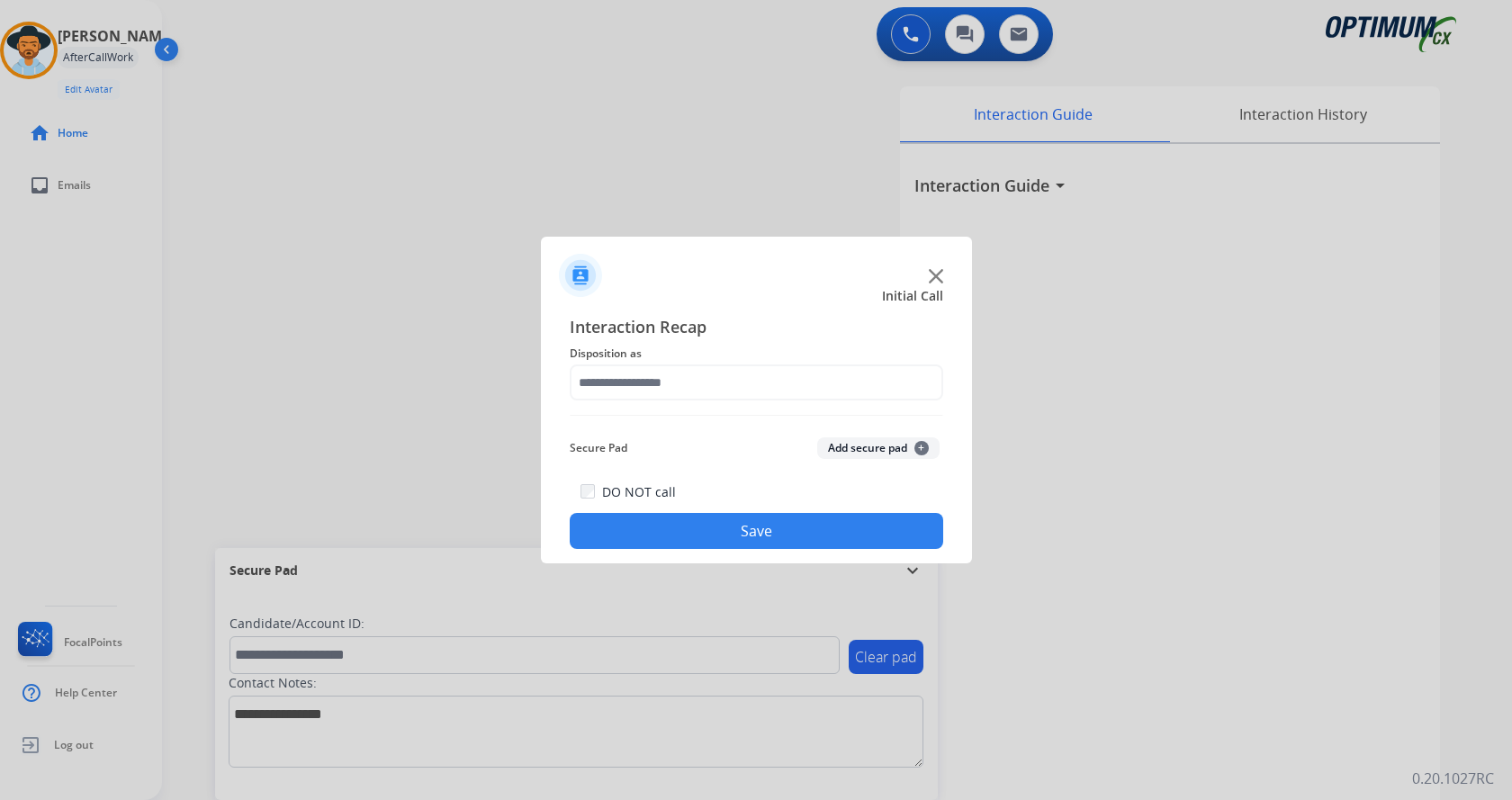
click at [882, 438] on button "Add secure pad +" at bounding box center [878, 448] width 122 height 22
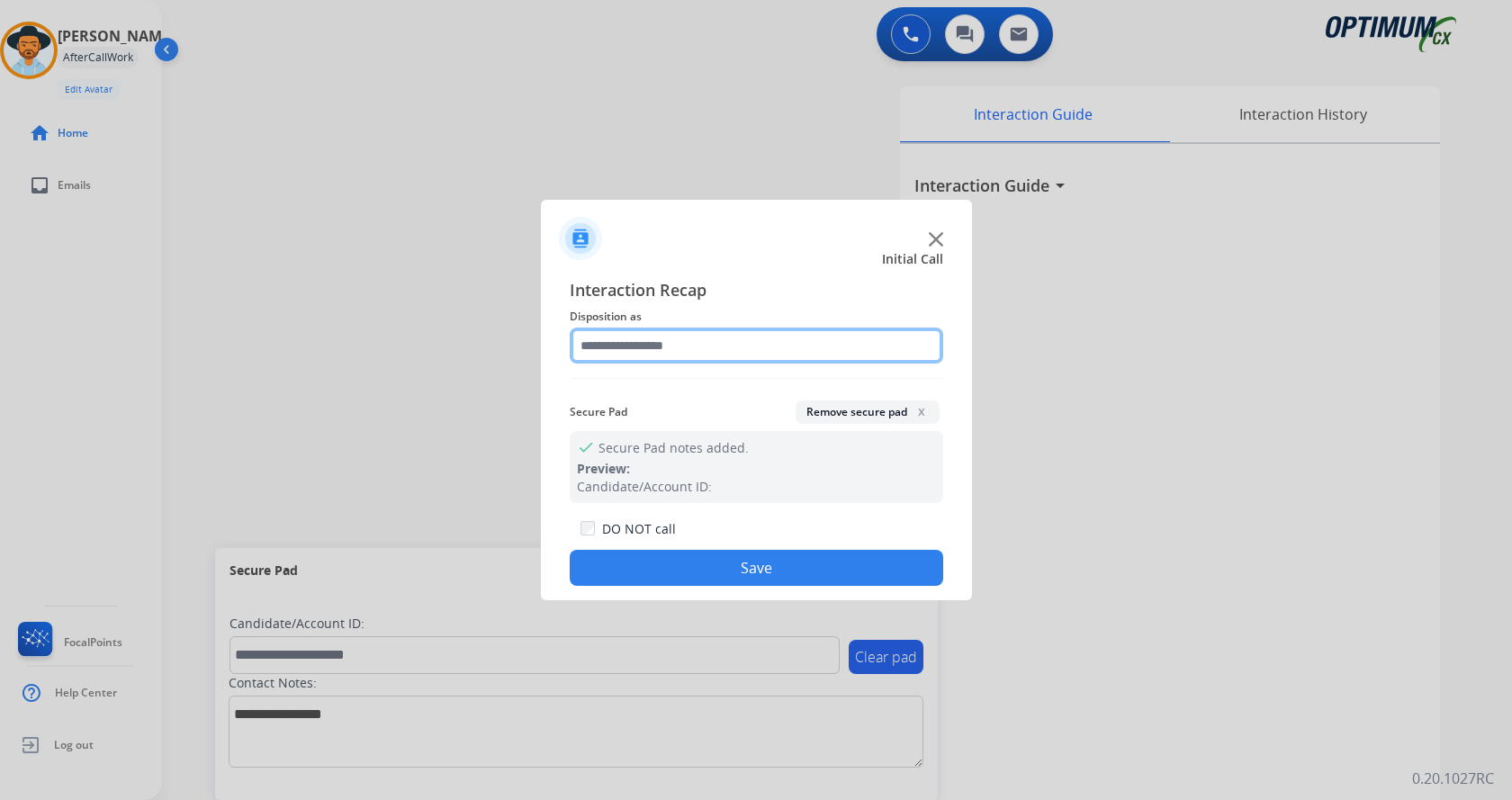
click at [683, 345] on input "text" at bounding box center [756, 346] width 374 height 36
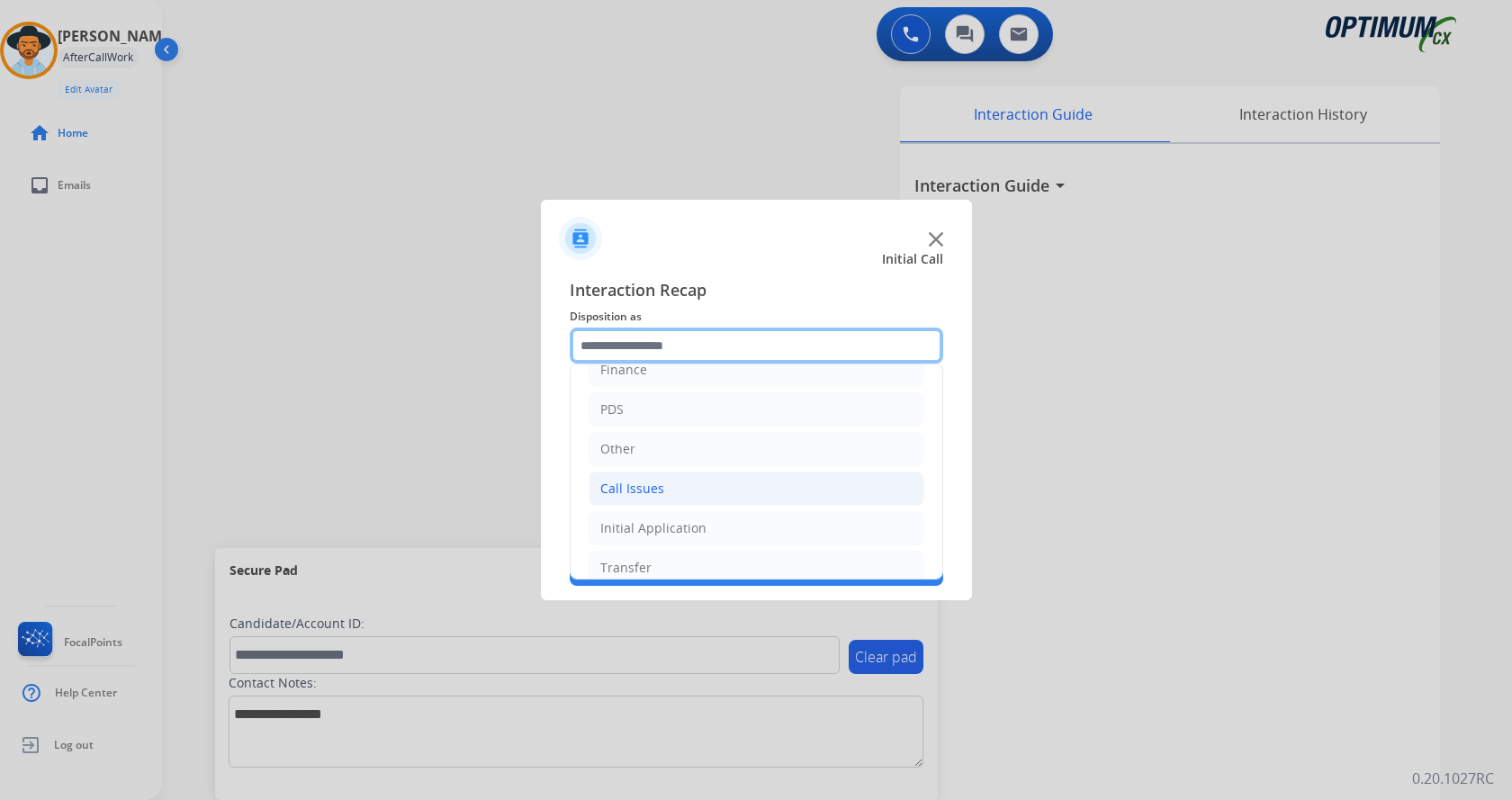
scroll to position [122, 0]
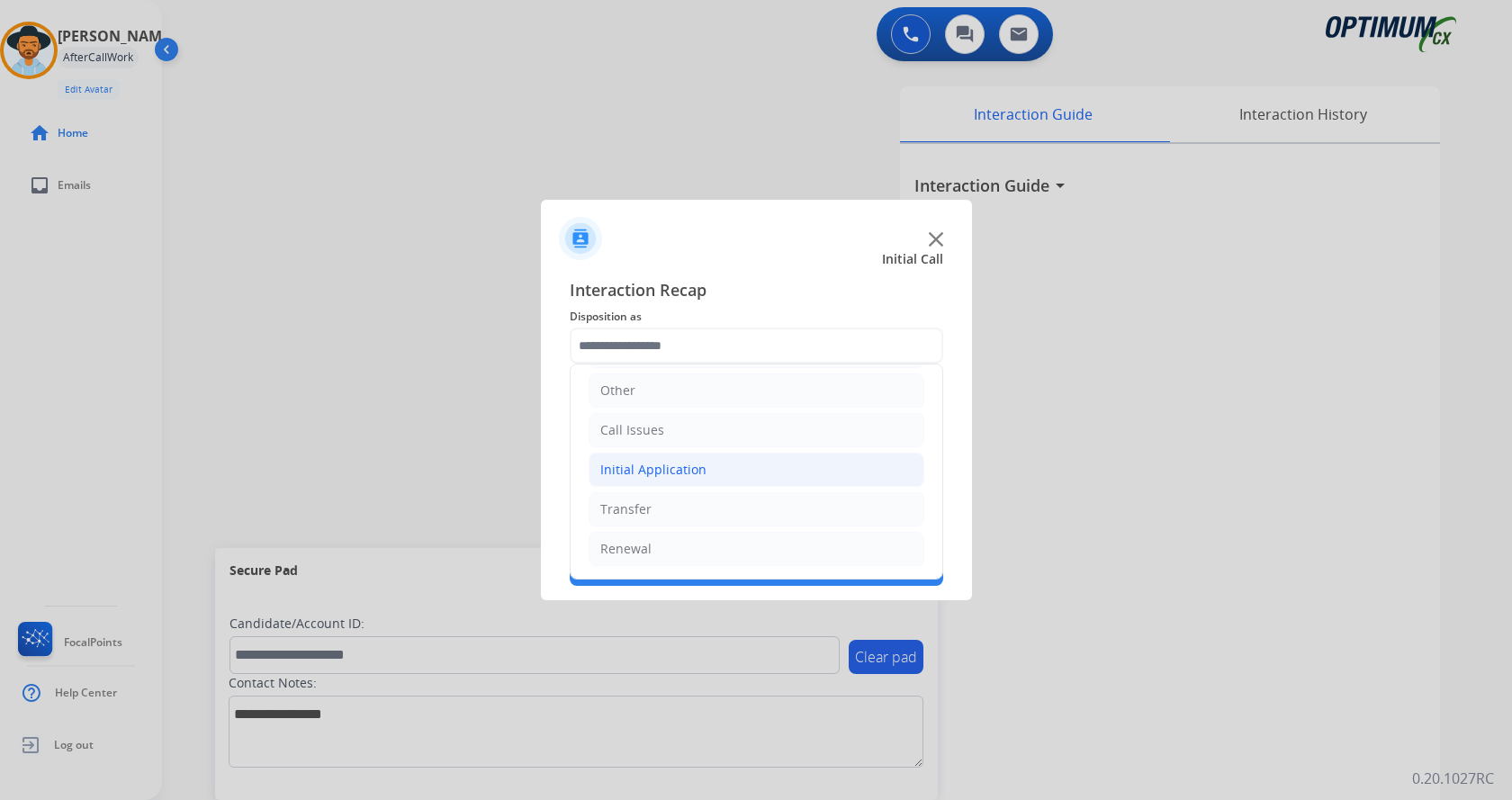
click at [709, 459] on li "Initial Application" at bounding box center [756, 469] width 336 height 34
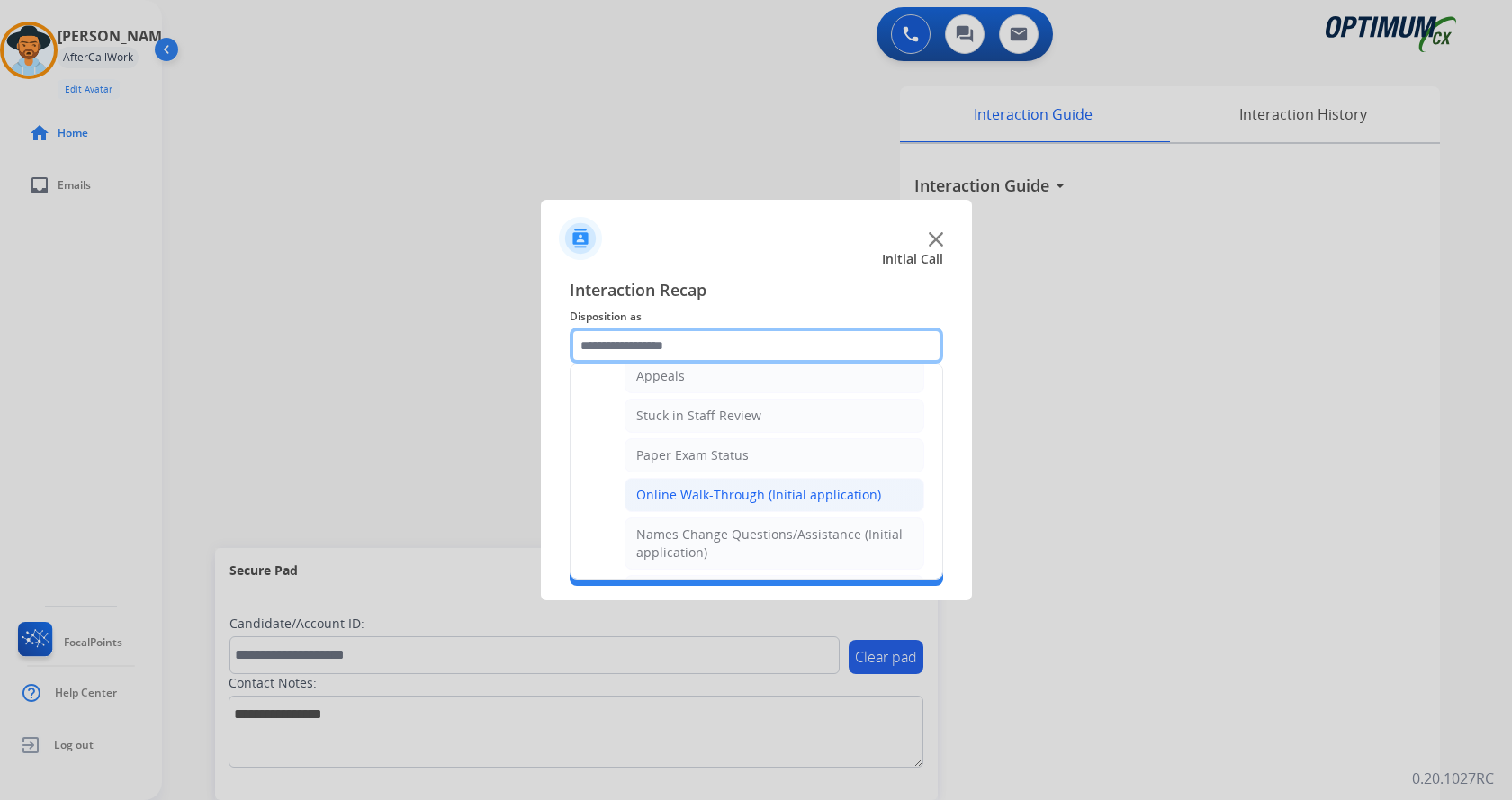
scroll to position [302, 0]
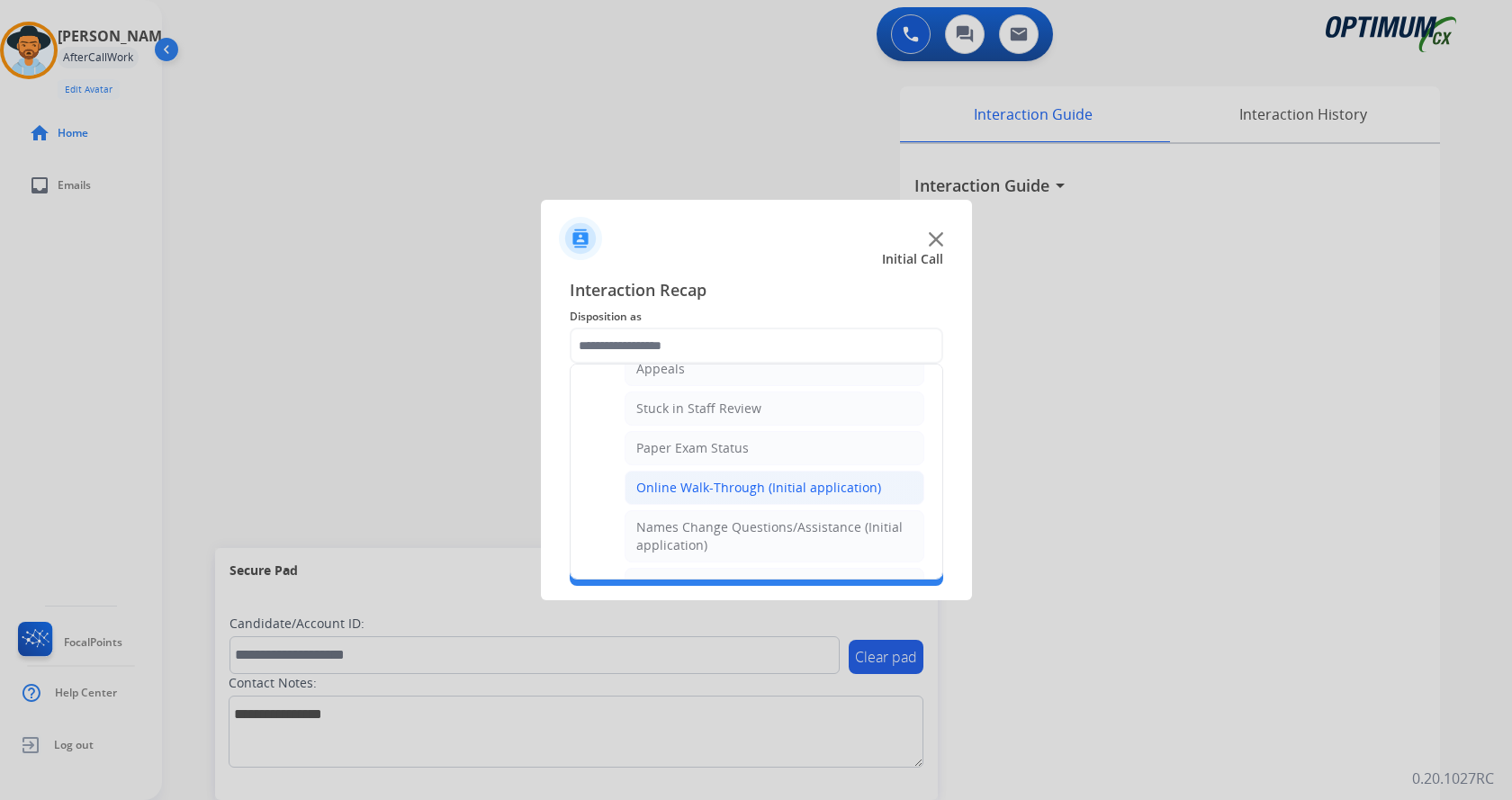
click at [825, 484] on div "Online Walk-Through (Initial application)" at bounding box center [758, 487] width 245 height 18
type input "**********"
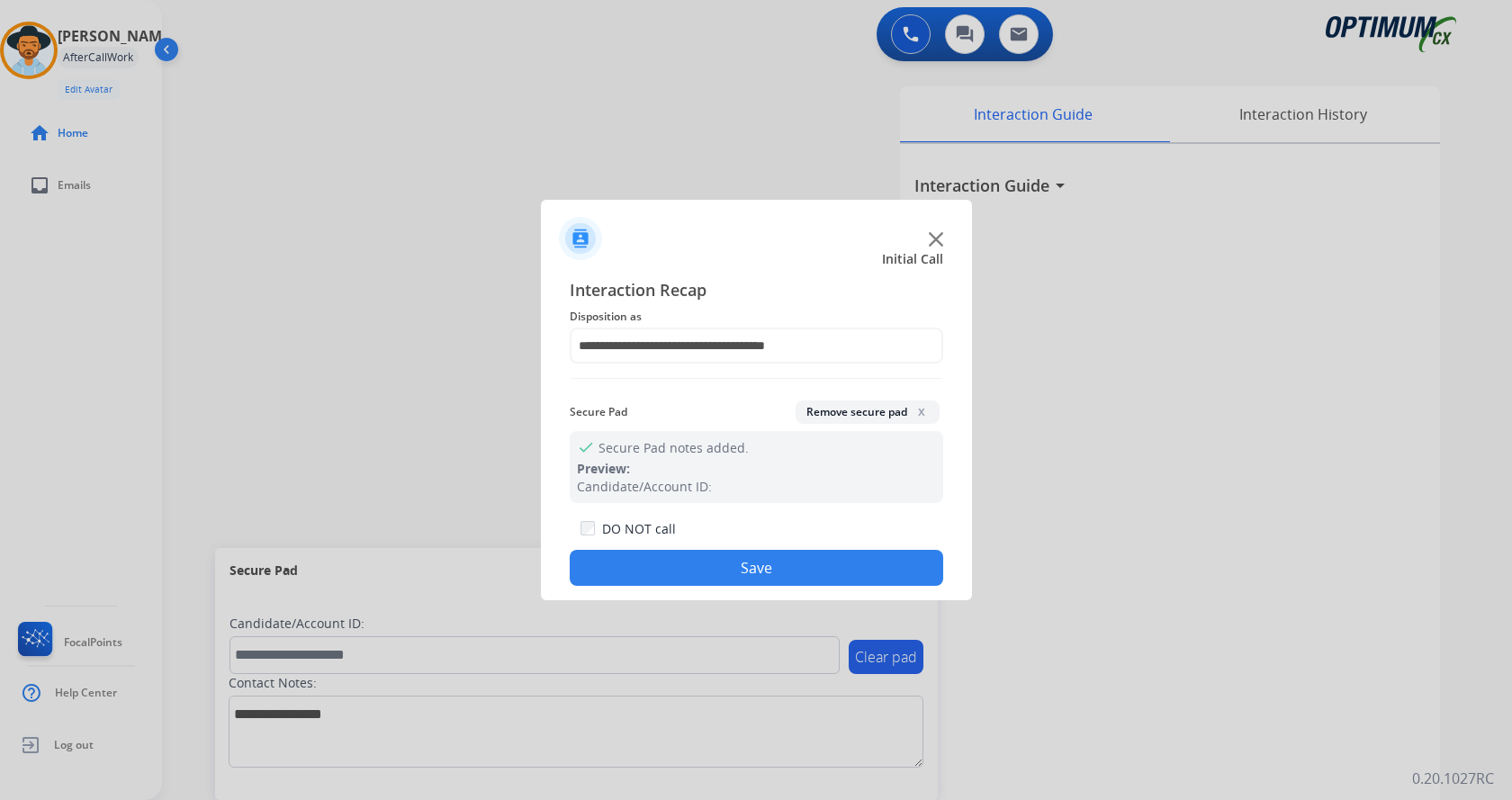
drag, startPoint x: 771, startPoint y: 575, endPoint x: 757, endPoint y: 562, distance: 19.1
click at [773, 574] on button "Save" at bounding box center [756, 568] width 374 height 36
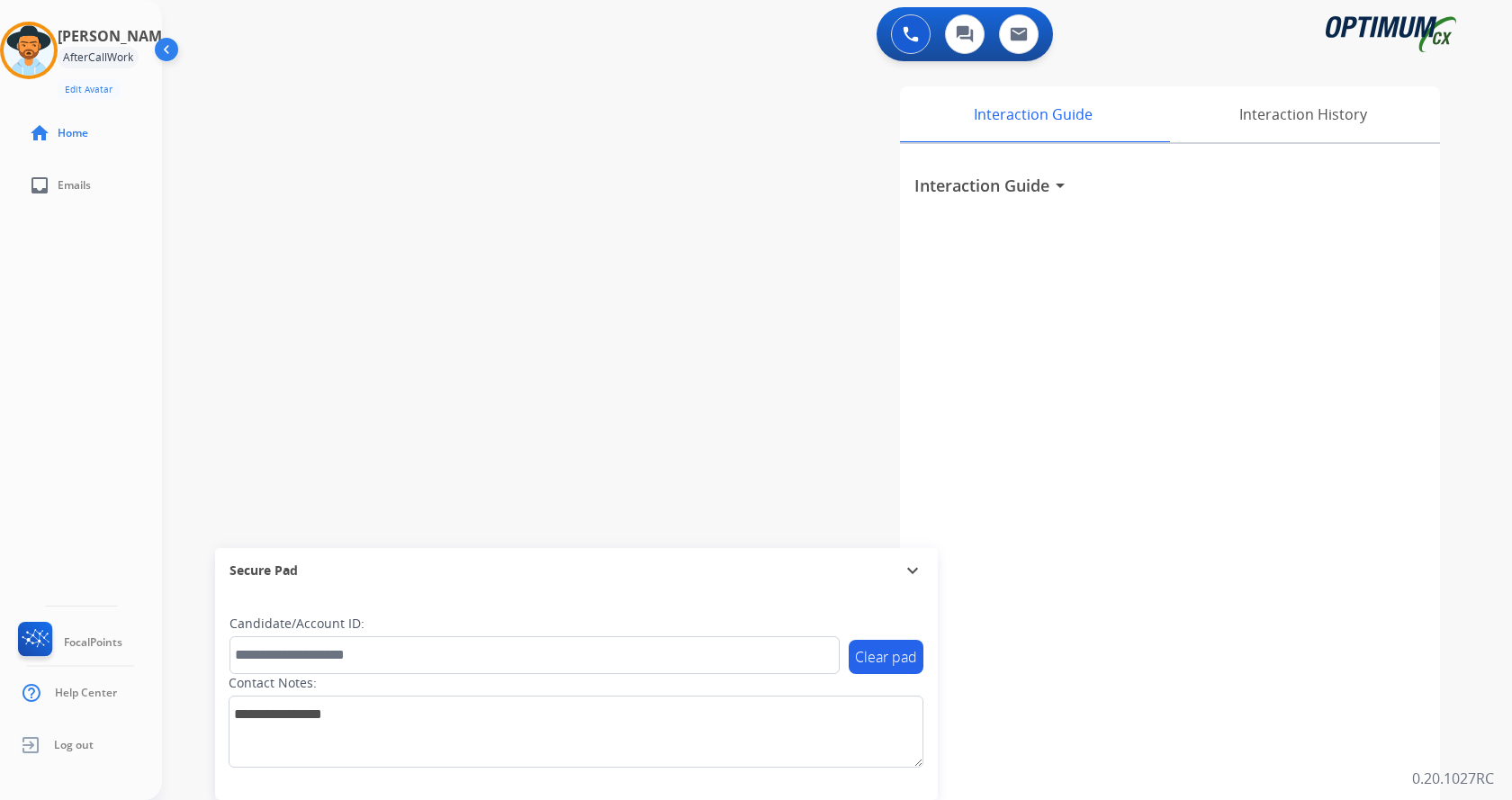
click at [405, 348] on div "swap_horiz Break voice bridge close_fullscreen Connect 3-Way Call merge_type Se…" at bounding box center [816, 440] width 1306 height 751
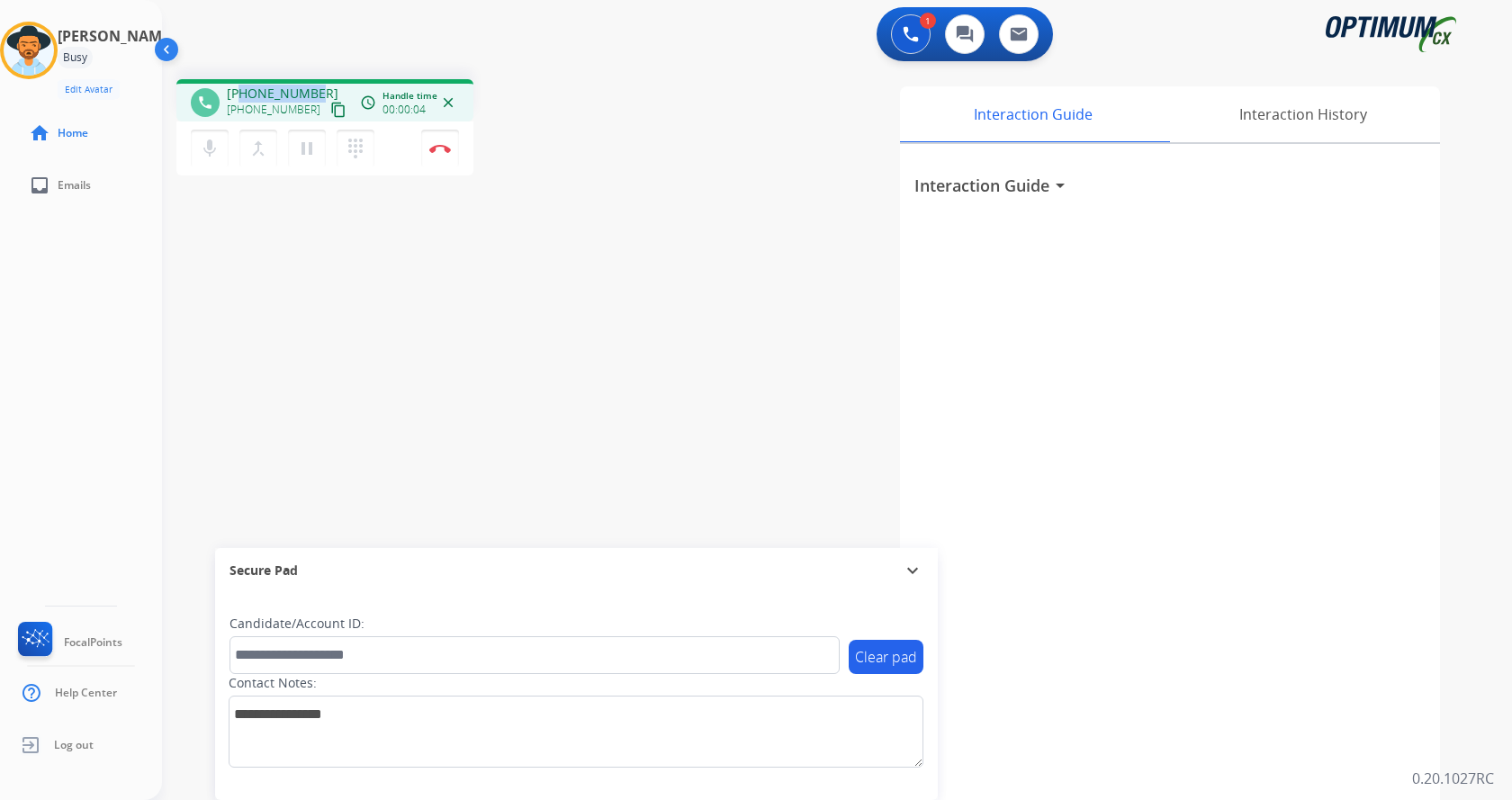
drag, startPoint x: 243, startPoint y: 89, endPoint x: 316, endPoint y: 81, distance: 73.4
click at [316, 81] on div "phone [PHONE_NUMBER] [PHONE_NUMBER] content_copy access_time Call metrics Queue…" at bounding box center [325, 100] width 297 height 42
copy span "9739436749"
click at [619, 286] on div "phone [PHONE_NUMBER] [PHONE_NUMBER] content_copy access_time Call metrics Queue…" at bounding box center [816, 440] width 1306 height 751
click at [617, 308] on div "phone [PHONE_NUMBER] [PHONE_NUMBER] content_copy access_time Call metrics Queue…" at bounding box center [816, 440] width 1306 height 751
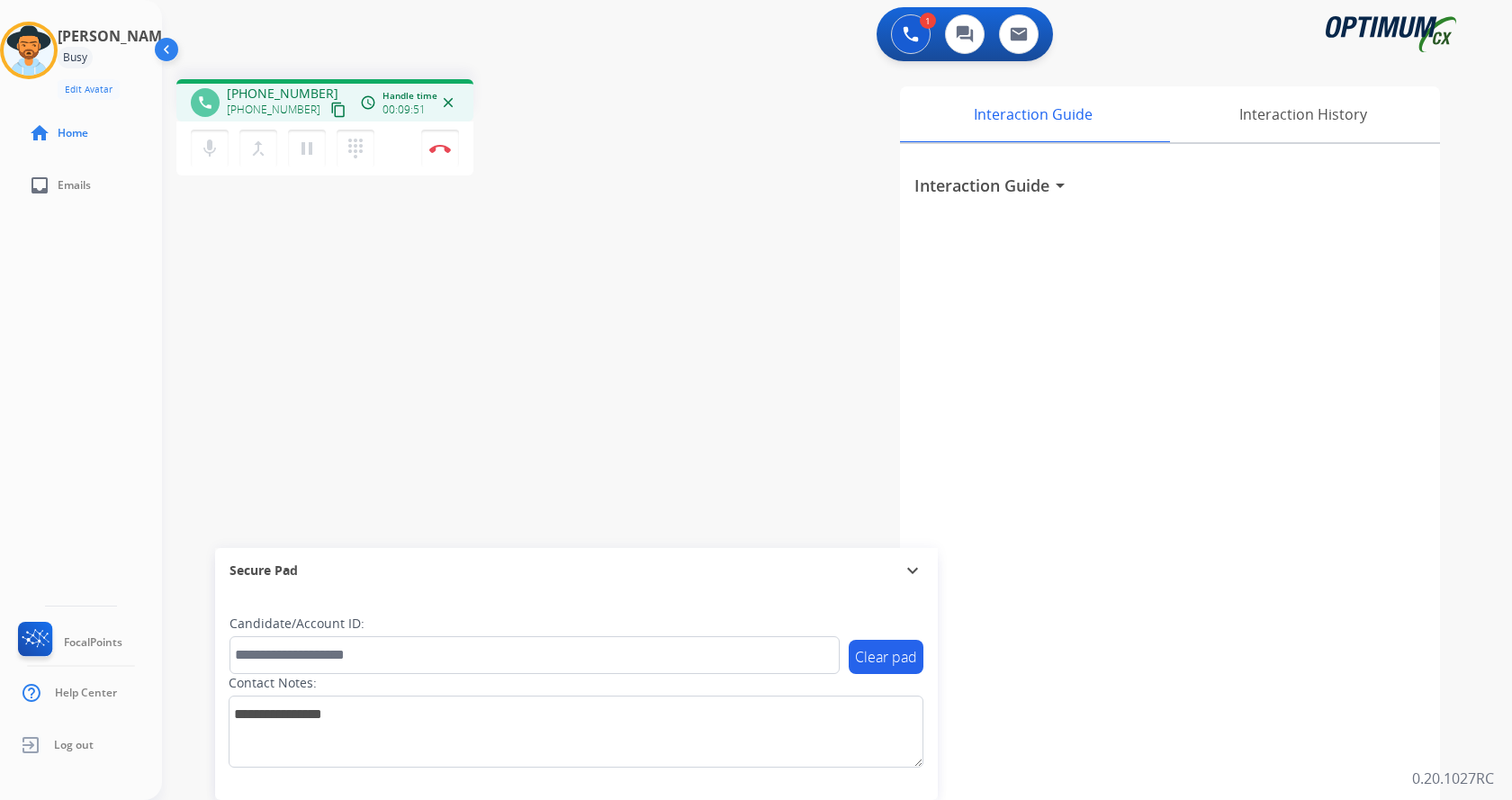
click at [501, 346] on div "phone [PHONE_NUMBER] [PHONE_NUMBER] content_copy access_time Call metrics Queue…" at bounding box center [816, 440] width 1306 height 751
click at [663, 342] on div "Interaction Guide Interaction History Interaction Guide arrow_drop_down" at bounding box center [1047, 451] width 784 height 730
click at [662, 316] on div "Interaction Guide Interaction History Interaction Guide arrow_drop_down" at bounding box center [1047, 451] width 784 height 730
click at [664, 315] on div "Interaction Guide Interaction History Interaction Guide arrow_drop_down" at bounding box center [1047, 451] width 784 height 730
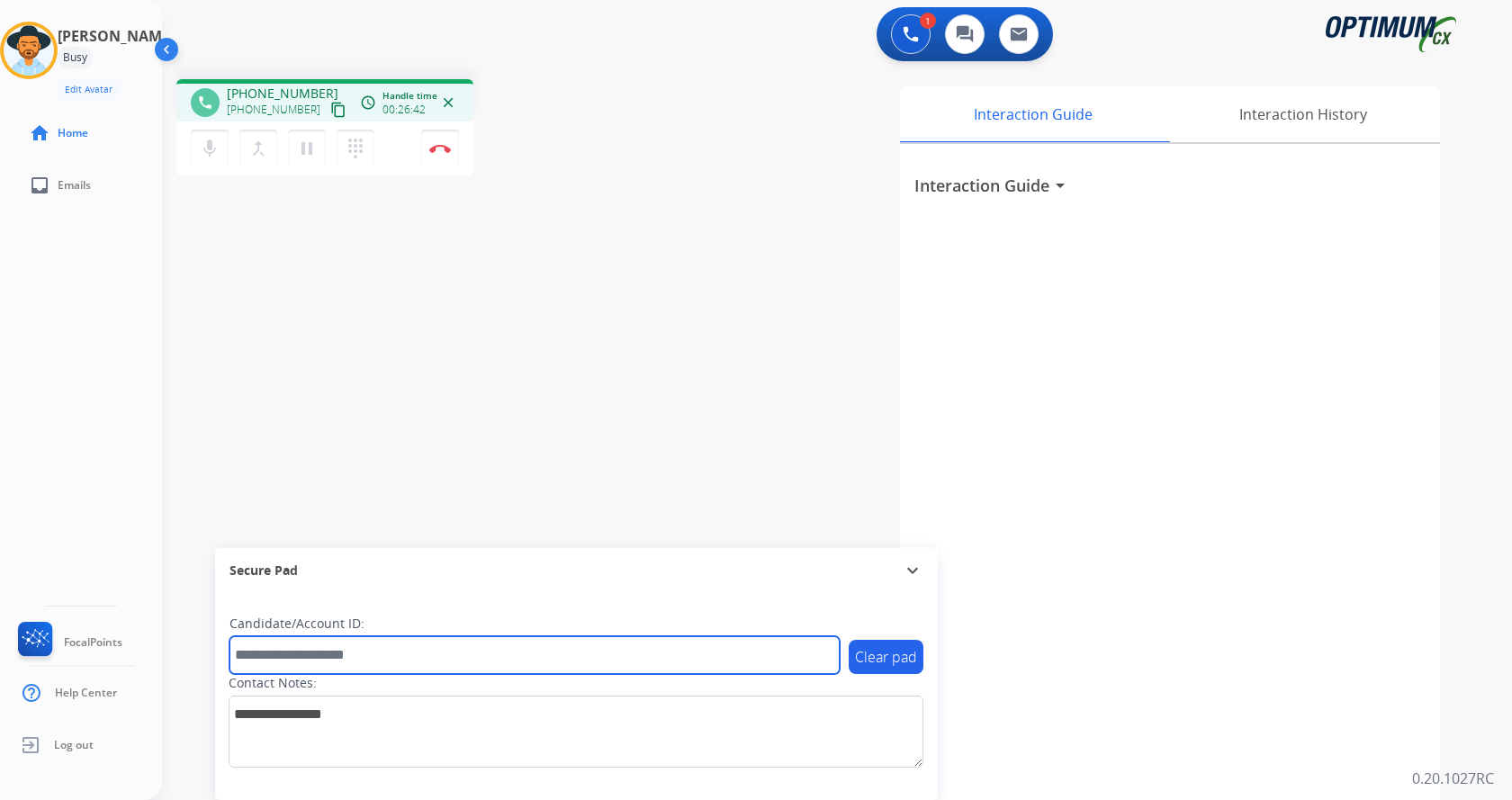
click at [391, 656] on input "text" at bounding box center [534, 655] width 610 height 38
paste input "*******"
type input "*******"
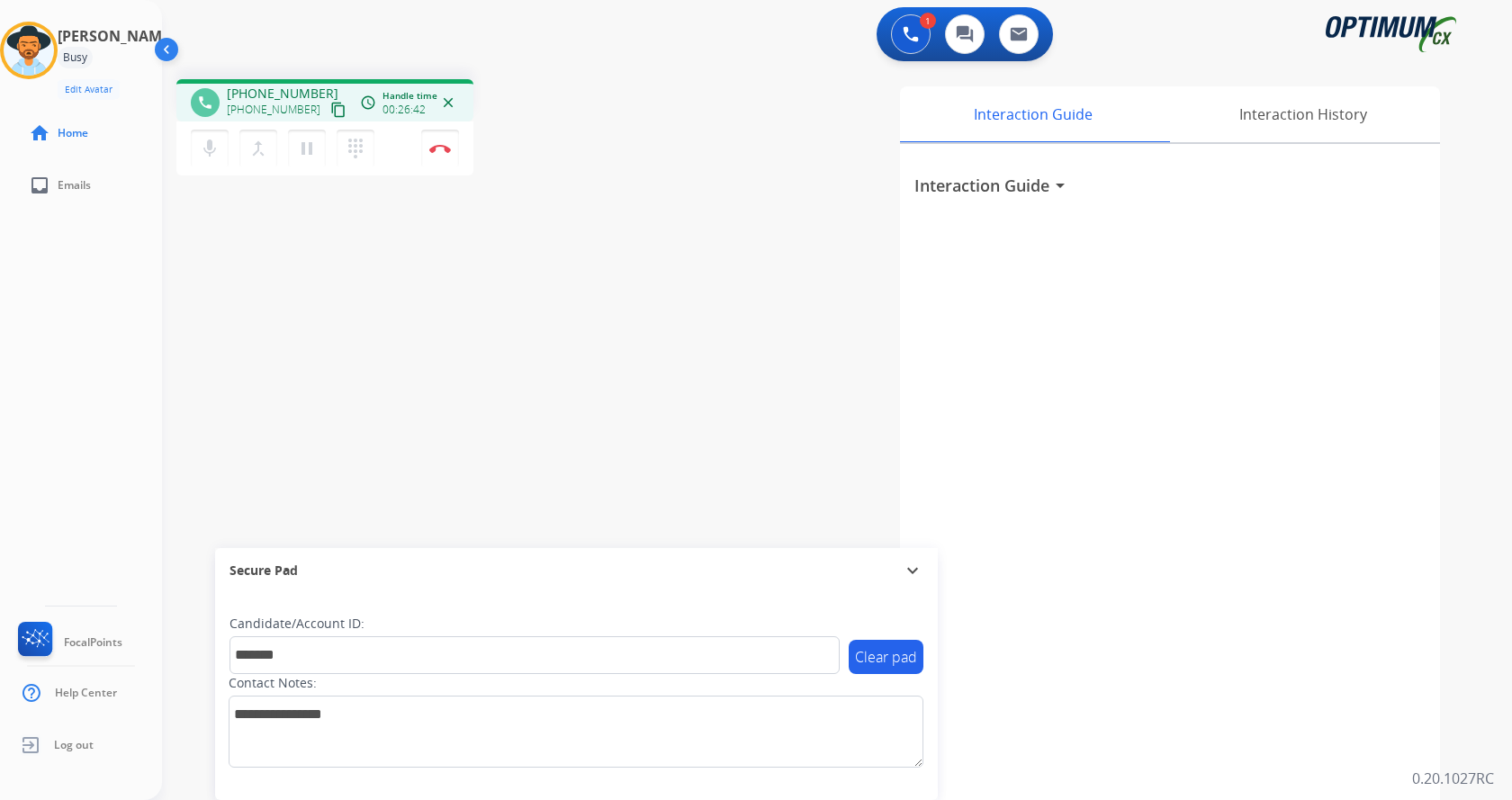
click at [393, 372] on div "phone [PHONE_NUMBER] [PHONE_NUMBER] content_copy access_time Call metrics Queue…" at bounding box center [816, 440] width 1306 height 751
click at [444, 147] on img at bounding box center [439, 148] width 22 height 9
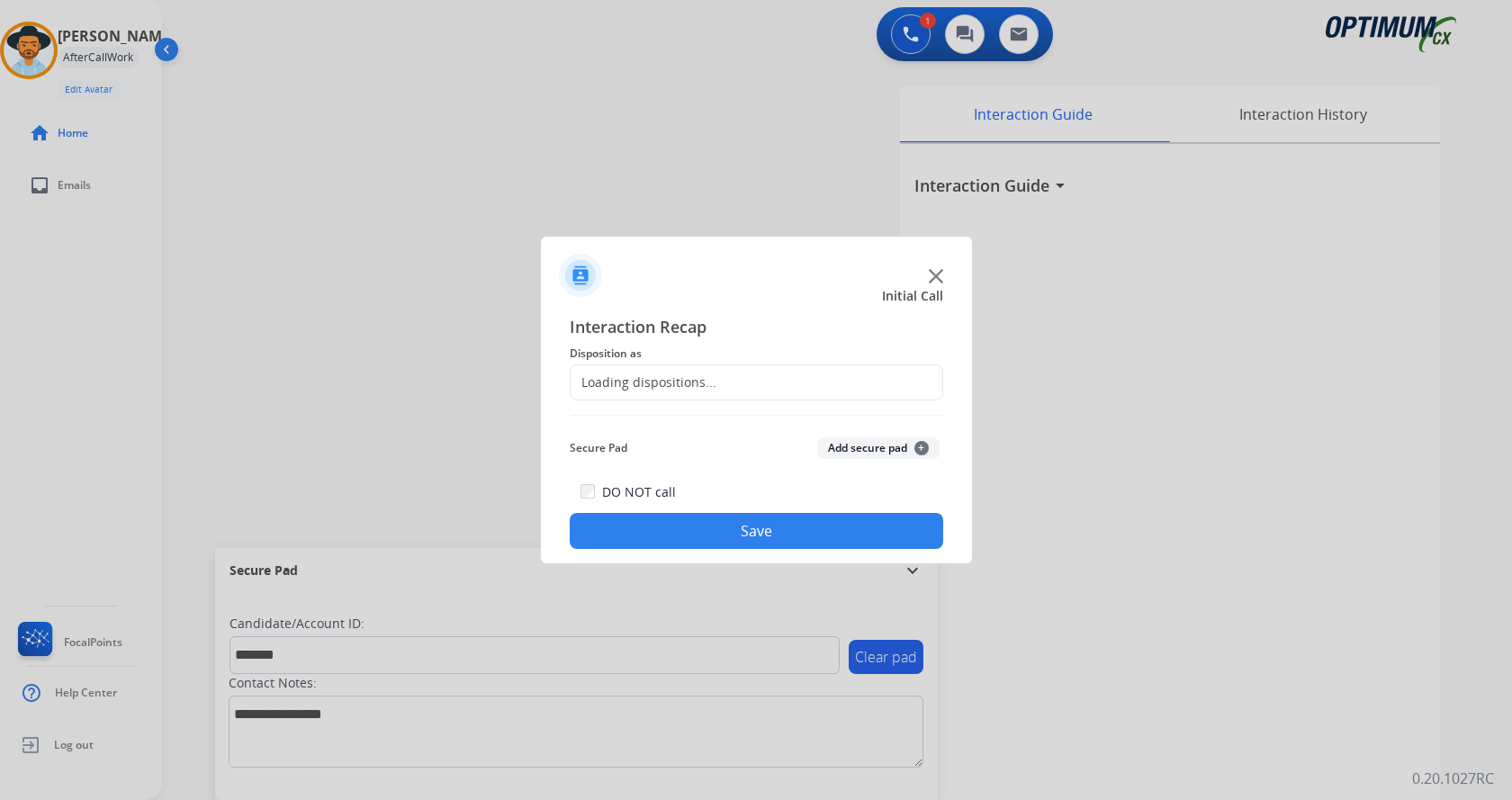
click at [879, 447] on button "Add secure pad +" at bounding box center [878, 448] width 122 height 22
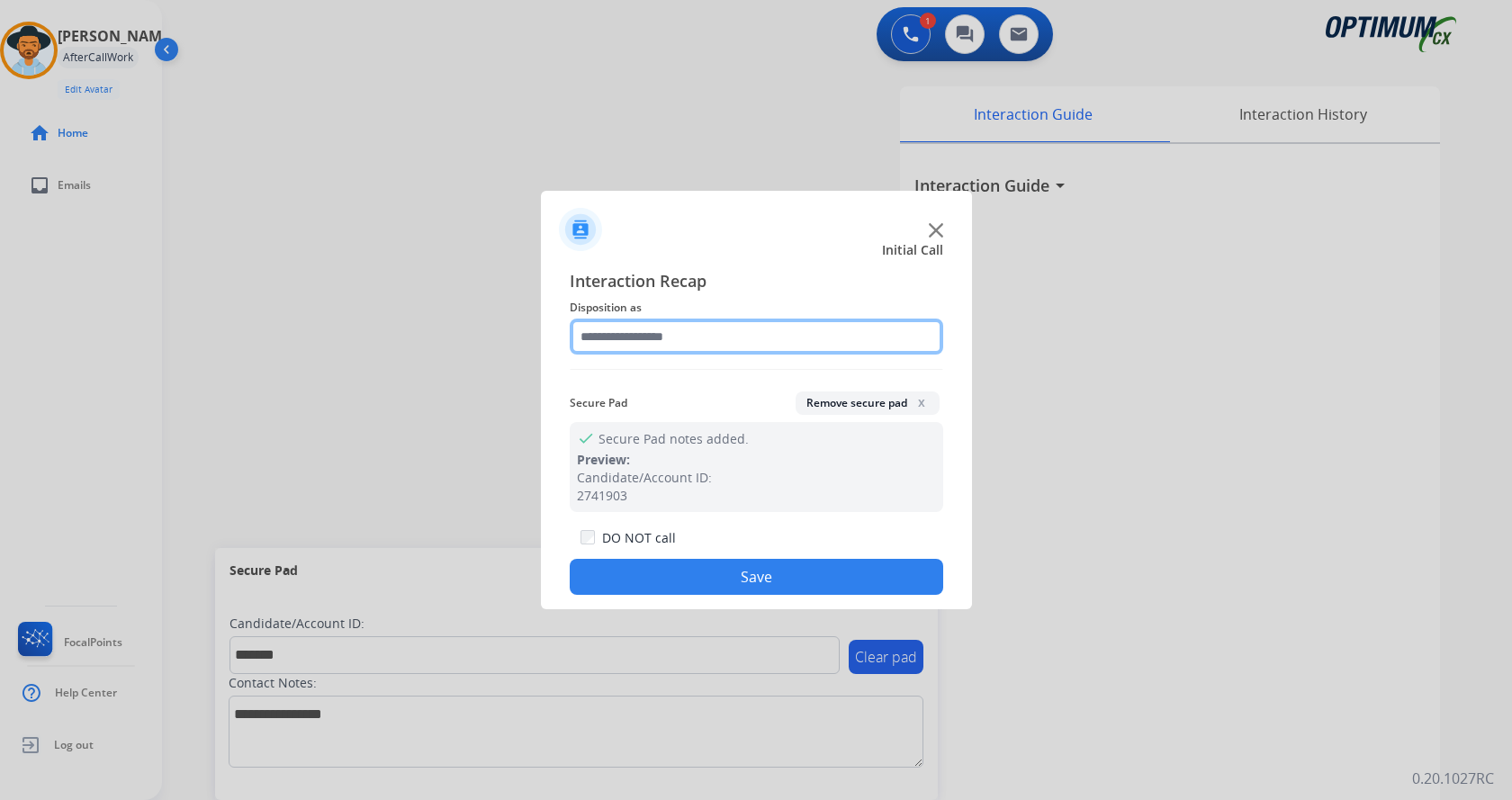
click at [663, 344] on input "text" at bounding box center [756, 336] width 374 height 36
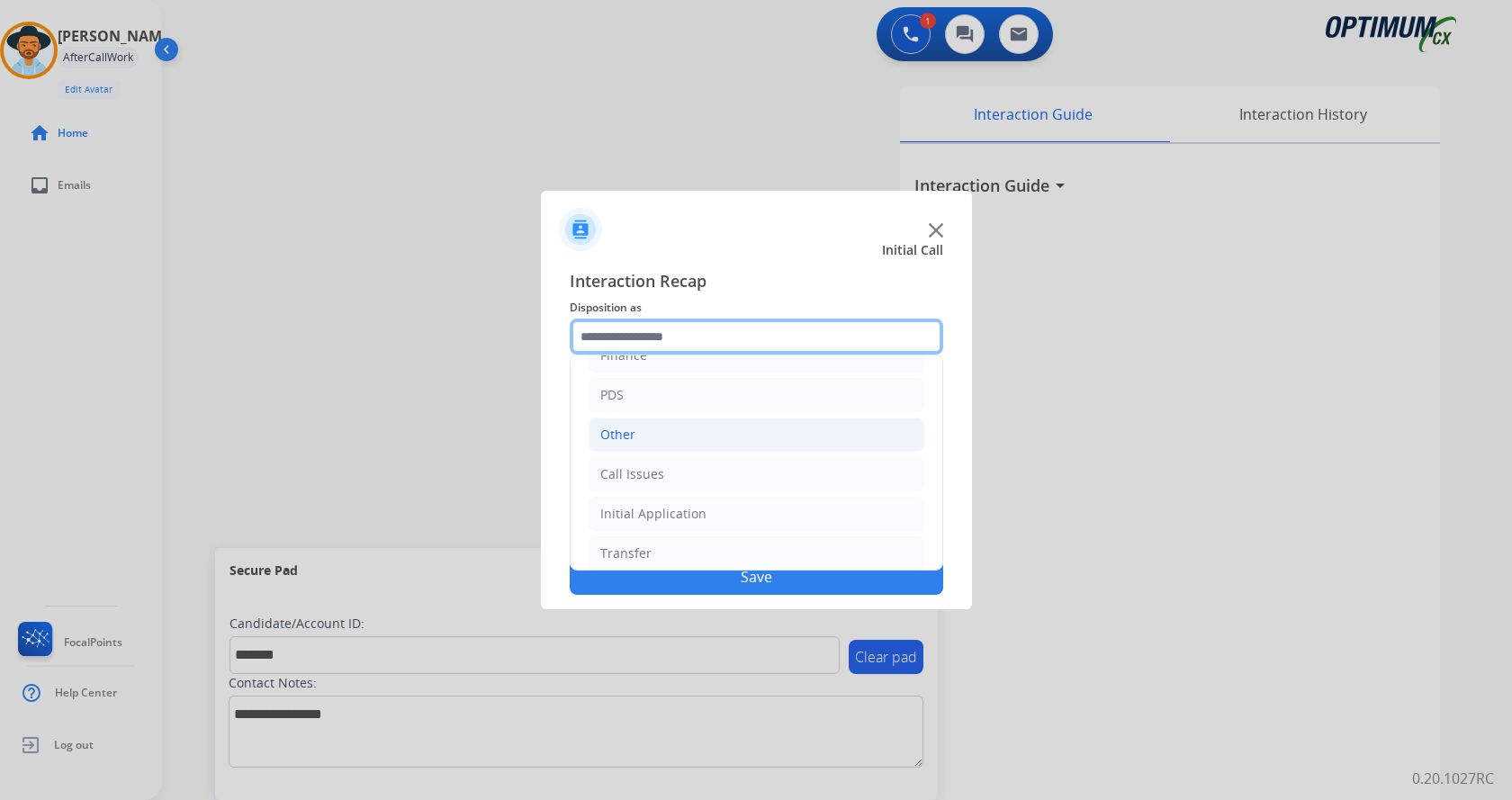
scroll to position [122, 0]
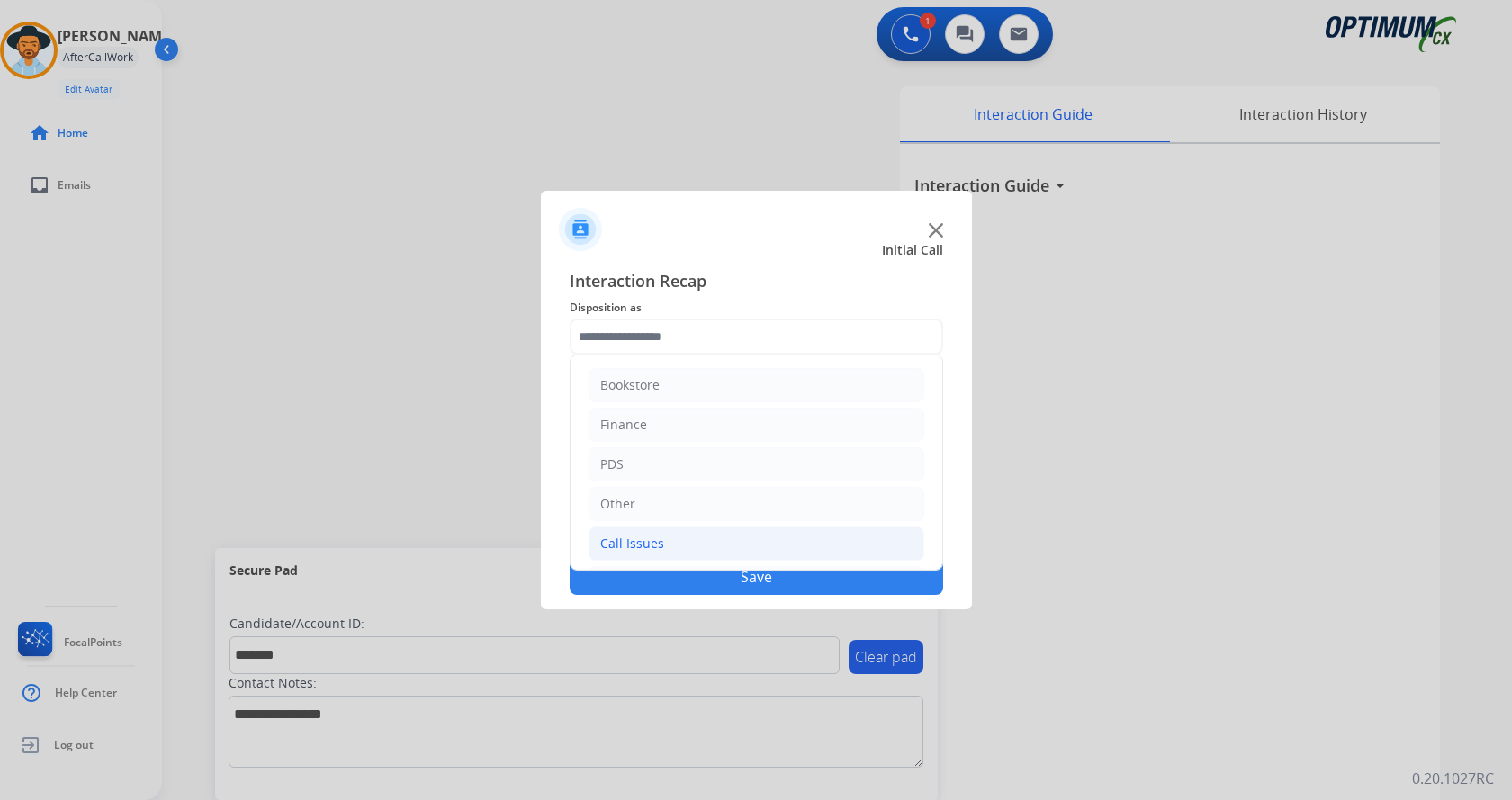
click at [720, 548] on li "Call Issues" at bounding box center [756, 544] width 336 height 34
click at [700, 496] on li "Call Issues" at bounding box center [756, 493] width 336 height 34
click at [693, 531] on li "Renewal" at bounding box center [756, 540] width 336 height 34
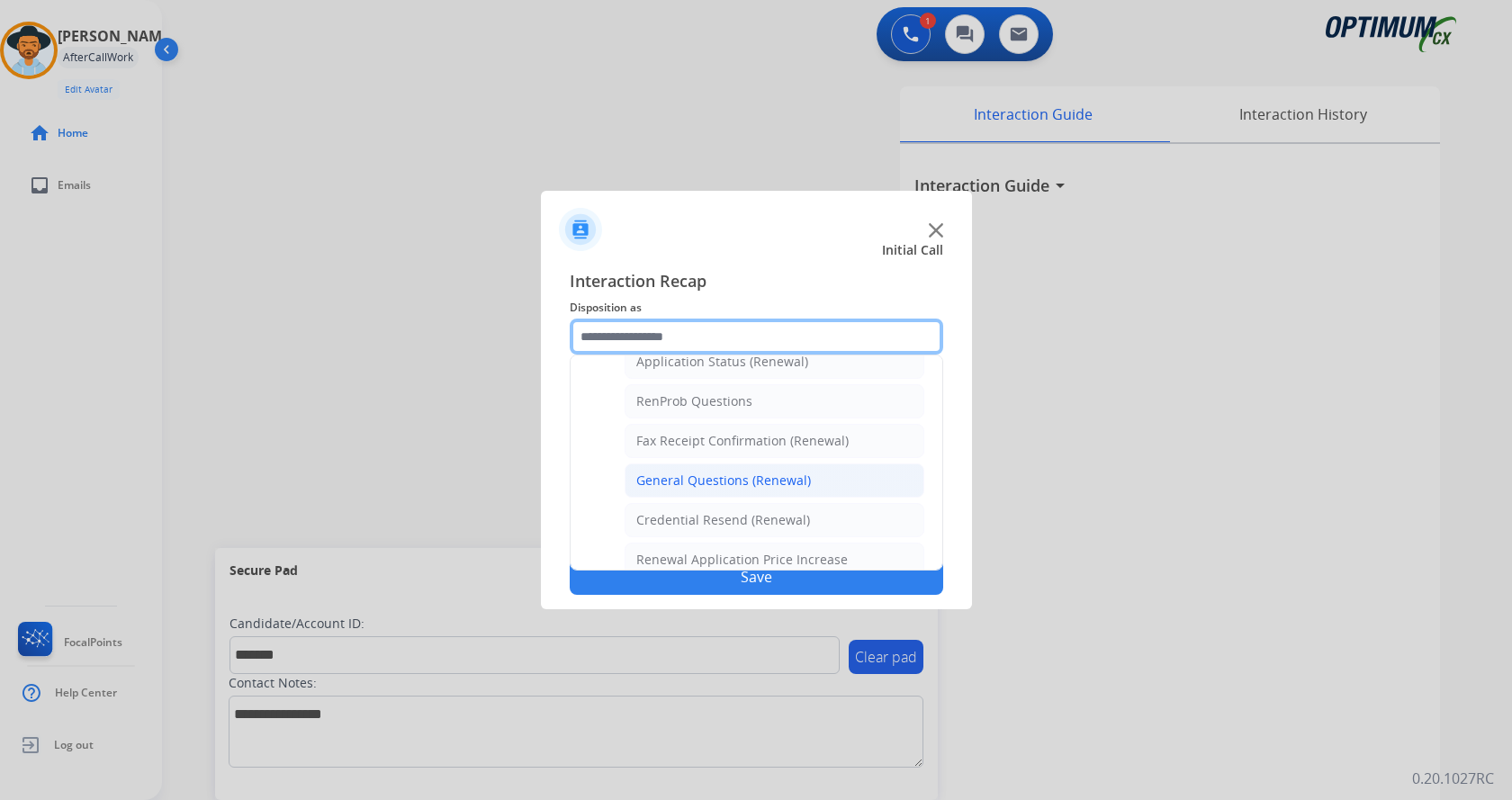
scroll to position [425, 0]
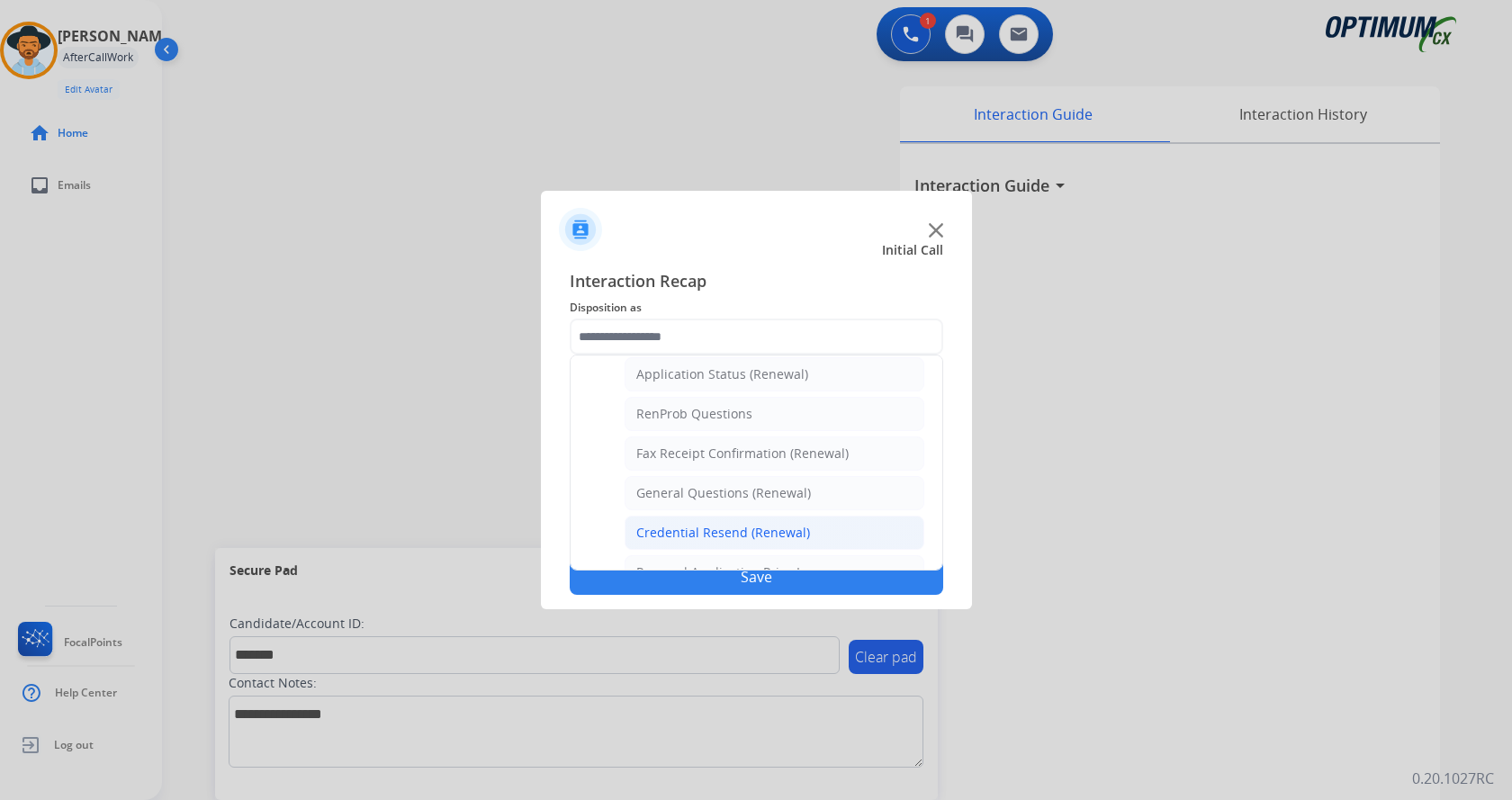
click at [741, 531] on div "Credential Resend (Renewal)" at bounding box center [723, 532] width 174 height 18
type input "**********"
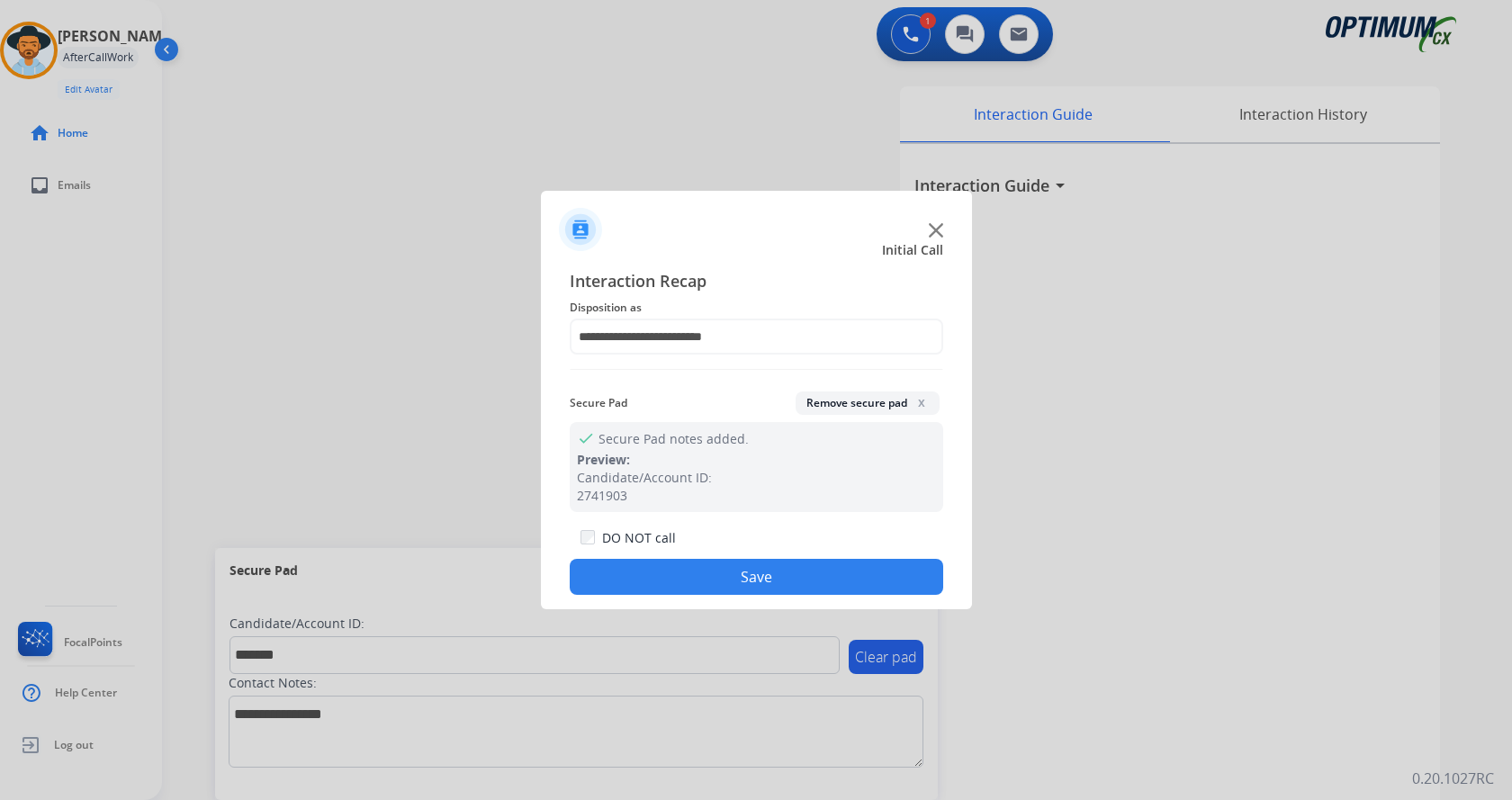
click at [716, 579] on button "Save" at bounding box center [756, 577] width 374 height 36
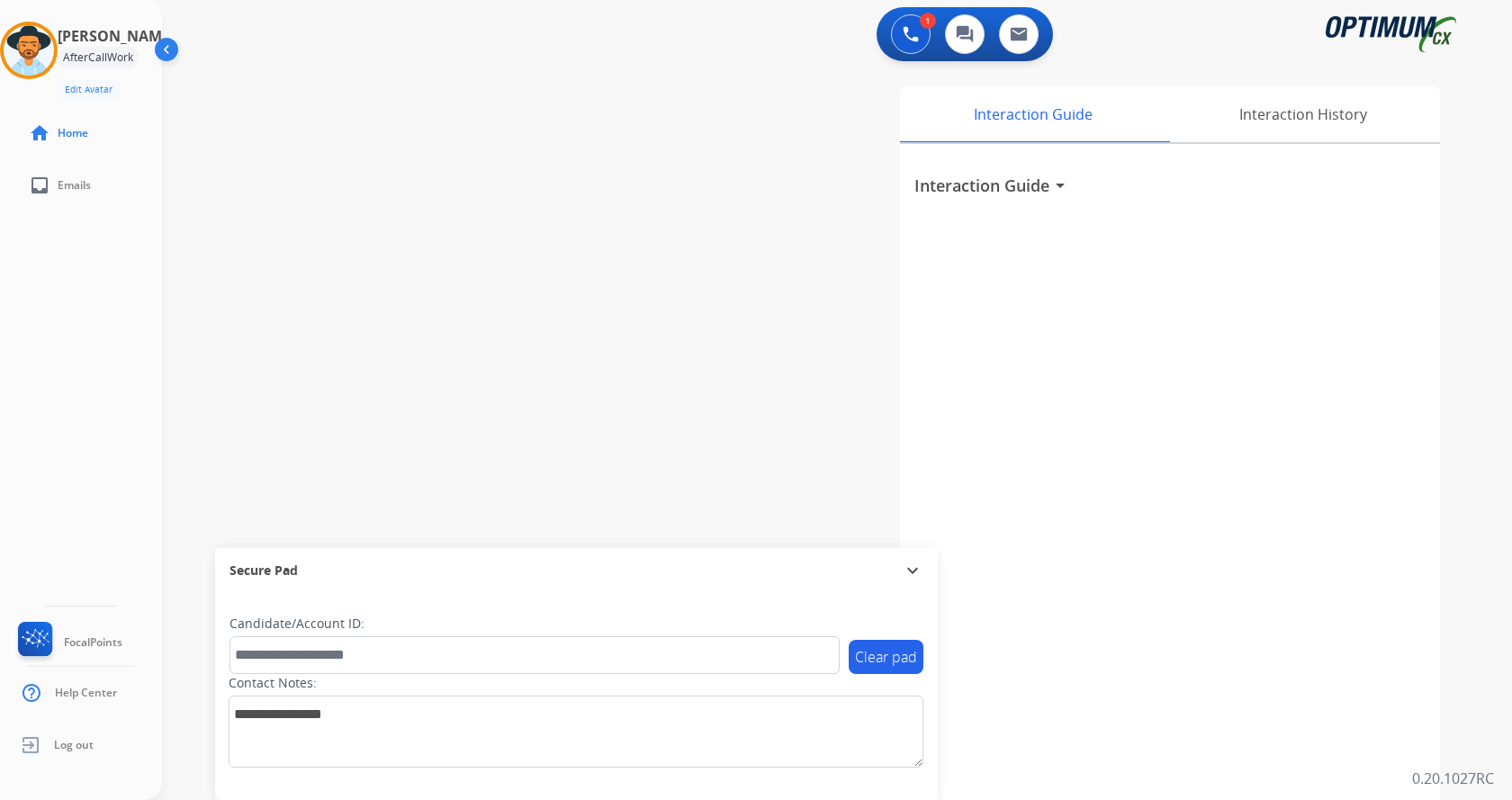
click at [405, 363] on div "swap_horiz Break voice bridge close_fullscreen Connect 3-Way Call merge_type Se…" at bounding box center [816, 440] width 1306 height 751
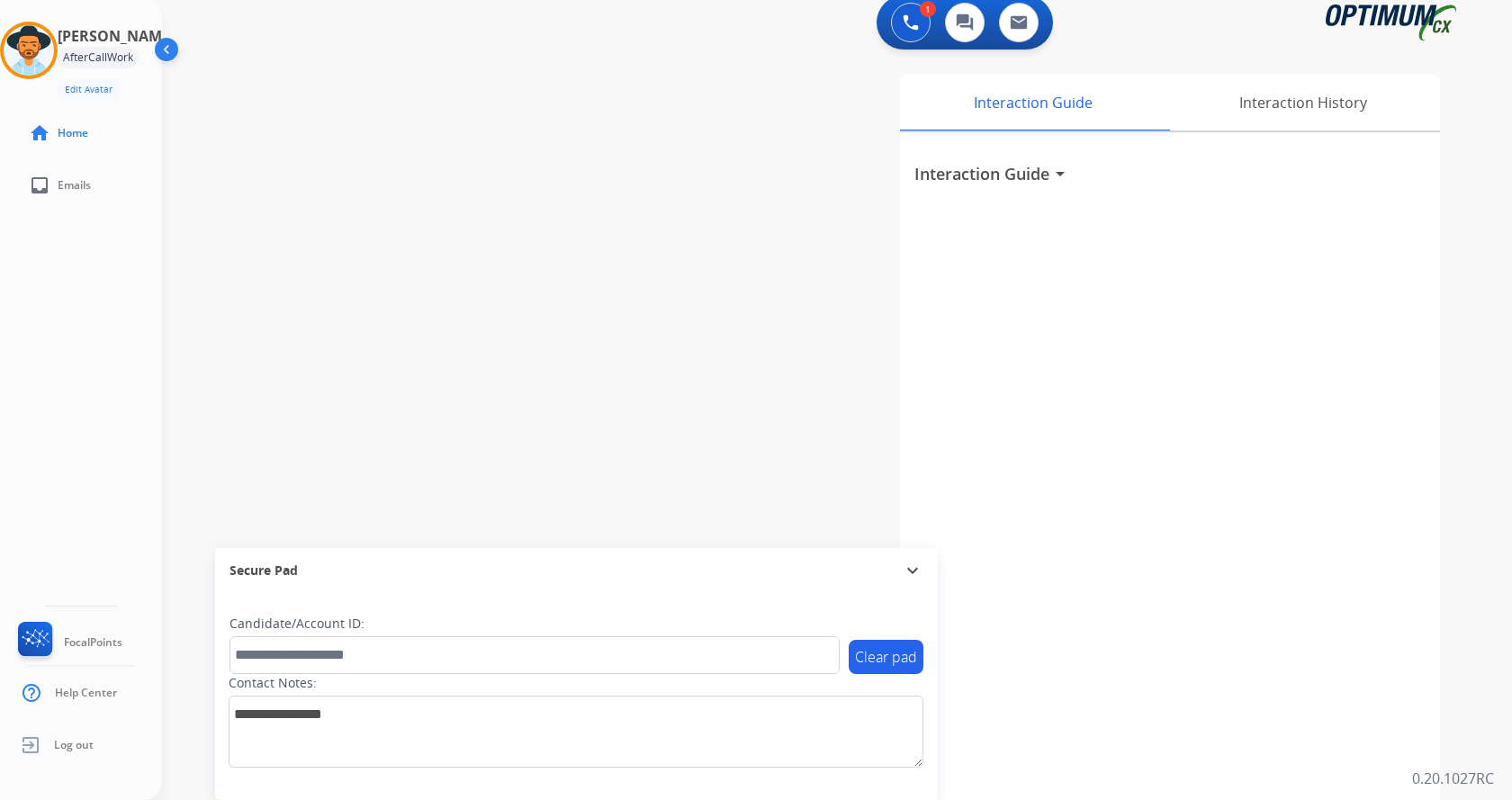
scroll to position [15, 0]
click at [74, 76] on div "[PERSON_NAME] AfterCallWork Edit Avatar" at bounding box center [100, 63] width 86 height 75
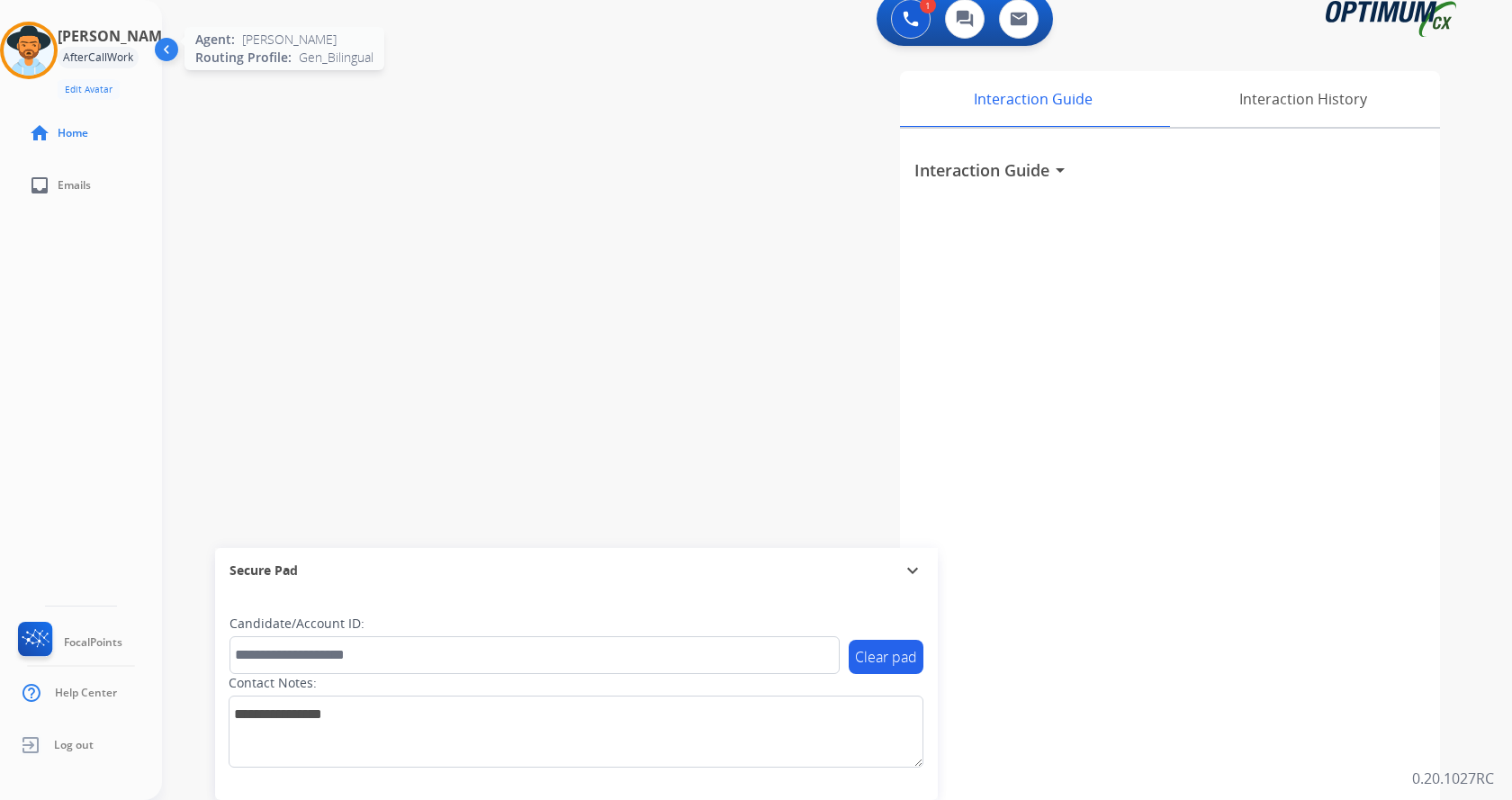
click at [53, 62] on img at bounding box center [29, 51] width 51 height 51
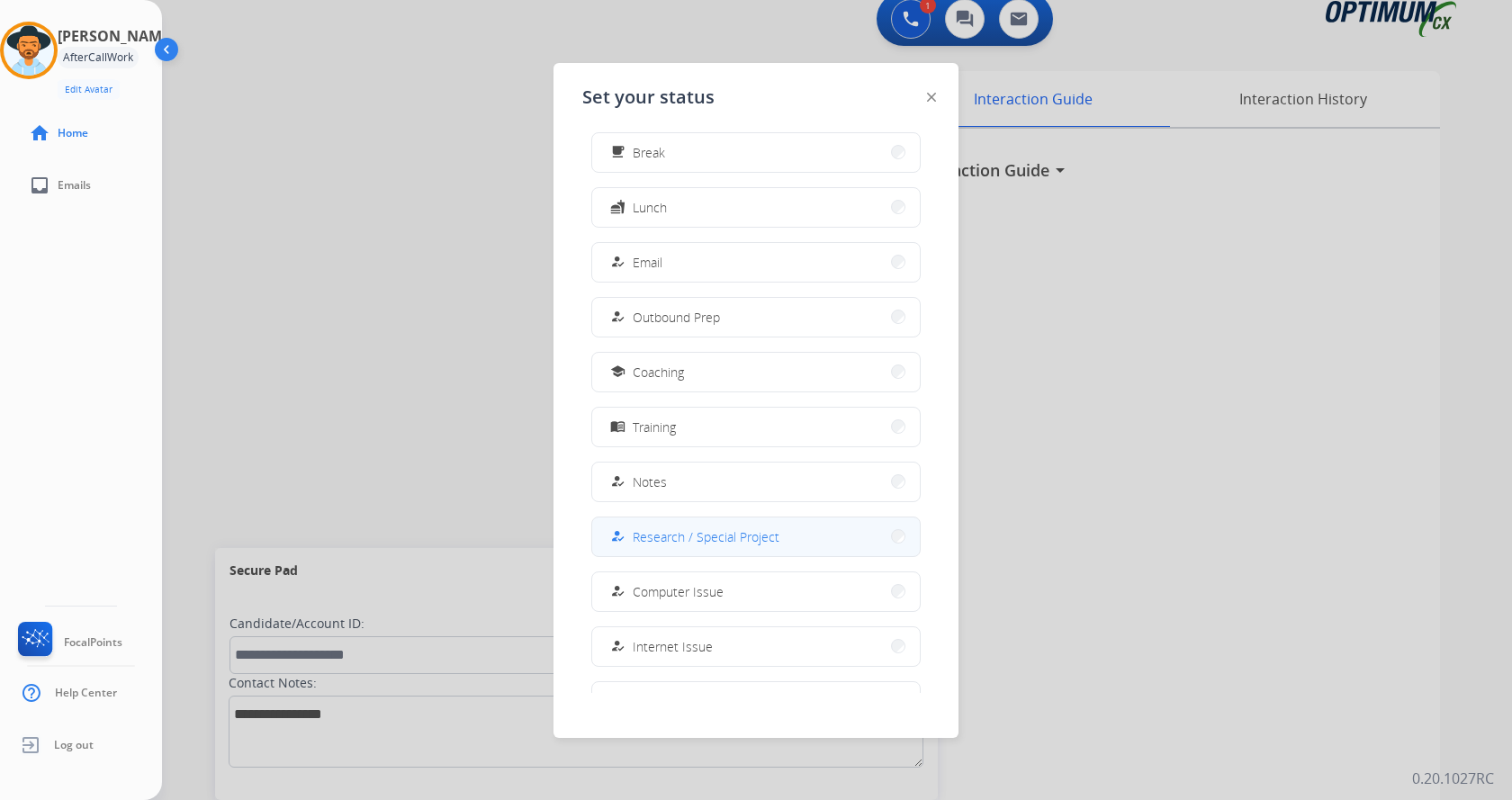
scroll to position [170, 0]
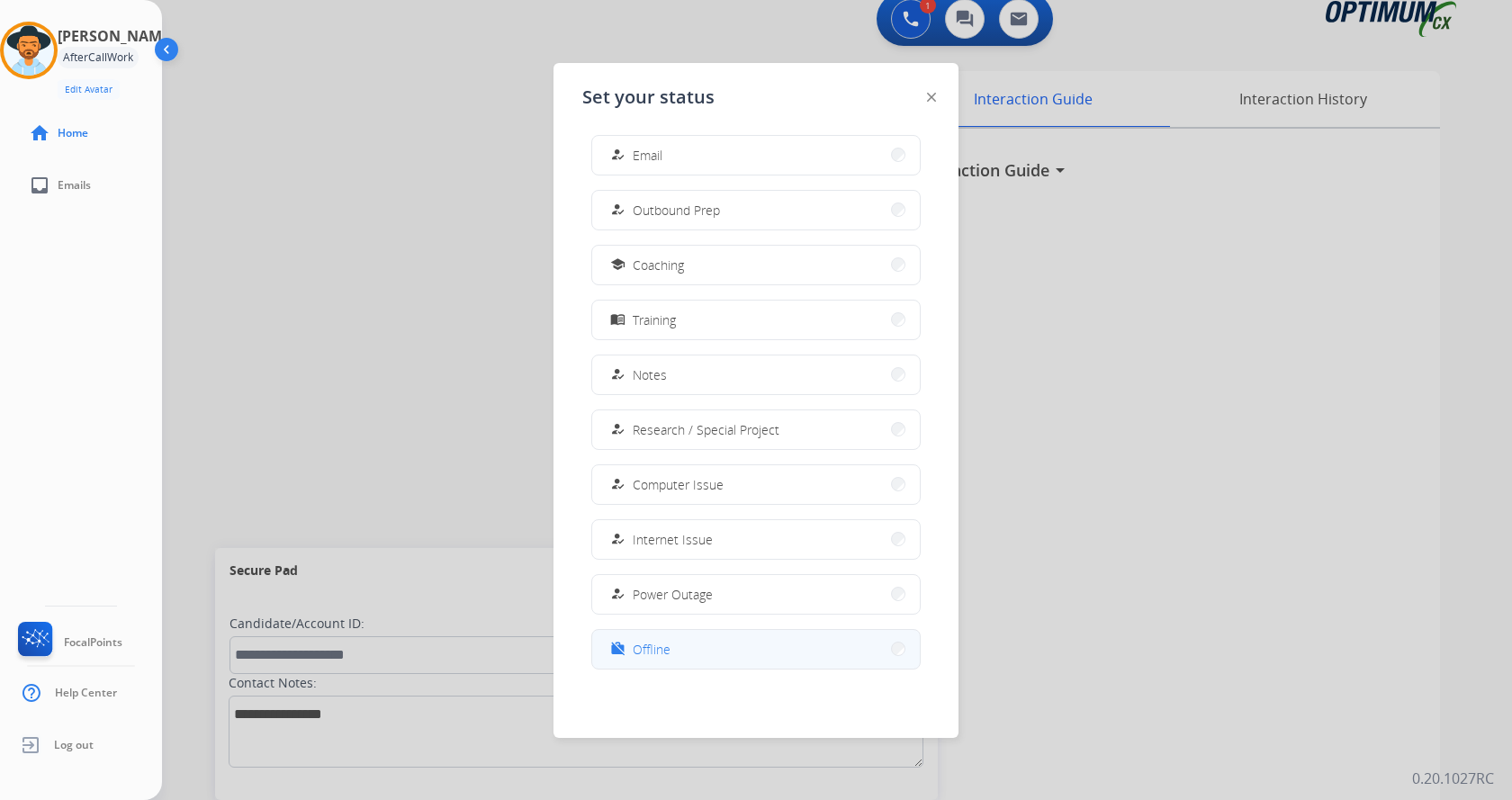
click at [698, 639] on button "work_off Offline" at bounding box center [756, 649] width 328 height 38
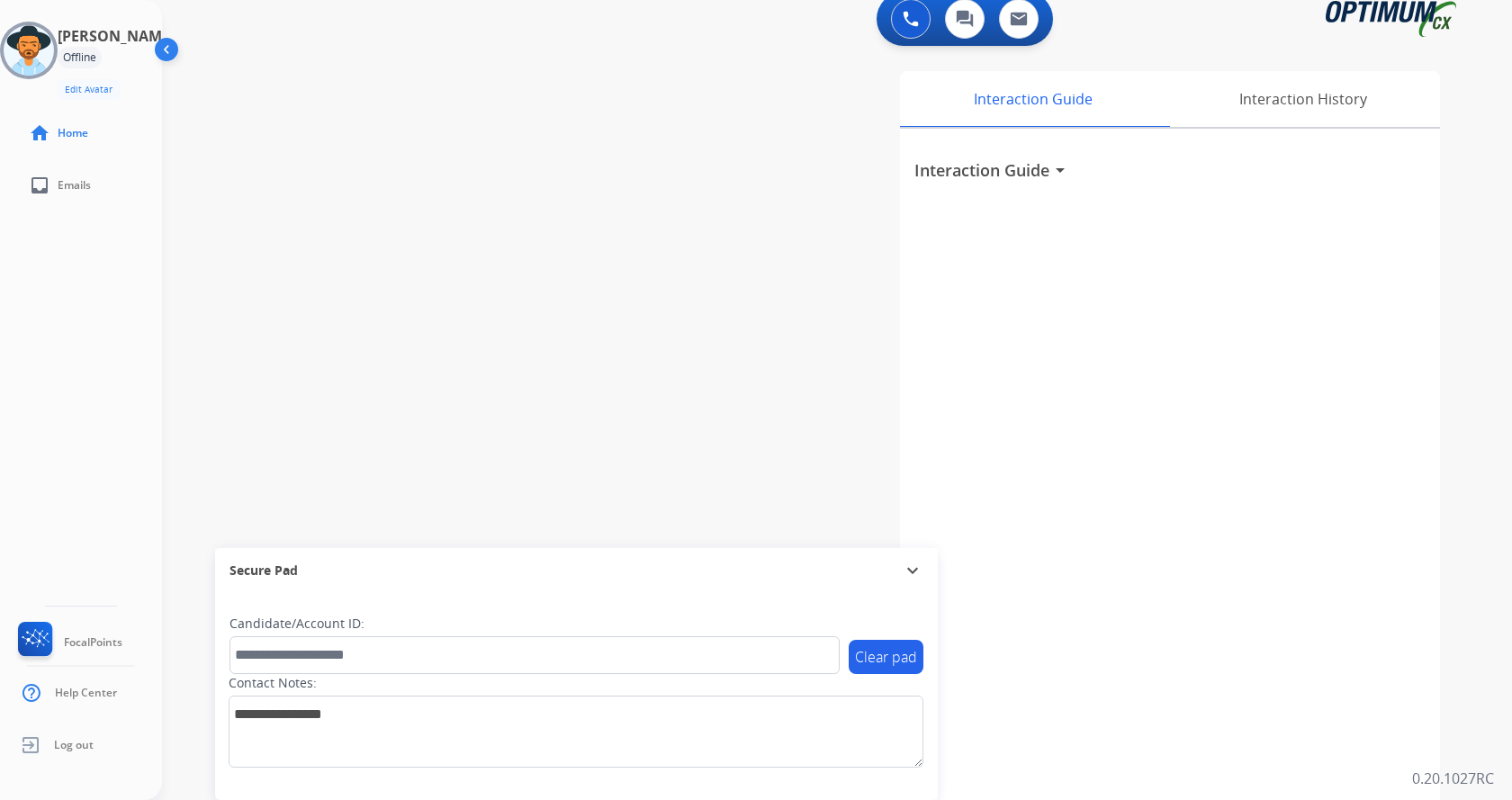
drag, startPoint x: 217, startPoint y: 315, endPoint x: 43, endPoint y: 467, distance: 231.0
click at [216, 315] on div "swap_horiz Break voice bridge close_fullscreen Connect 3-Way Call merge_type Se…" at bounding box center [816, 425] width 1306 height 751
click at [82, 743] on span "Log out" at bounding box center [74, 745] width 39 height 14
